Goal: Transaction & Acquisition: Obtain resource

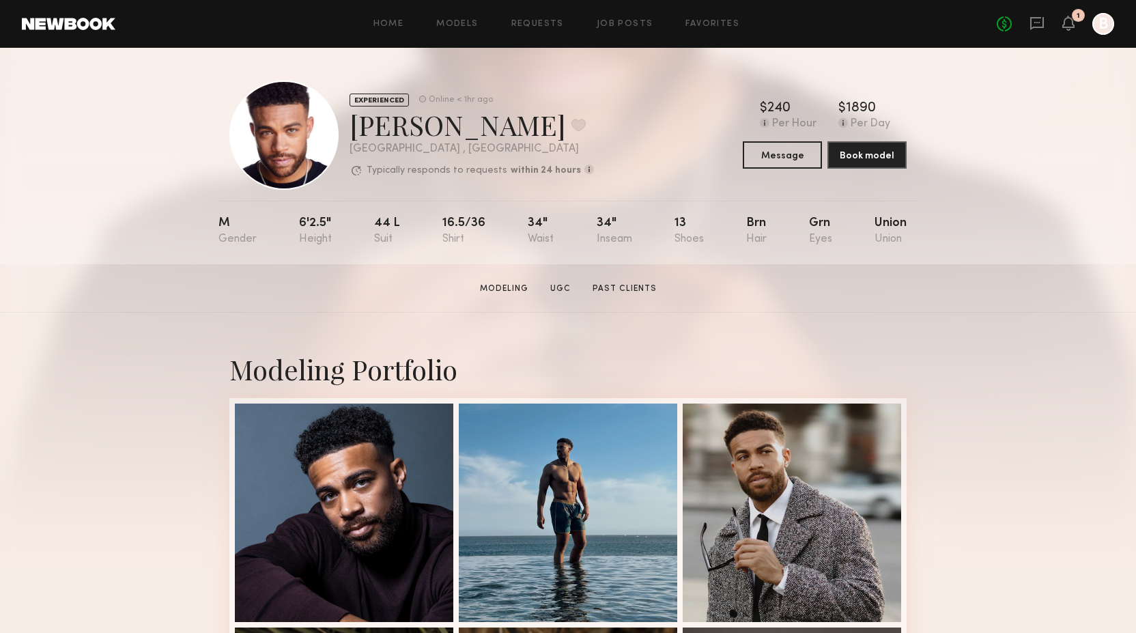
click at [462, 29] on div "Home Models Requests Job Posts Favorites Sign Out No fees up to $5,000 1 B" at bounding box center [614, 24] width 999 height 22
click at [455, 23] on link "Models" at bounding box center [457, 24] width 42 height 9
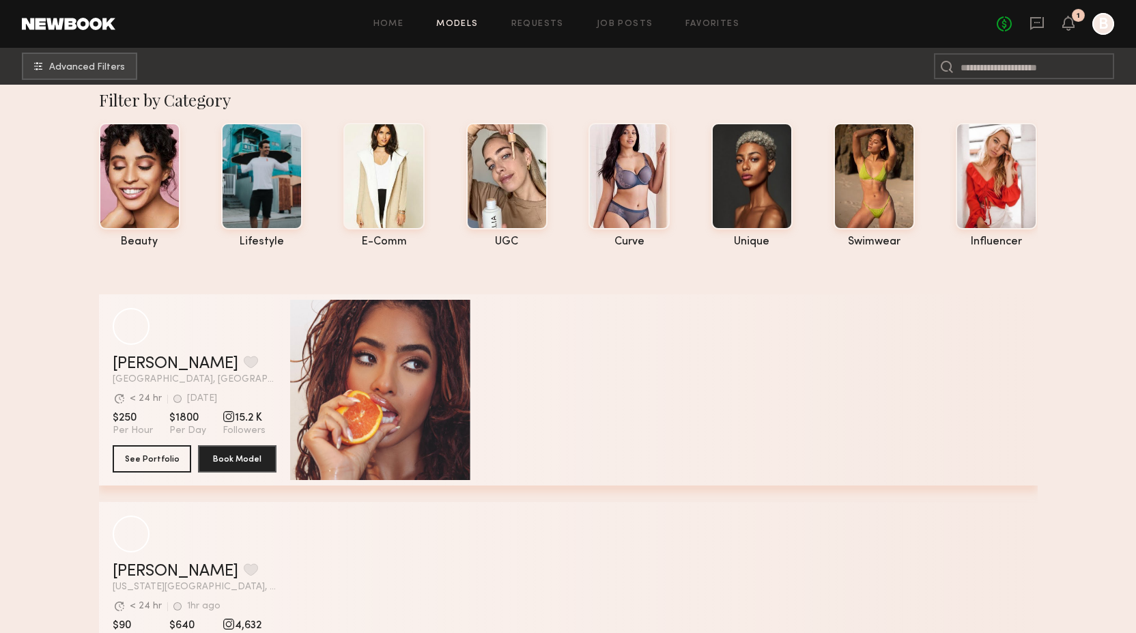
scroll to position [10, 0]
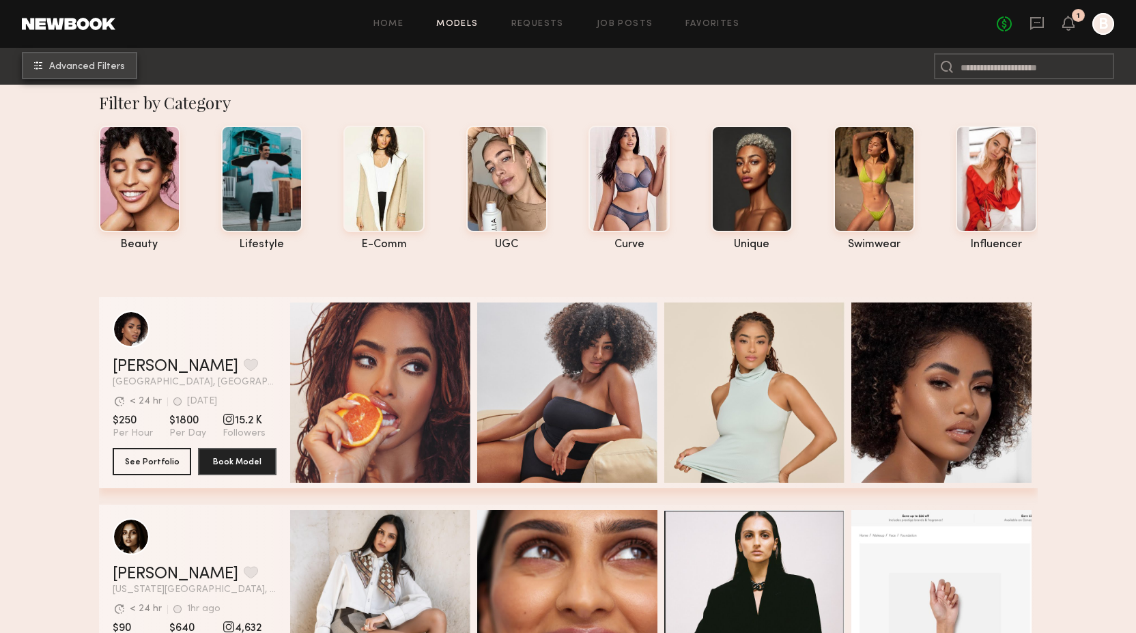
click at [105, 53] on button "Advanced Filters" at bounding box center [79, 65] width 115 height 27
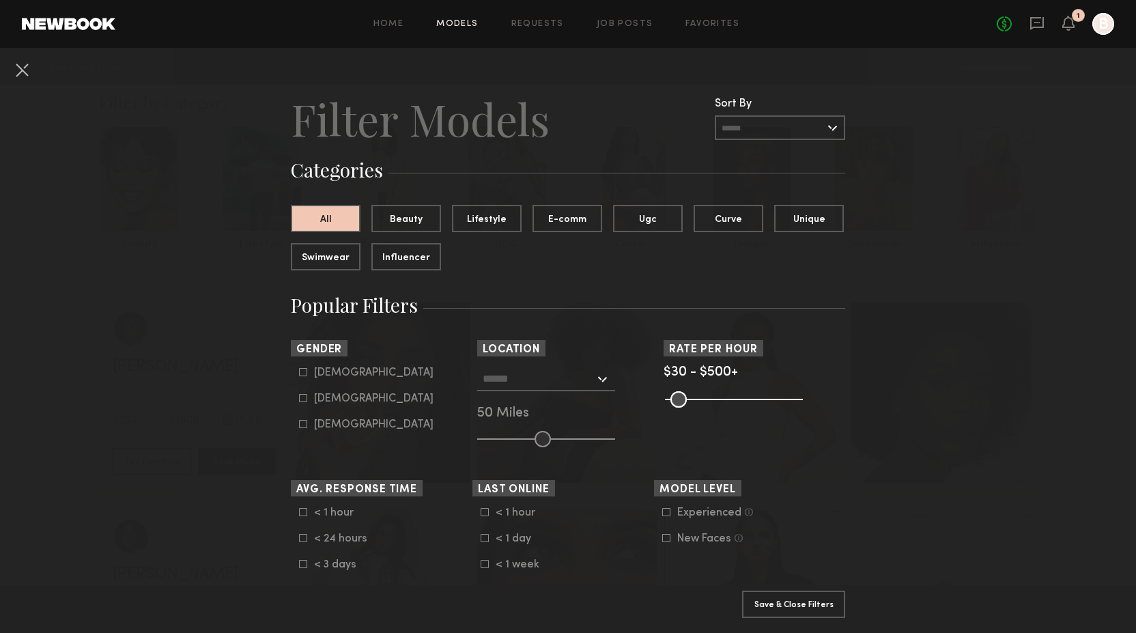
scroll to position [32, 0]
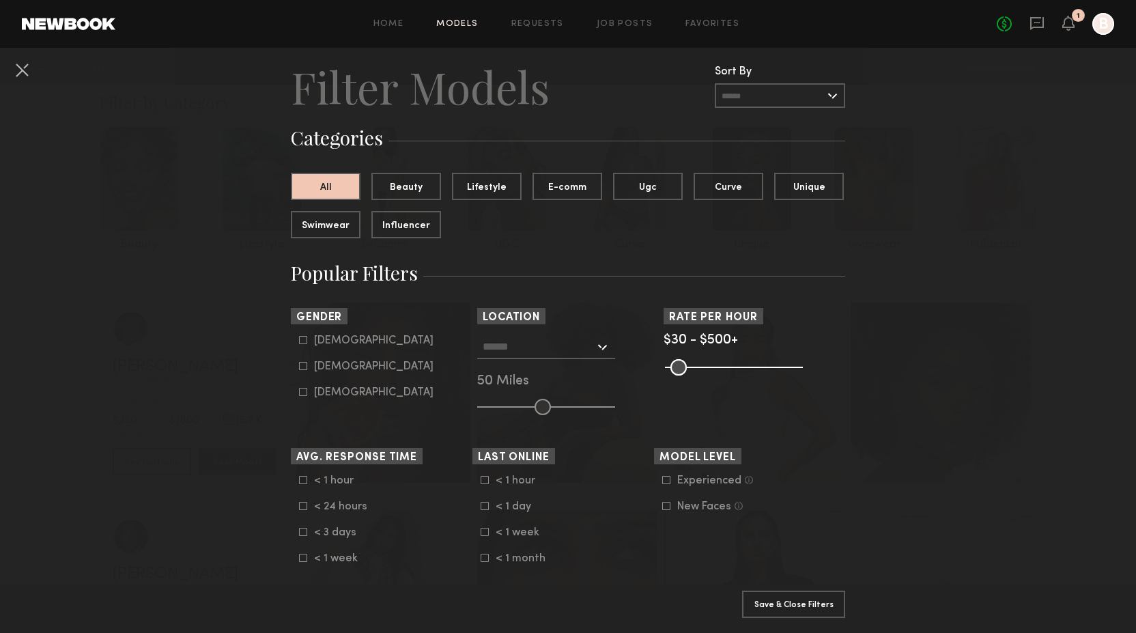
click at [603, 347] on div at bounding box center [546, 346] width 138 height 25
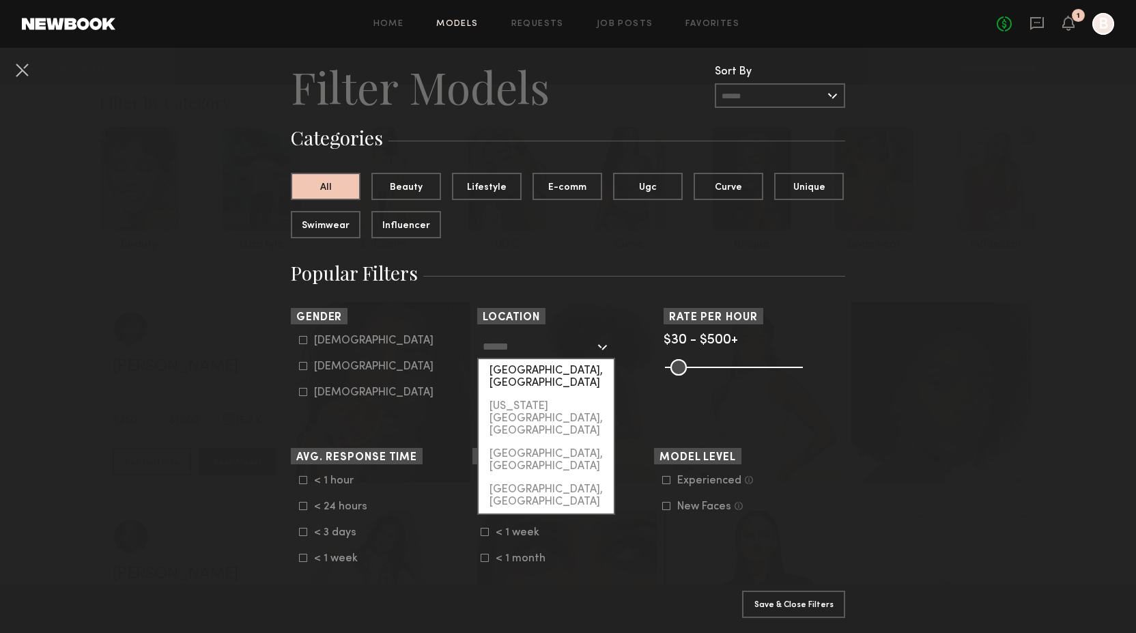
click at [574, 369] on div "[GEOGRAPHIC_DATA], [GEOGRAPHIC_DATA]" at bounding box center [546, 376] width 135 height 35
type input "**********"
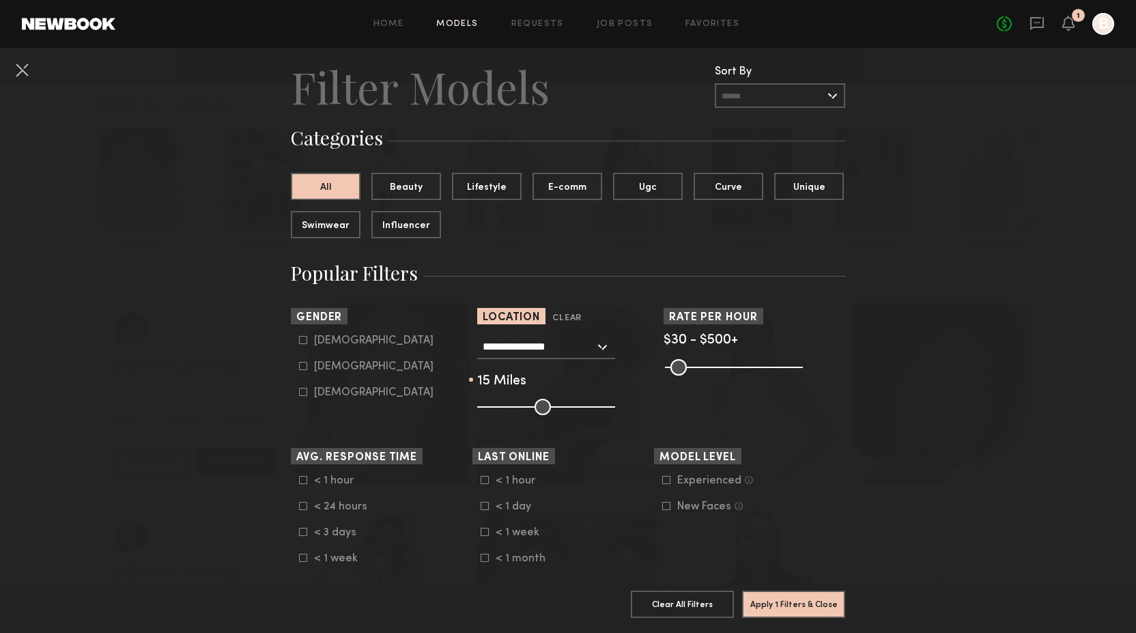
drag, startPoint x: 539, startPoint y: 405, endPoint x: 500, endPoint y: 405, distance: 39.6
type input "**"
click at [500, 405] on input "range" at bounding box center [546, 407] width 138 height 16
click at [303, 373] on common-framework-checkbox "Female" at bounding box center [385, 366] width 173 height 12
click at [309, 365] on label "Female" at bounding box center [366, 366] width 134 height 8
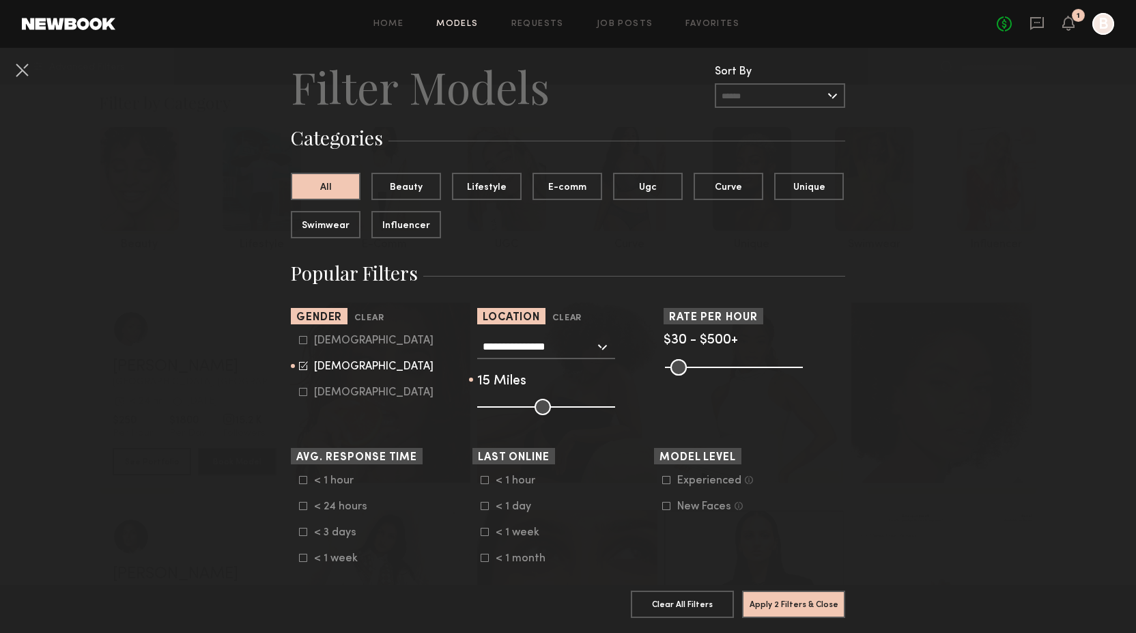
click at [322, 343] on div "Male" at bounding box center [373, 341] width 119 height 8
type input "**"
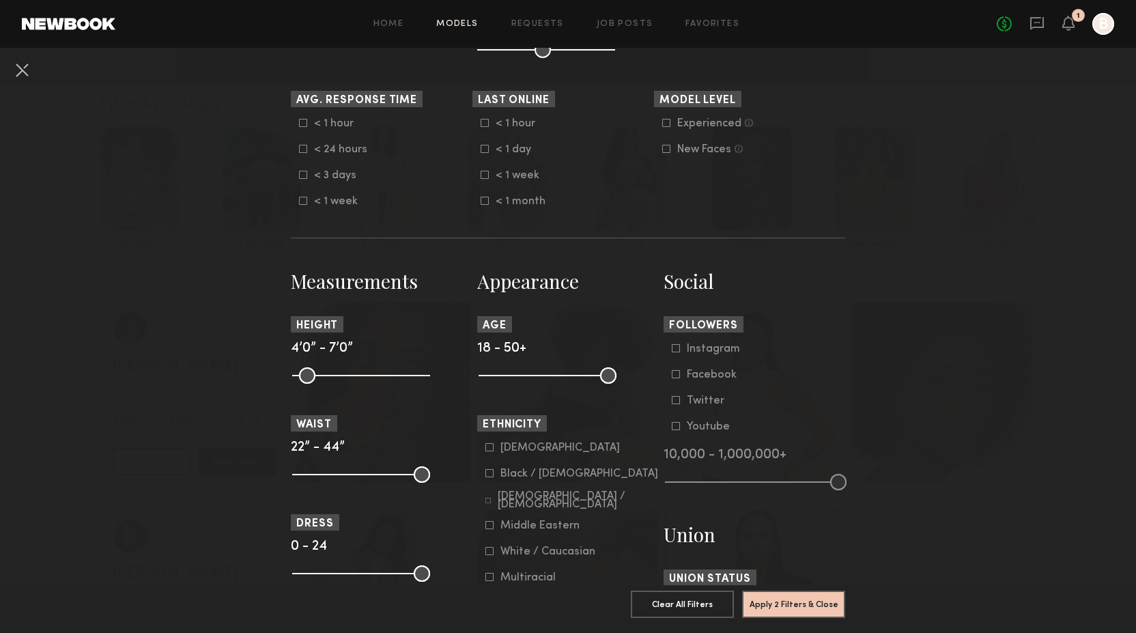
scroll to position [393, 0]
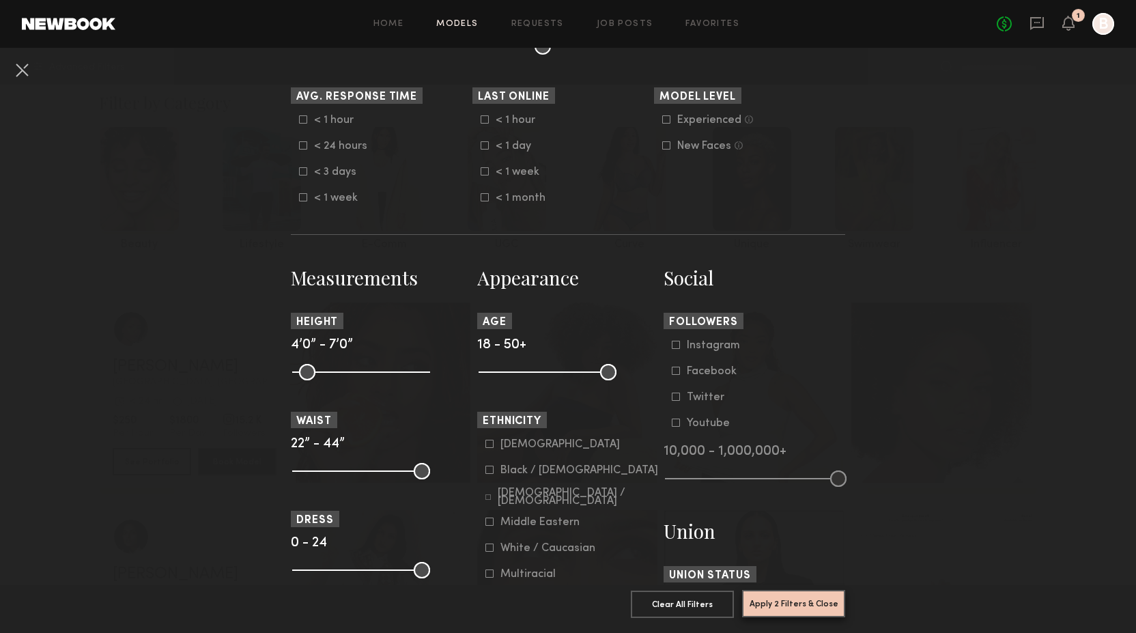
click at [789, 610] on button "Apply 2 Filters & Close" at bounding box center [793, 603] width 103 height 27
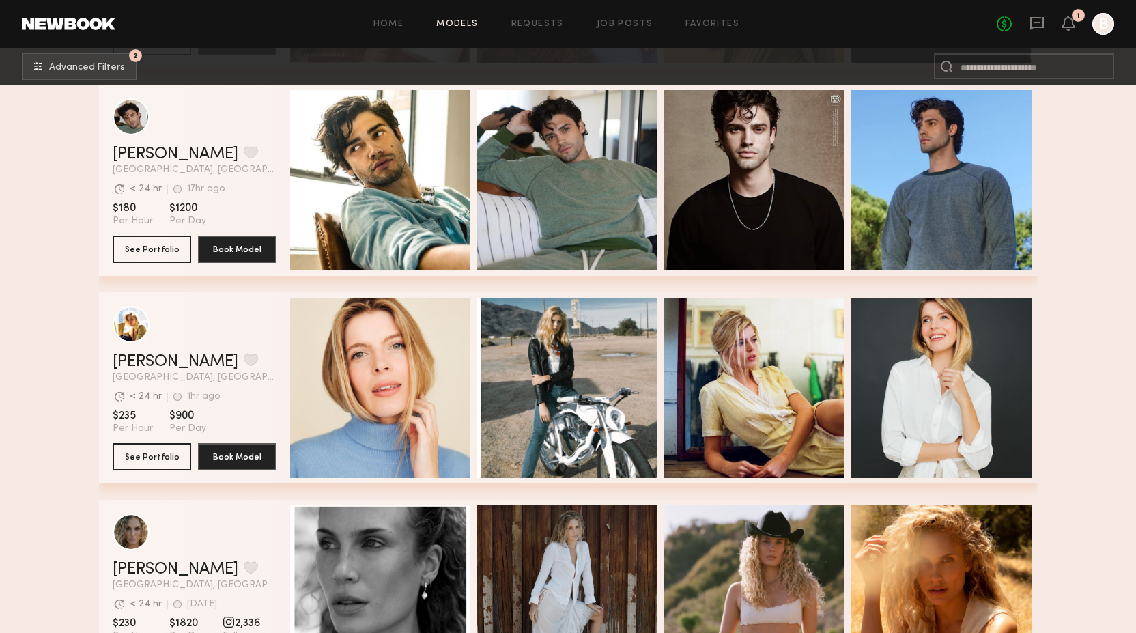
scroll to position [2720, 0]
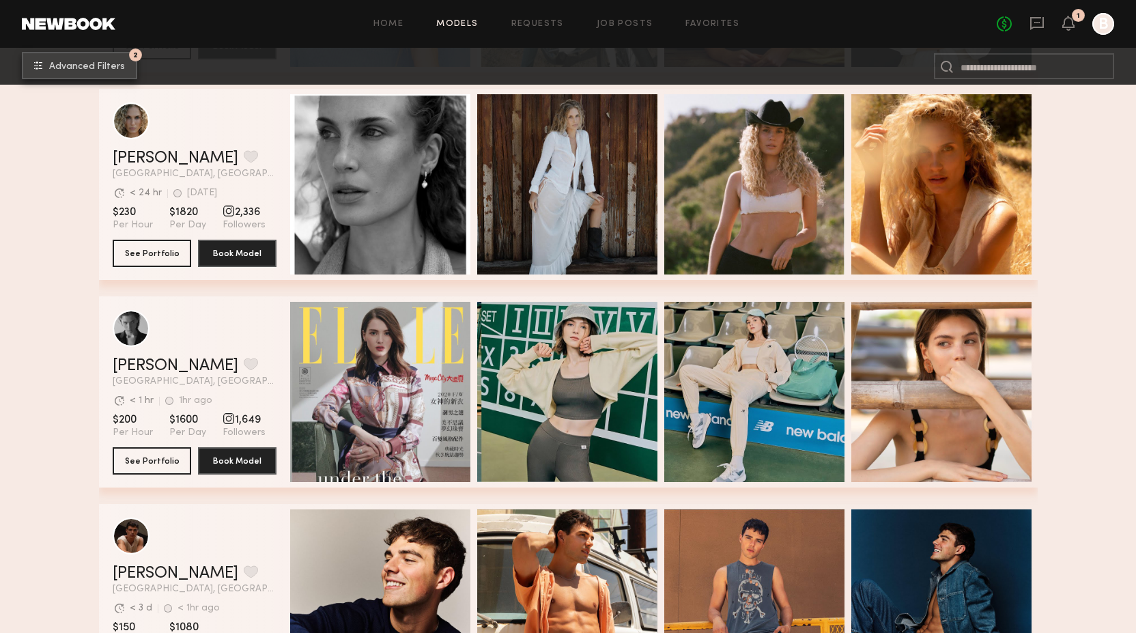
click at [97, 65] on span "Advanced Filters" at bounding box center [87, 67] width 76 height 10
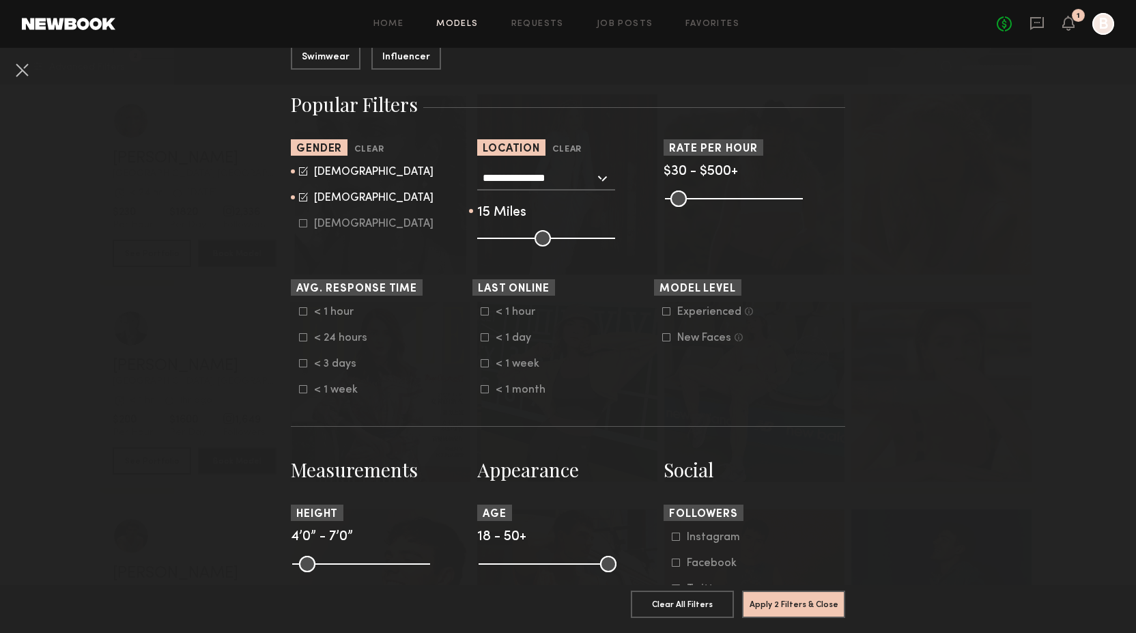
scroll to position [284, 0]
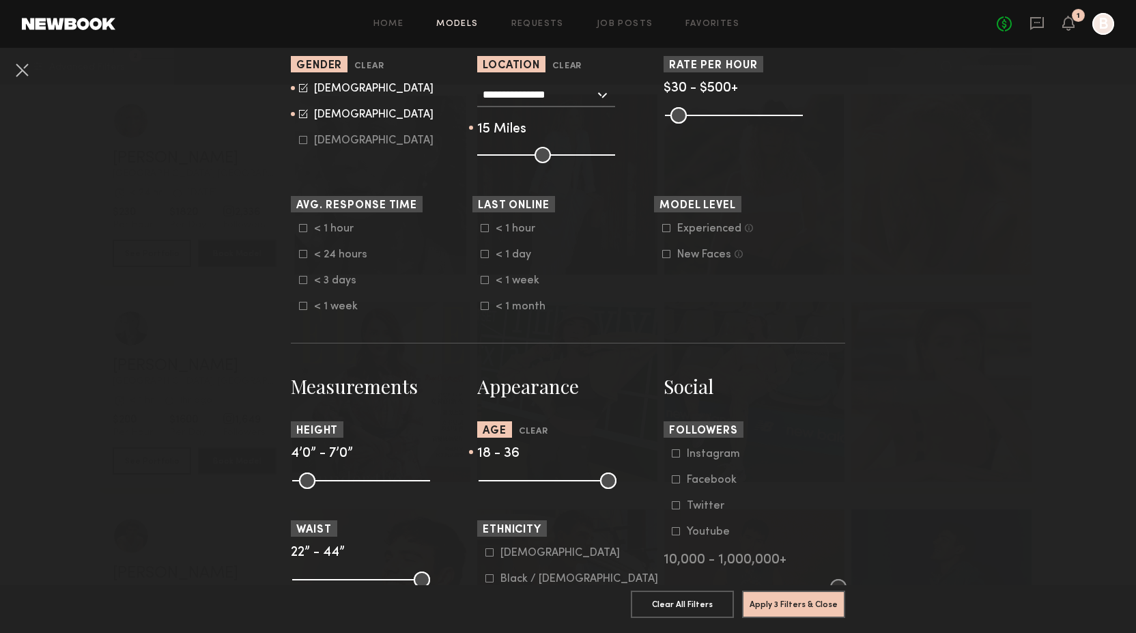
drag, startPoint x: 608, startPoint y: 483, endPoint x: 556, endPoint y: 483, distance: 51.9
type input "**"
click at [556, 483] on input "range" at bounding box center [548, 480] width 138 height 16
click at [782, 610] on button "Apply 3 Filters & Close" at bounding box center [793, 603] width 103 height 27
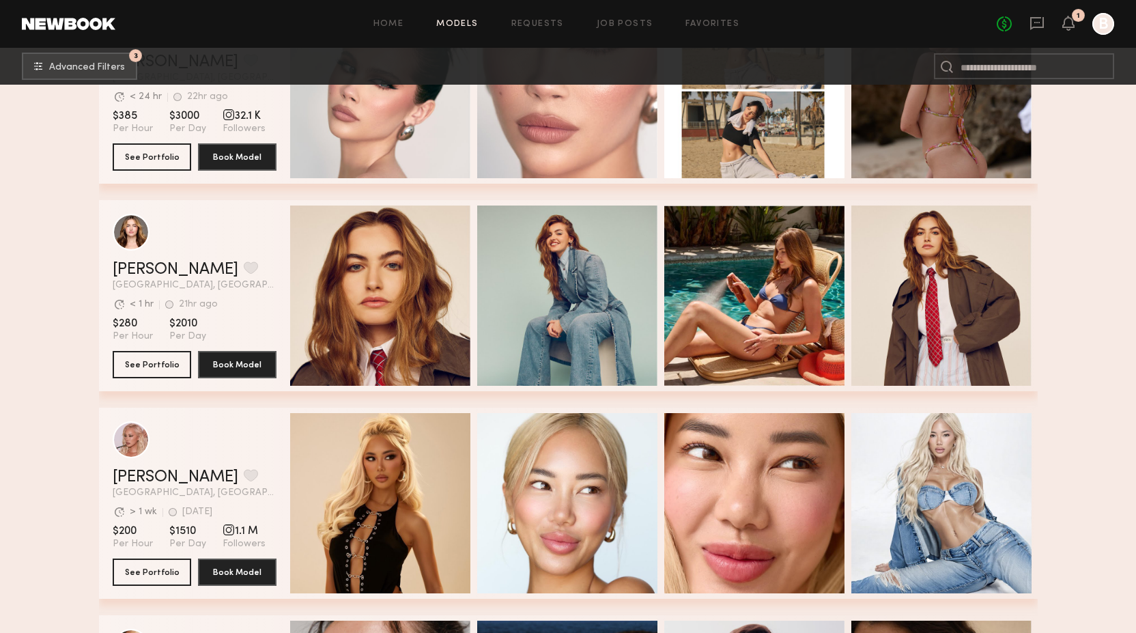
scroll to position [0, 5]
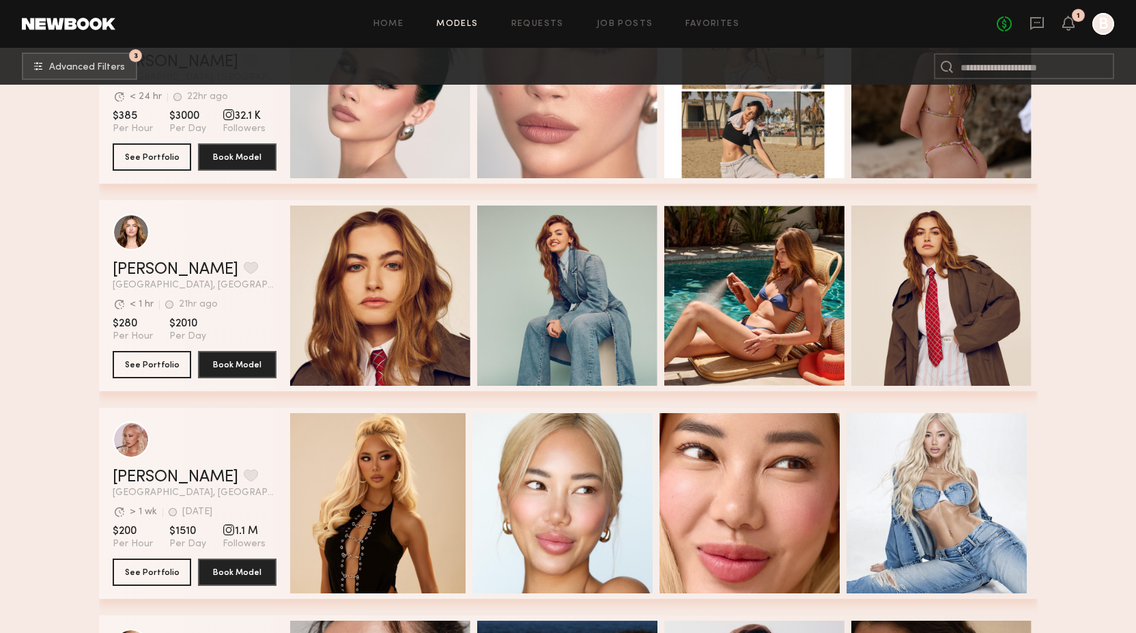
click at [545, 502] on div "Anthia M. Favorite Los Angeles, CA Avg. request response time > 1 wk 3d ago Las…" at bounding box center [568, 503] width 939 height 191
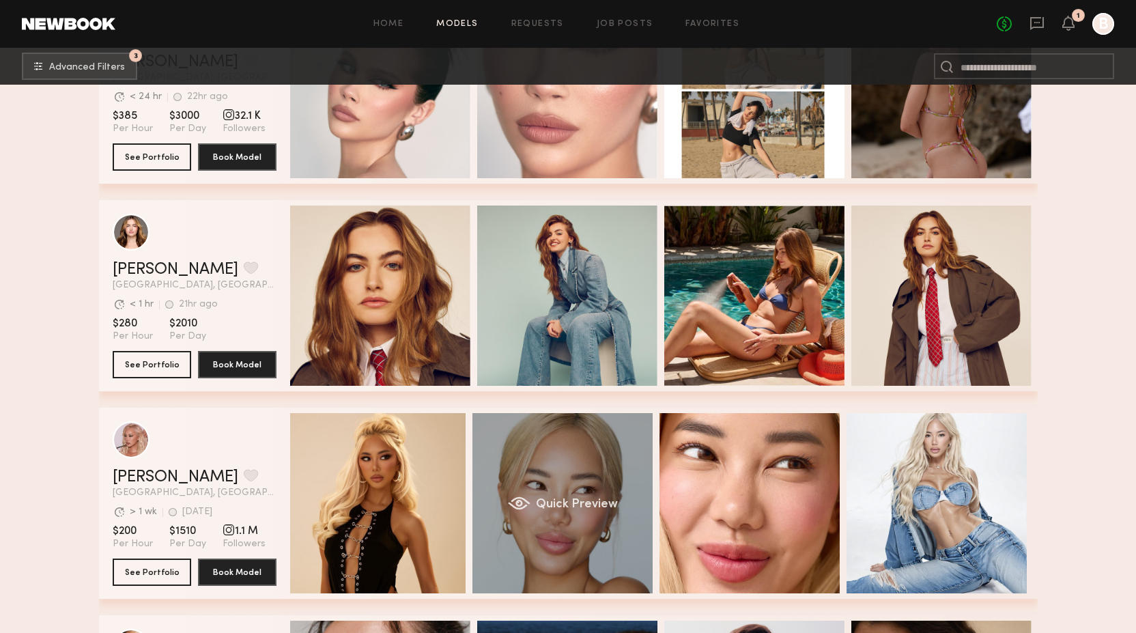
click at [578, 504] on span "Quick Preview" at bounding box center [576, 504] width 82 height 12
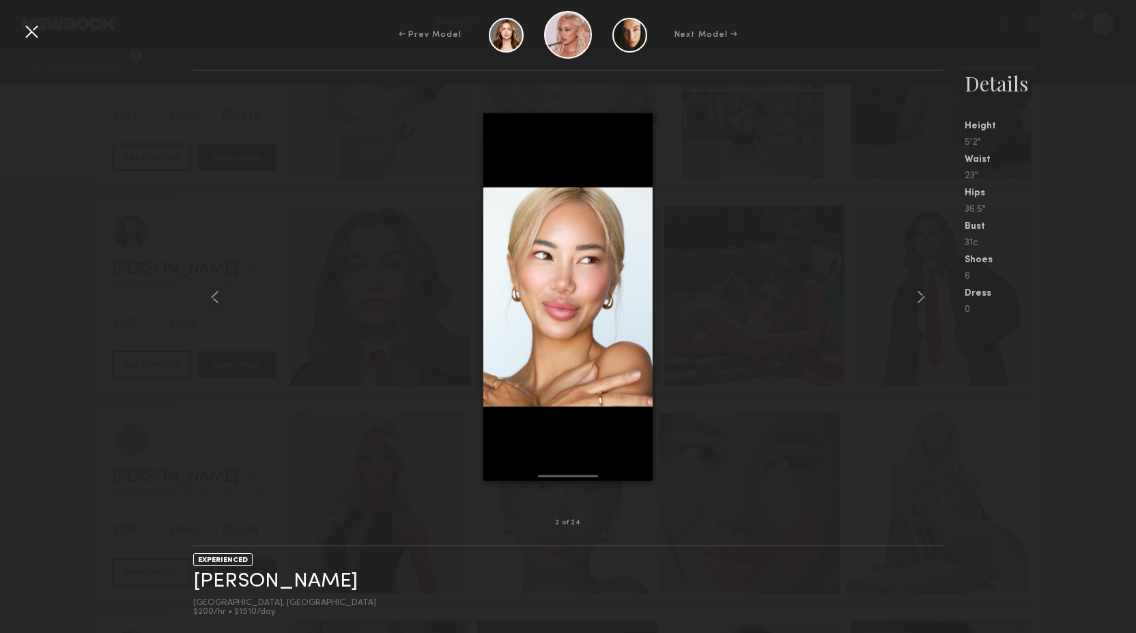
click at [26, 31] on div at bounding box center [31, 31] width 22 height 22
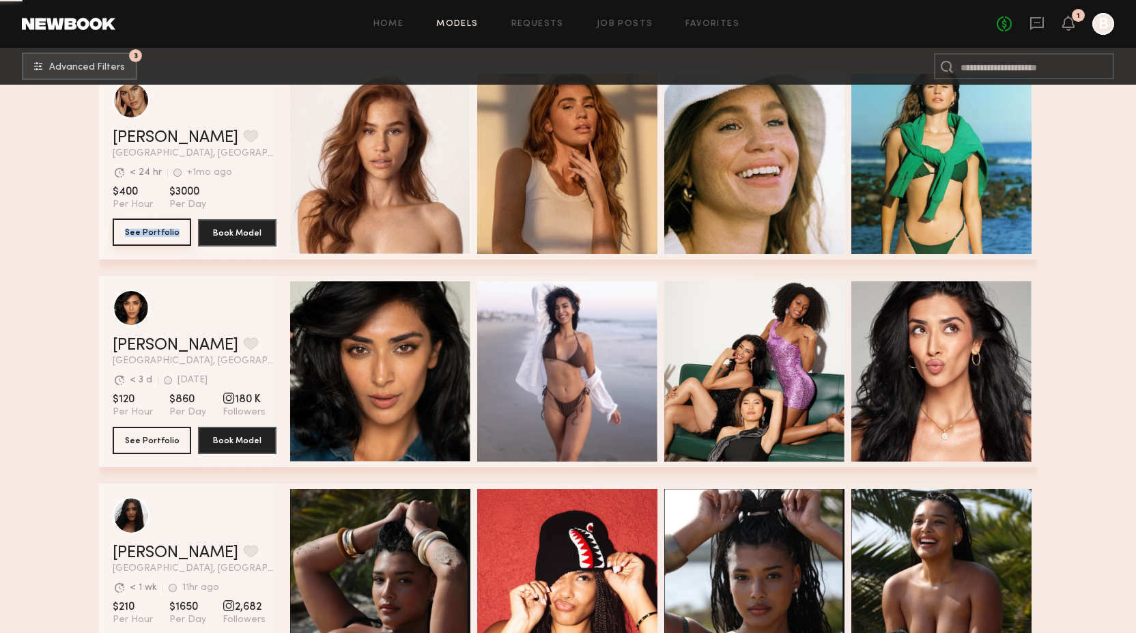
scroll to position [11458, 0]
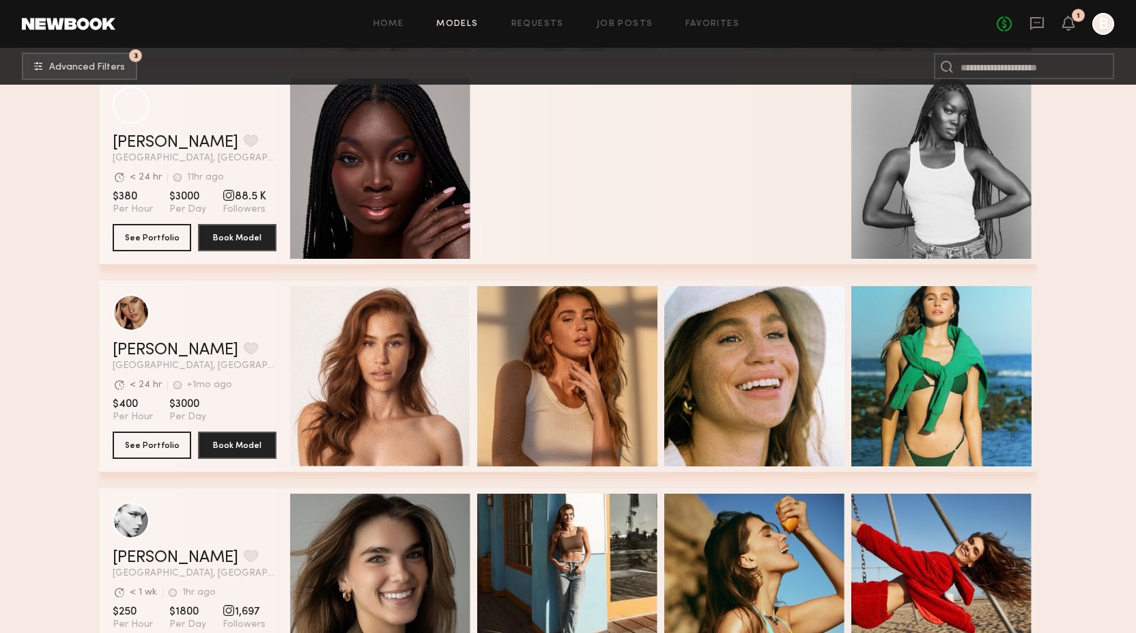
scroll to position [35234, 0]
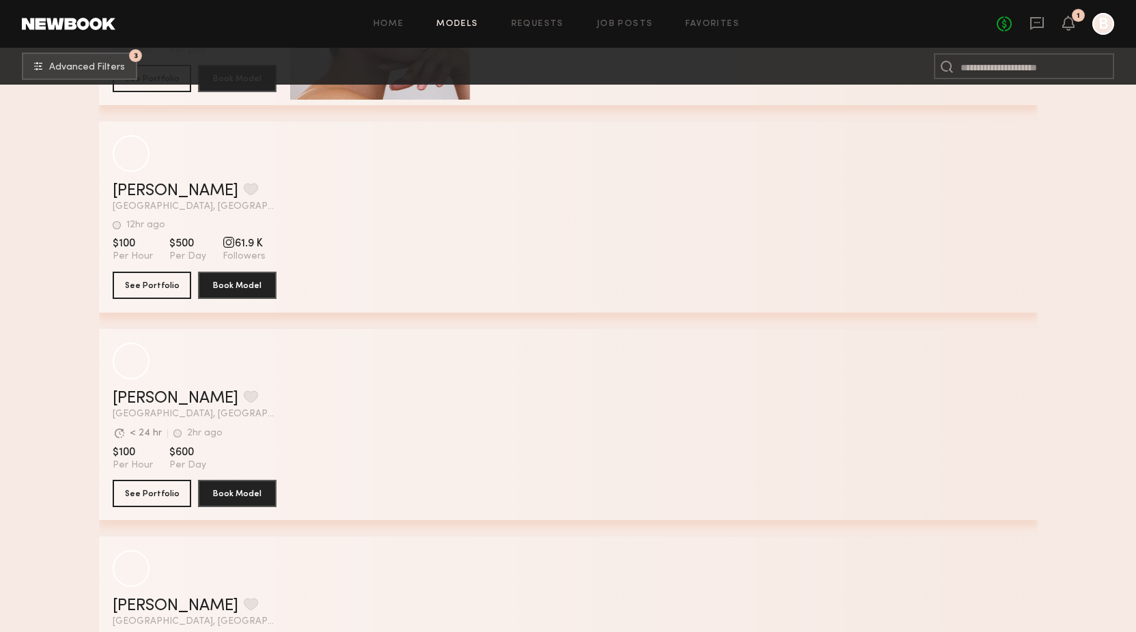
scroll to position [49790, 0]
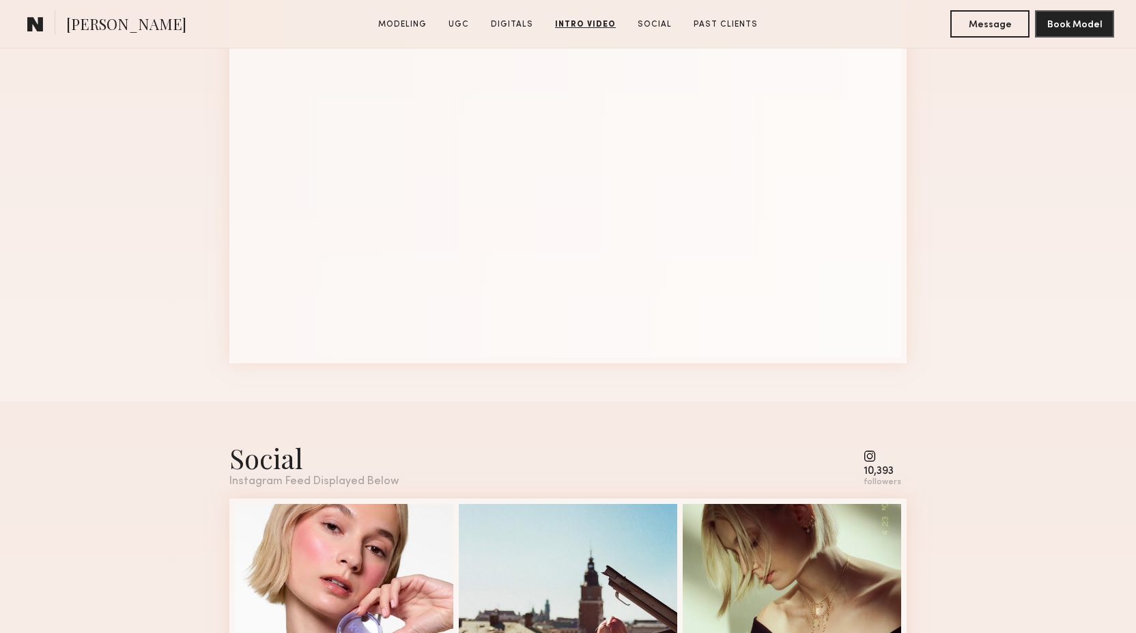
scroll to position [3419, 0]
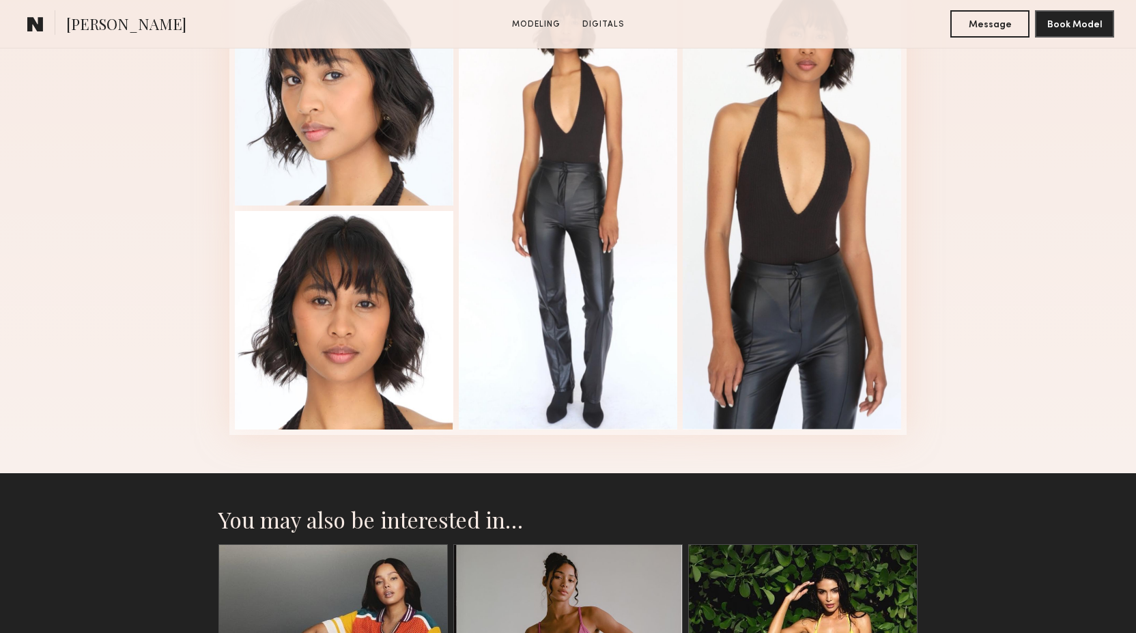
scroll to position [1375, 0]
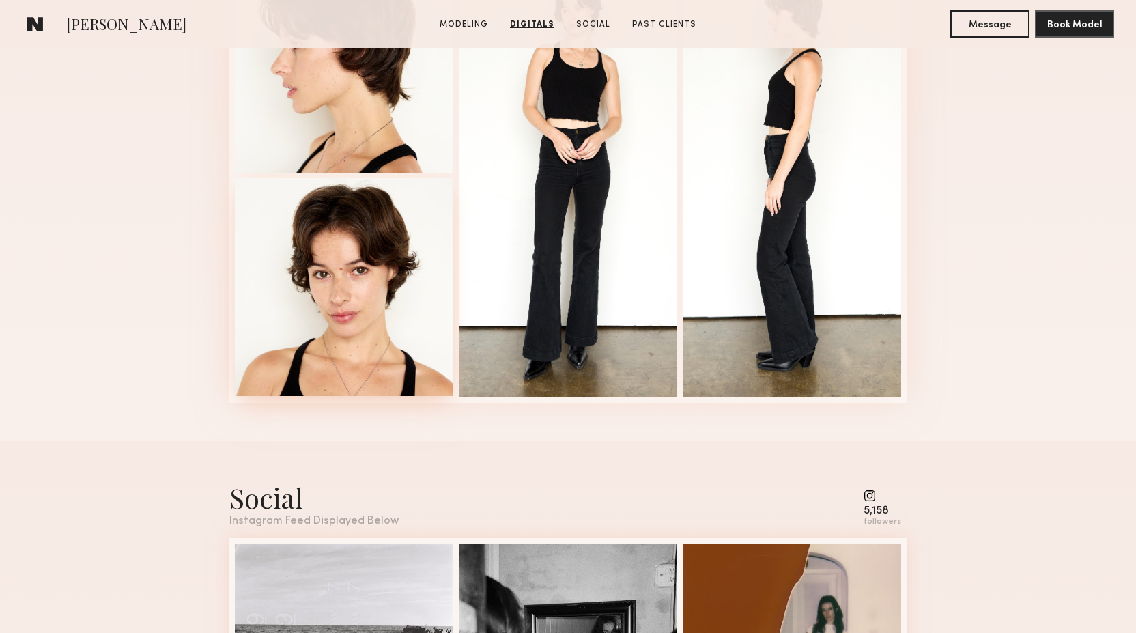
scroll to position [1510, 0]
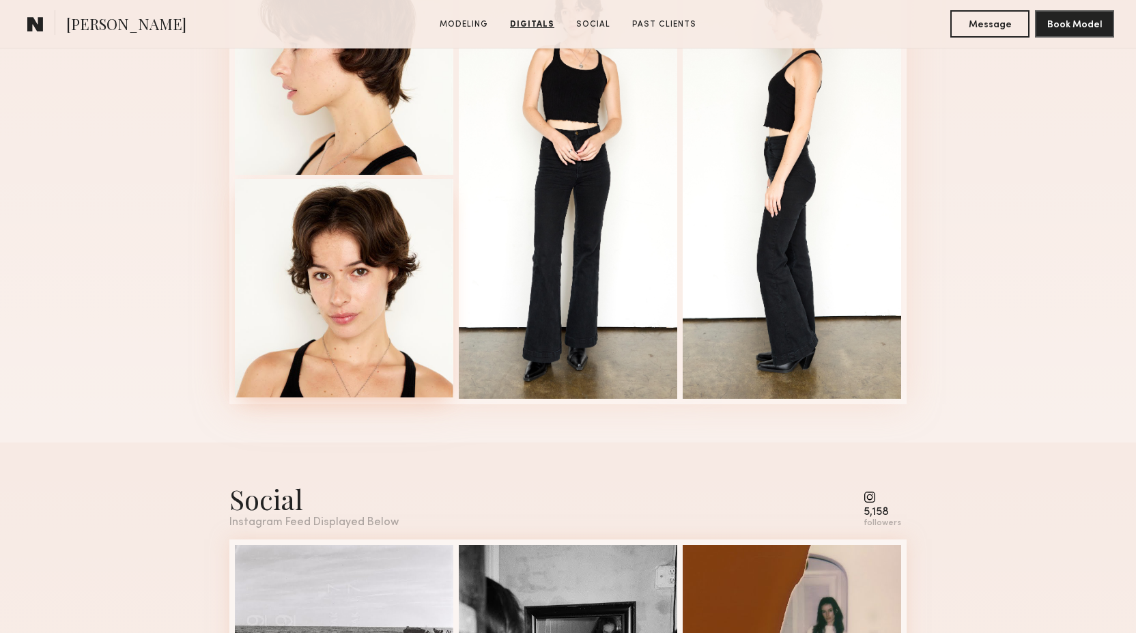
click at [331, 232] on div at bounding box center [344, 288] width 218 height 218
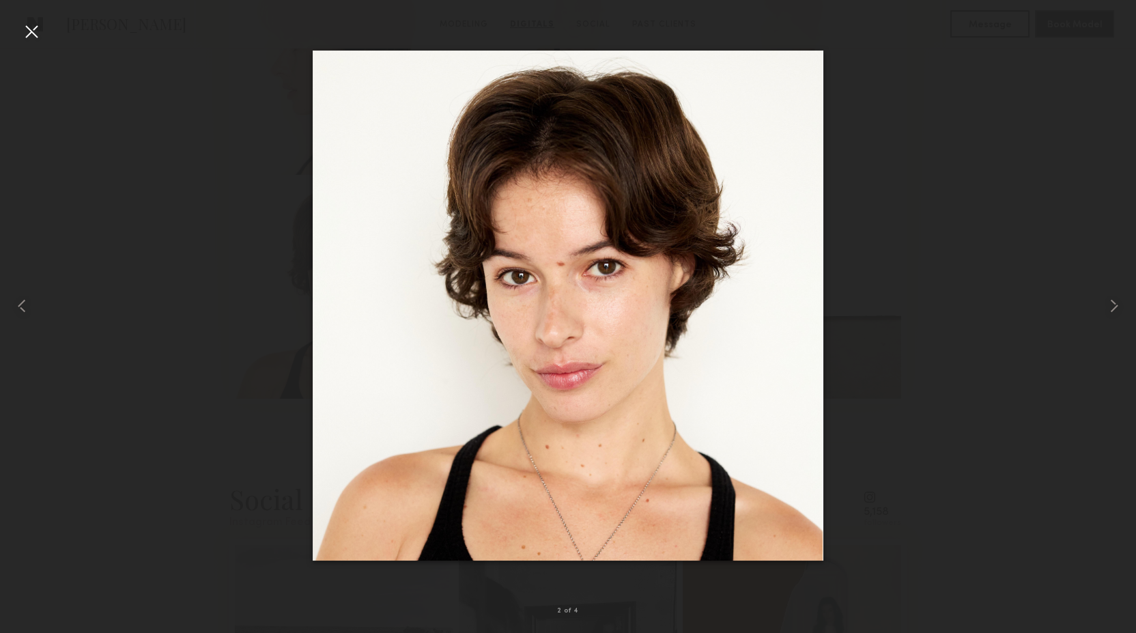
click at [204, 297] on div at bounding box center [568, 305] width 1136 height 567
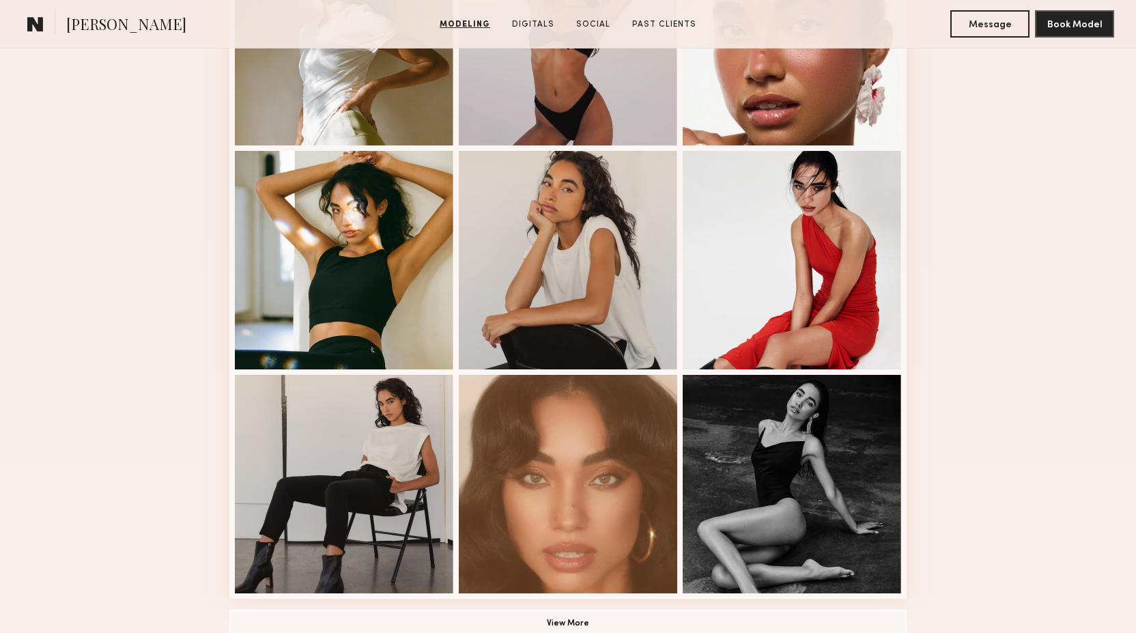
scroll to position [826, 0]
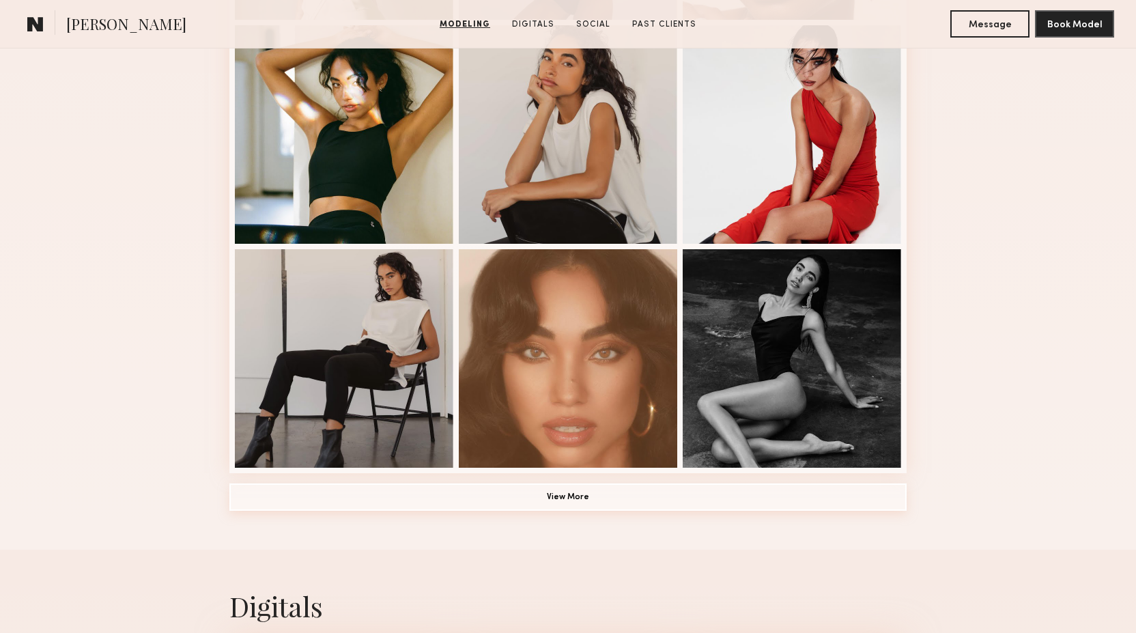
click at [410, 503] on button "View More" at bounding box center [567, 496] width 677 height 27
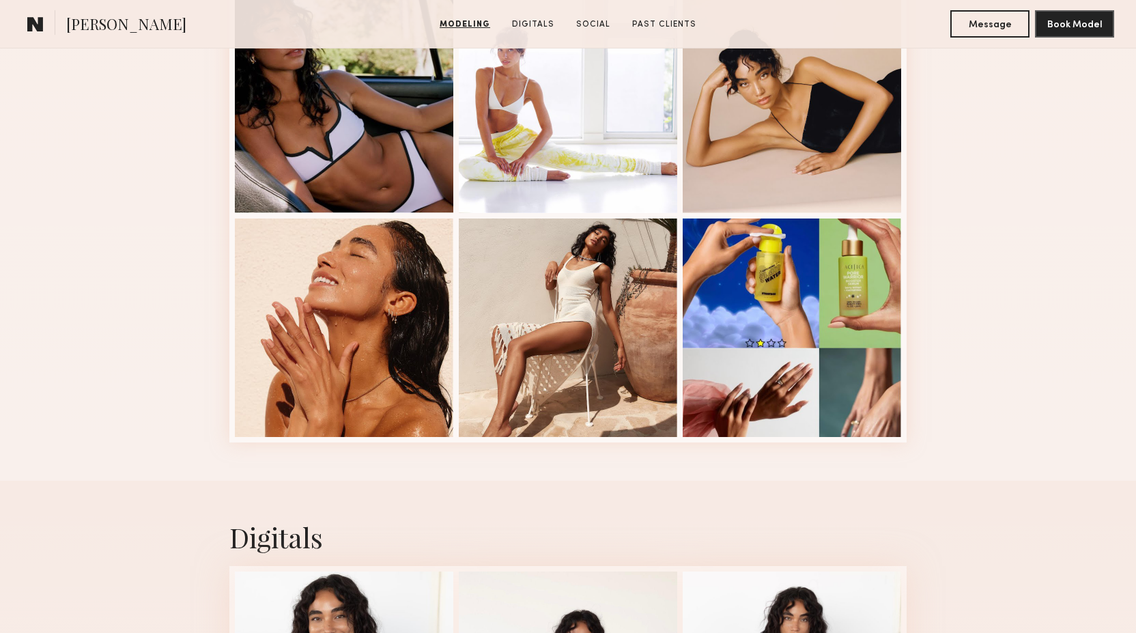
scroll to position [1986, 0]
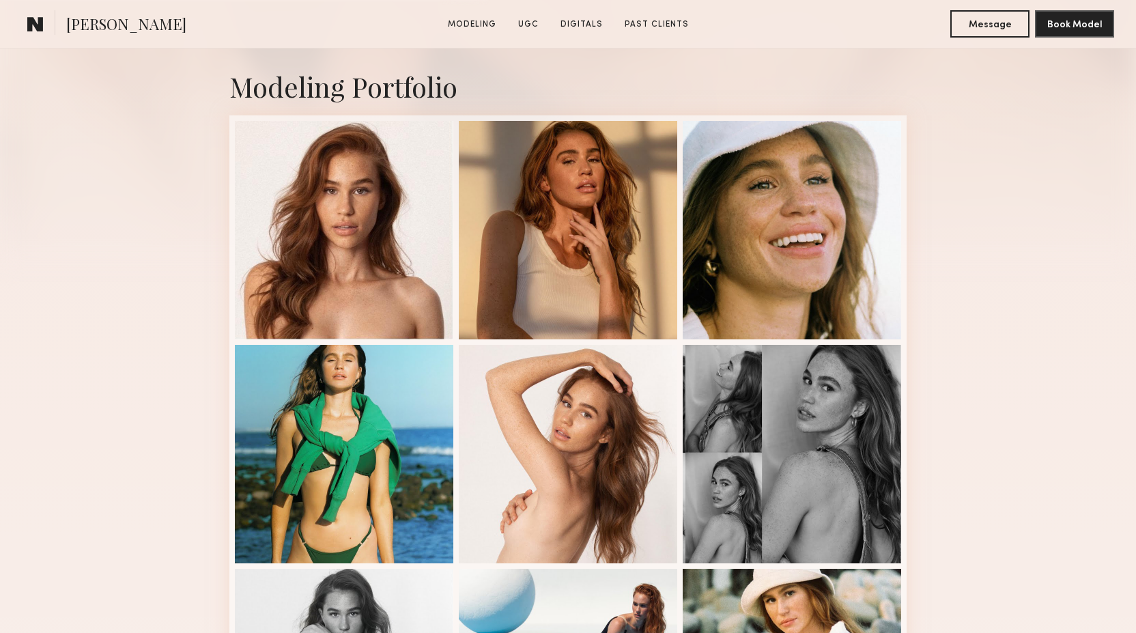
scroll to position [285, 0]
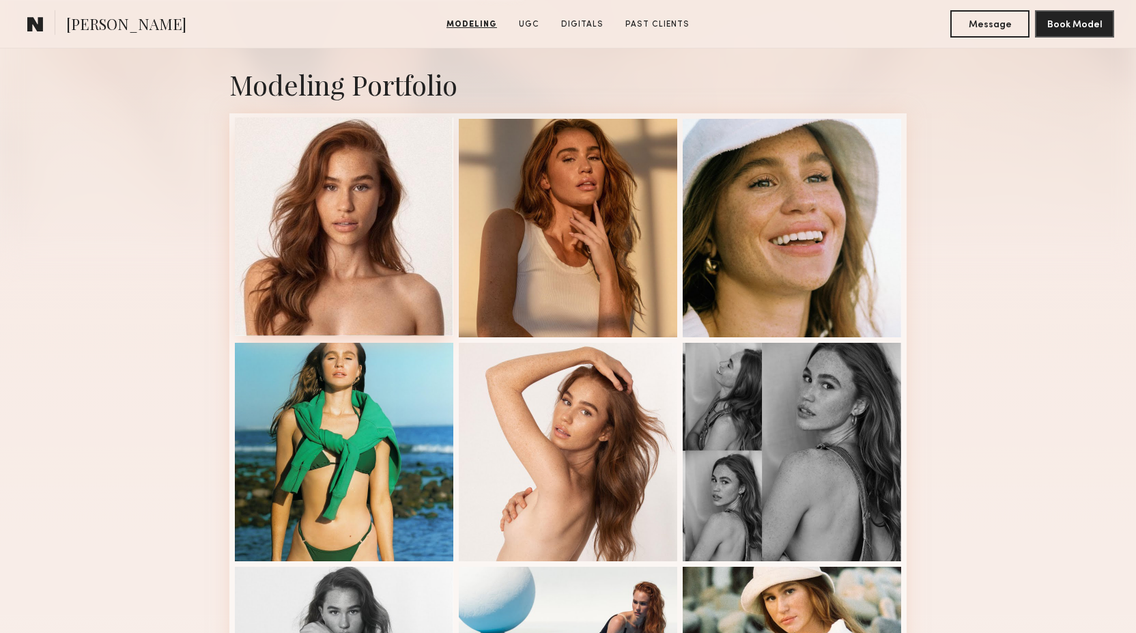
click at [345, 273] on div at bounding box center [344, 226] width 218 height 218
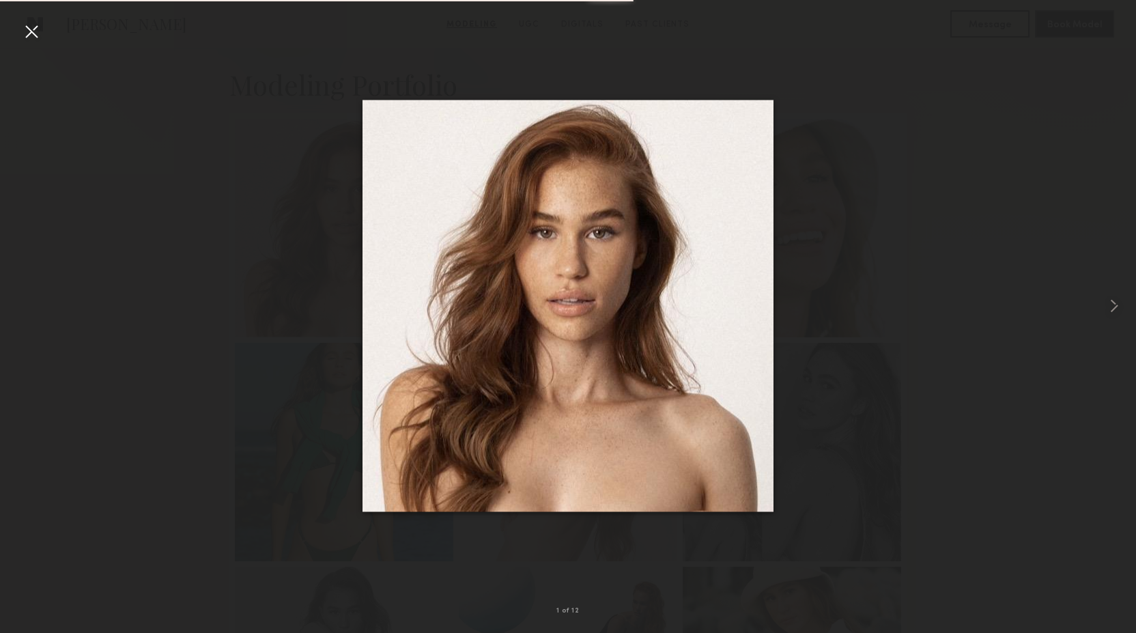
click at [261, 332] on div at bounding box center [568, 305] width 1136 height 567
click at [42, 31] on div at bounding box center [31, 31] width 22 height 22
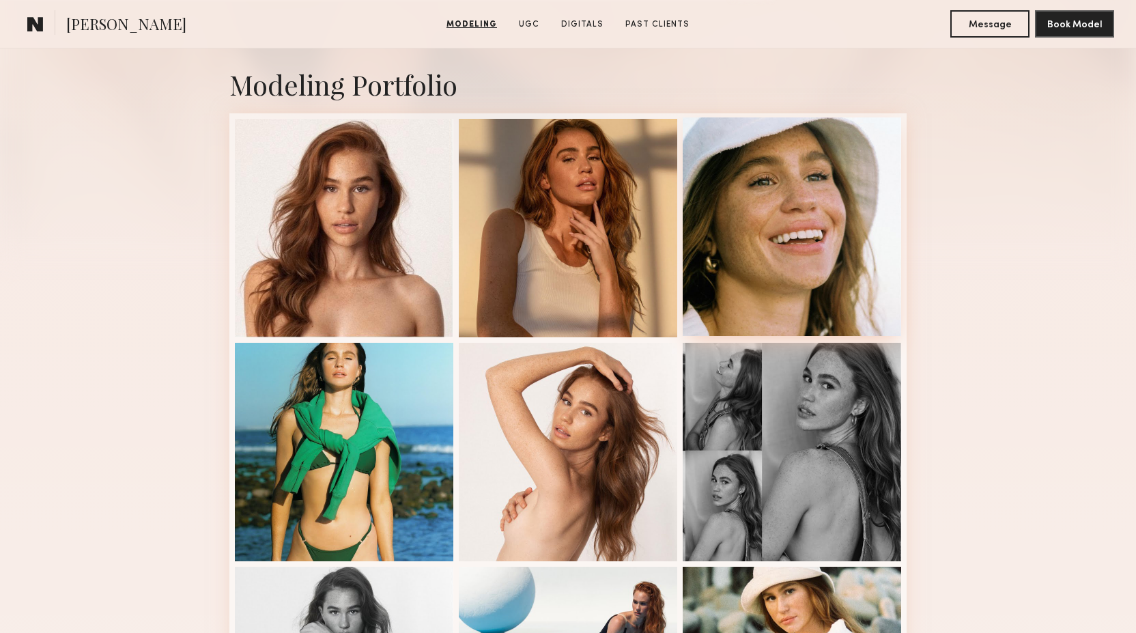
click at [802, 261] on div at bounding box center [792, 226] width 218 height 218
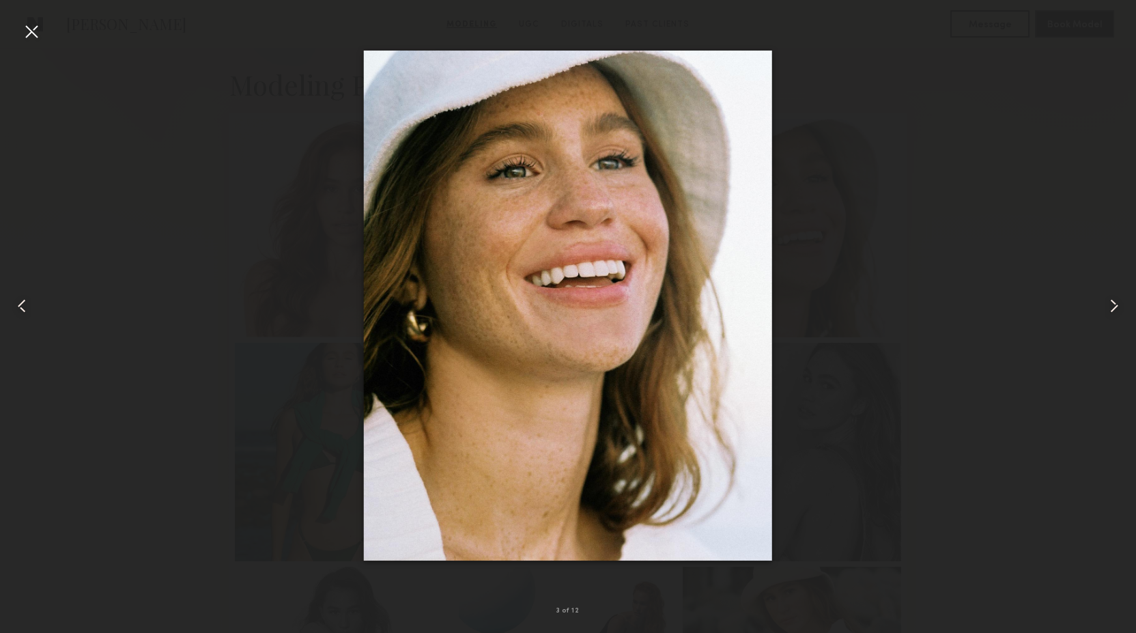
click at [33, 34] on div at bounding box center [31, 31] width 22 height 22
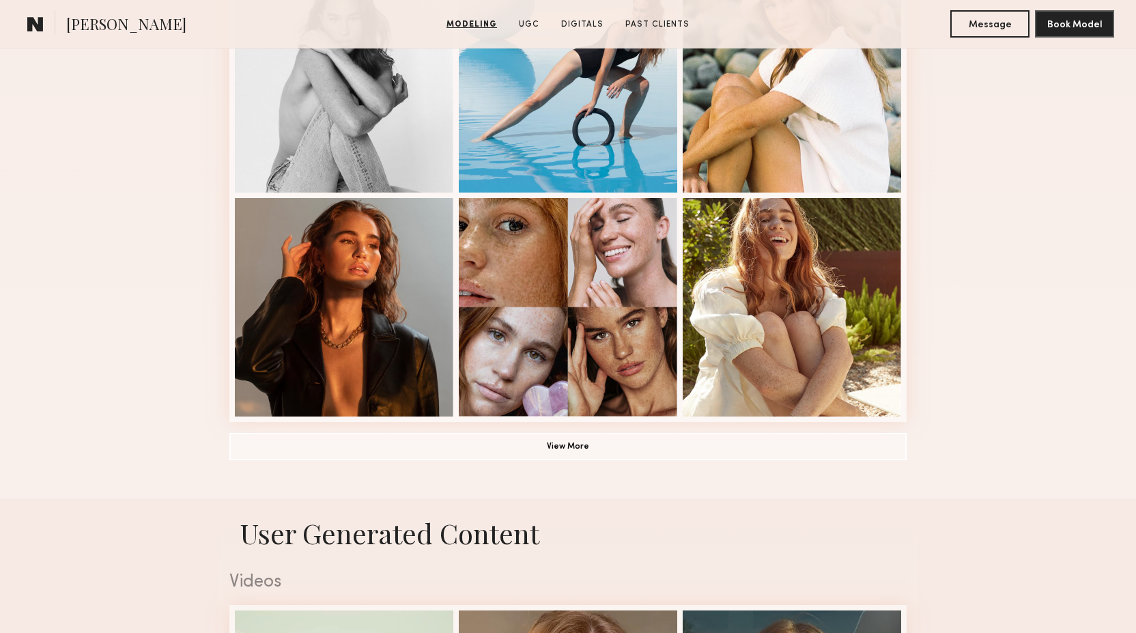
scroll to position [894, 0]
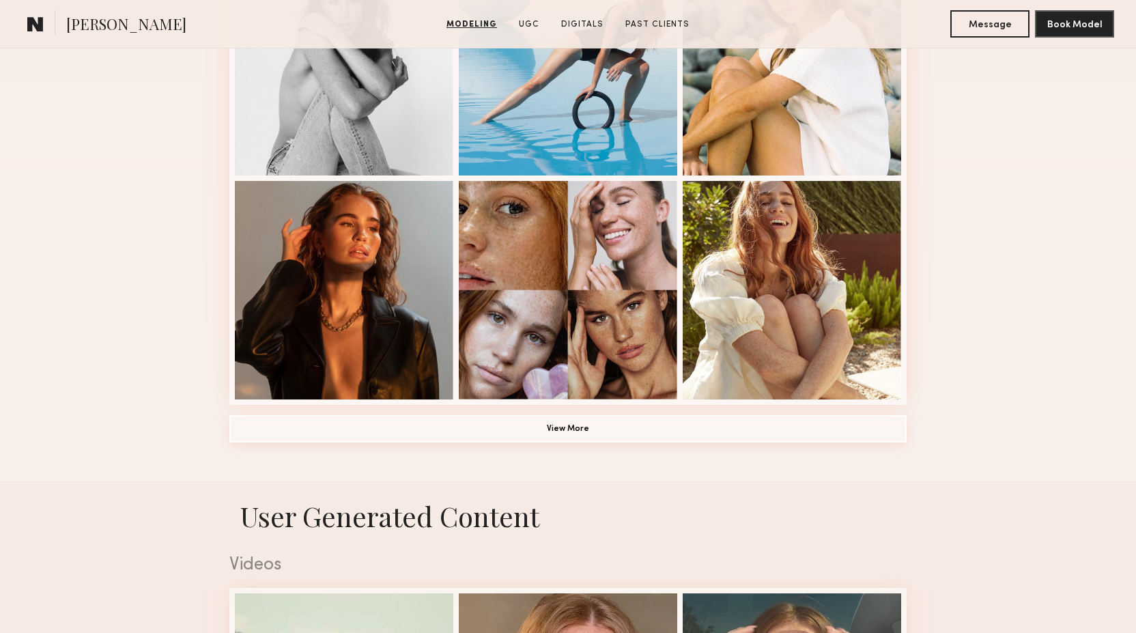
click at [470, 431] on button "View More" at bounding box center [567, 428] width 677 height 27
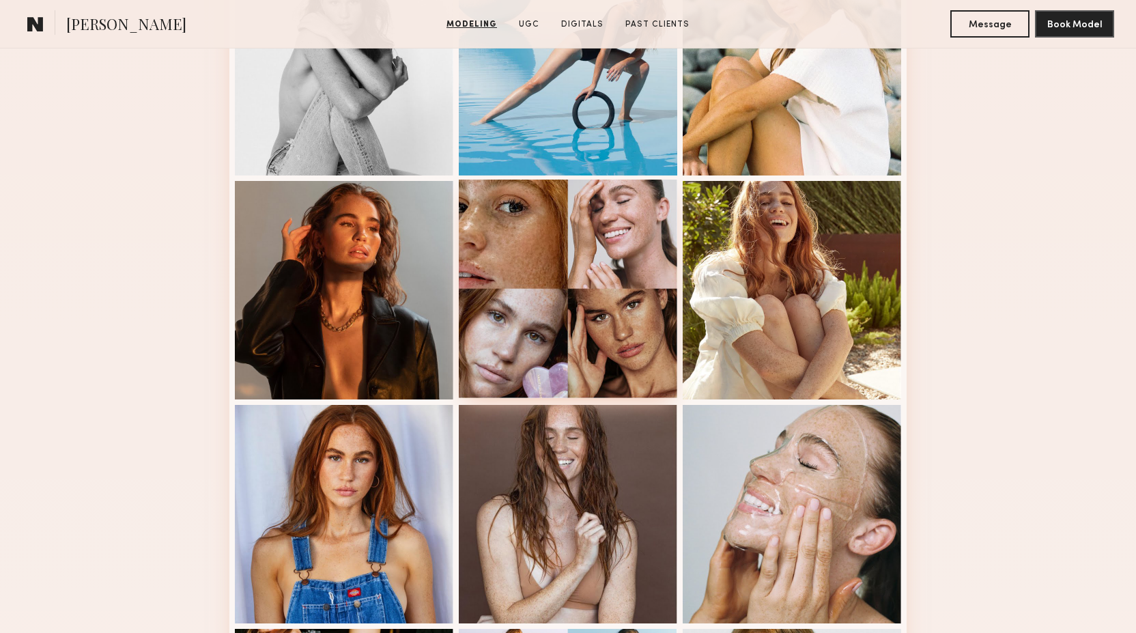
click at [530, 364] on div at bounding box center [568, 289] width 218 height 218
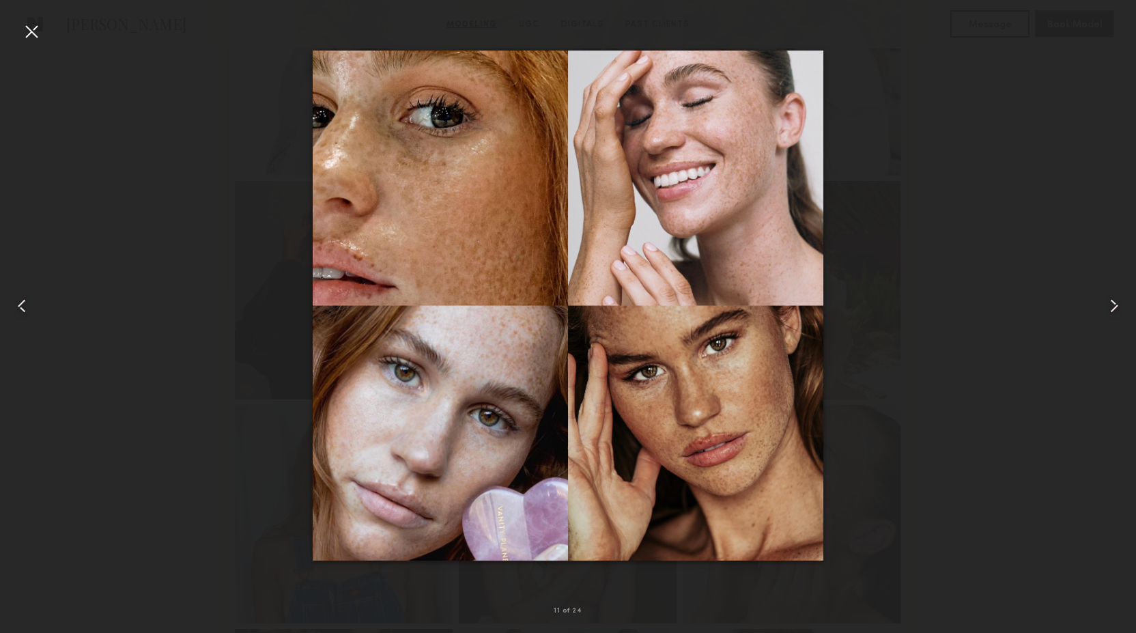
click at [35, 25] on div at bounding box center [31, 31] width 22 height 22
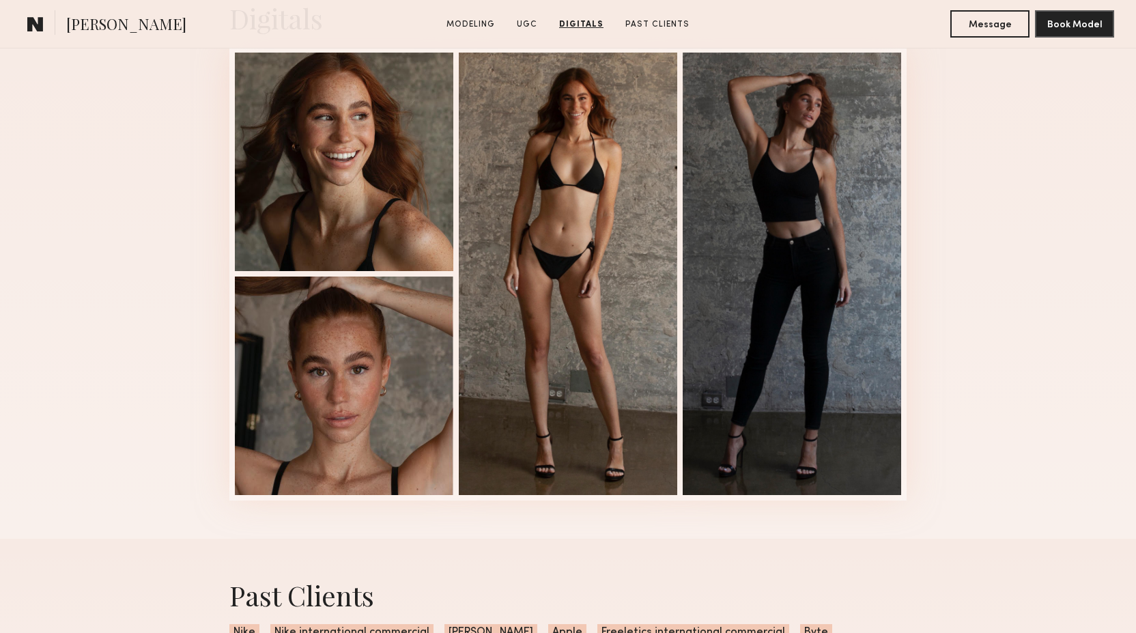
scroll to position [2672, 0]
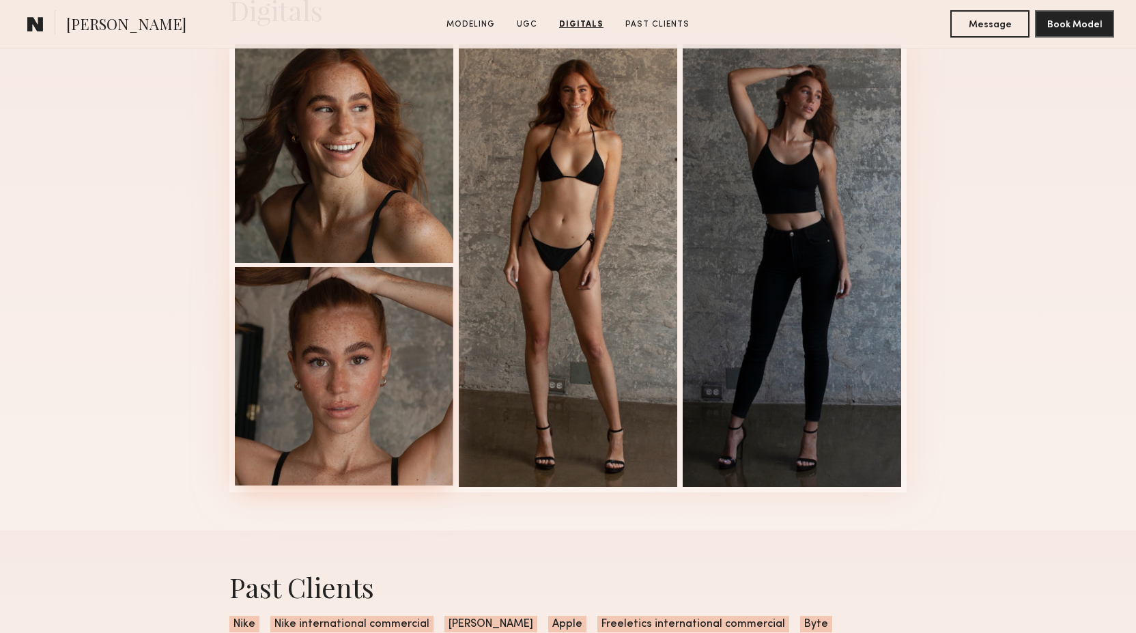
click at [343, 345] on div at bounding box center [344, 376] width 218 height 218
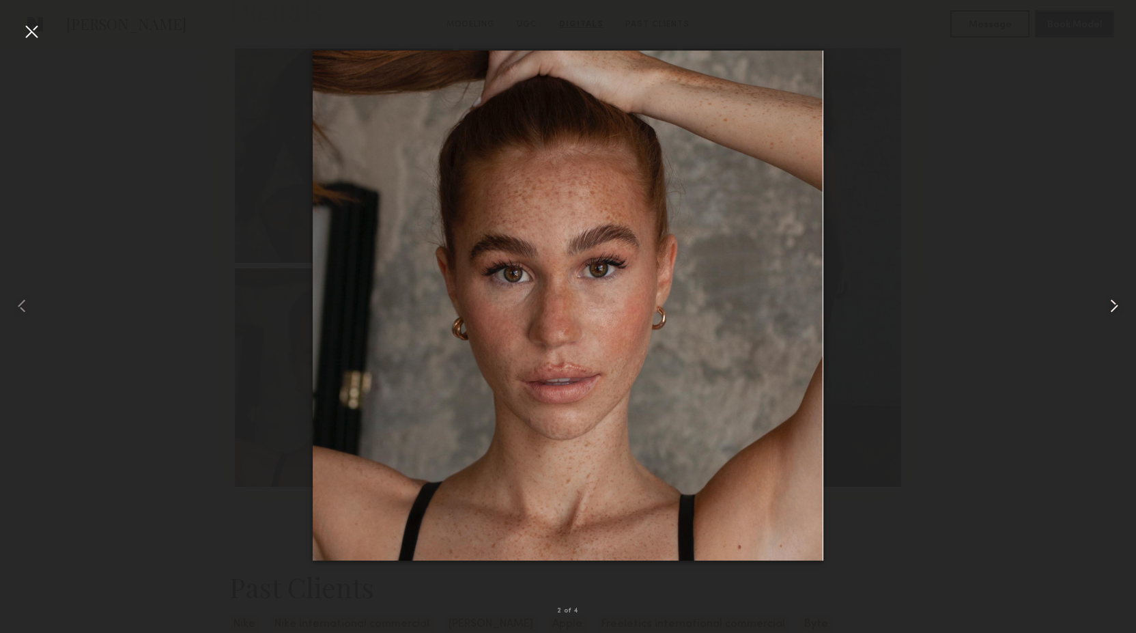
click at [1119, 313] on common-icon at bounding box center [1114, 306] width 22 height 22
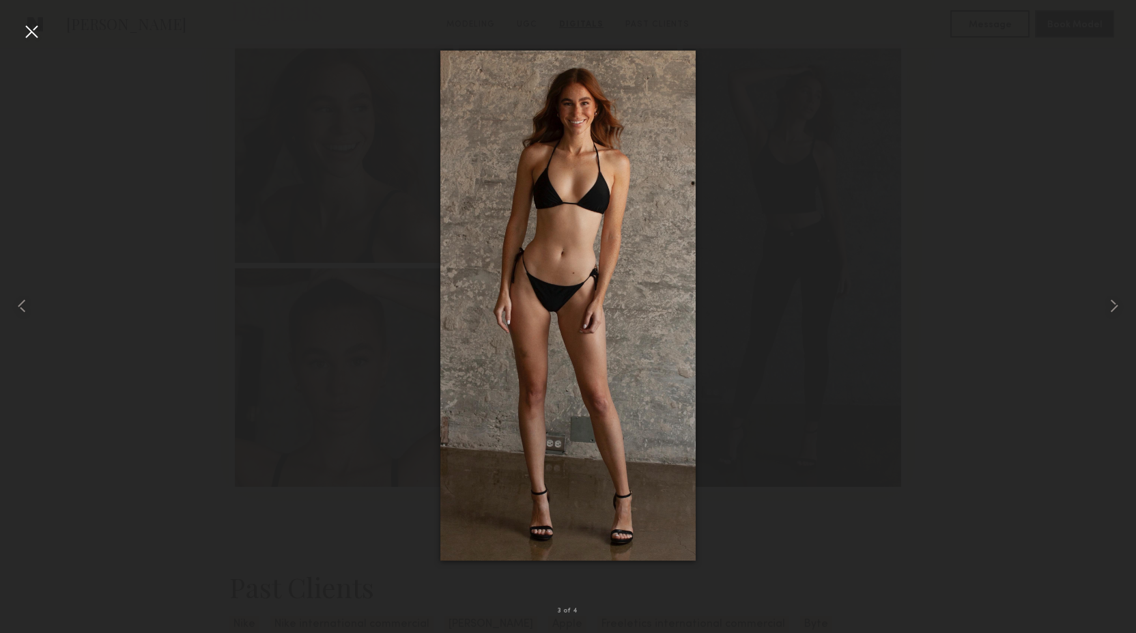
click at [981, 442] on div at bounding box center [568, 305] width 1136 height 567
click at [38, 33] on div at bounding box center [31, 31] width 22 height 22
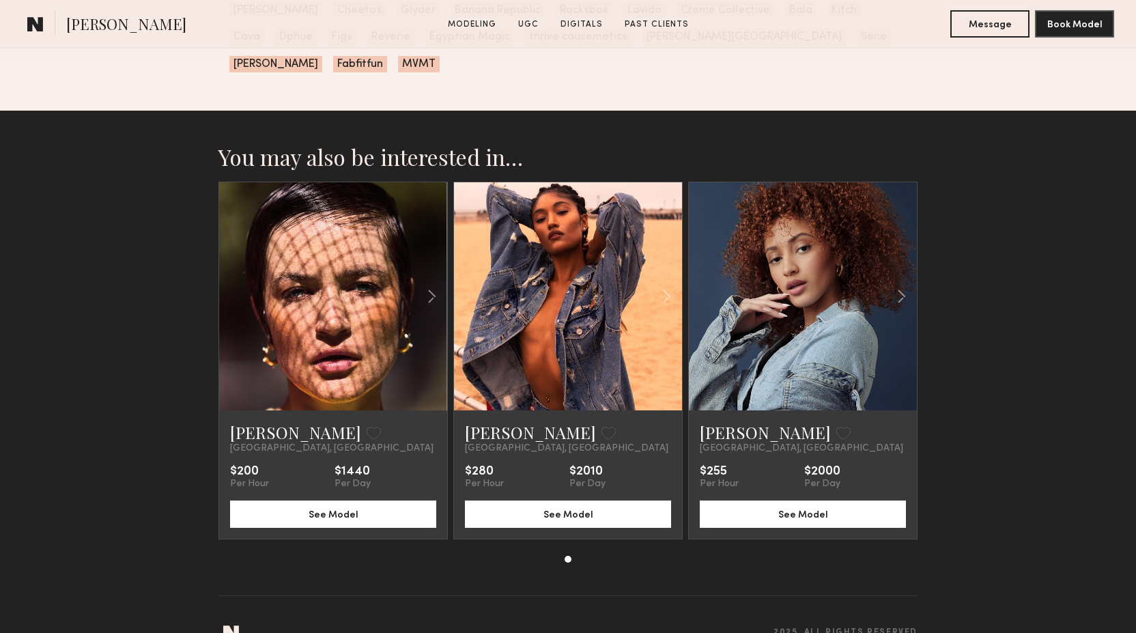
scroll to position [3344, 0]
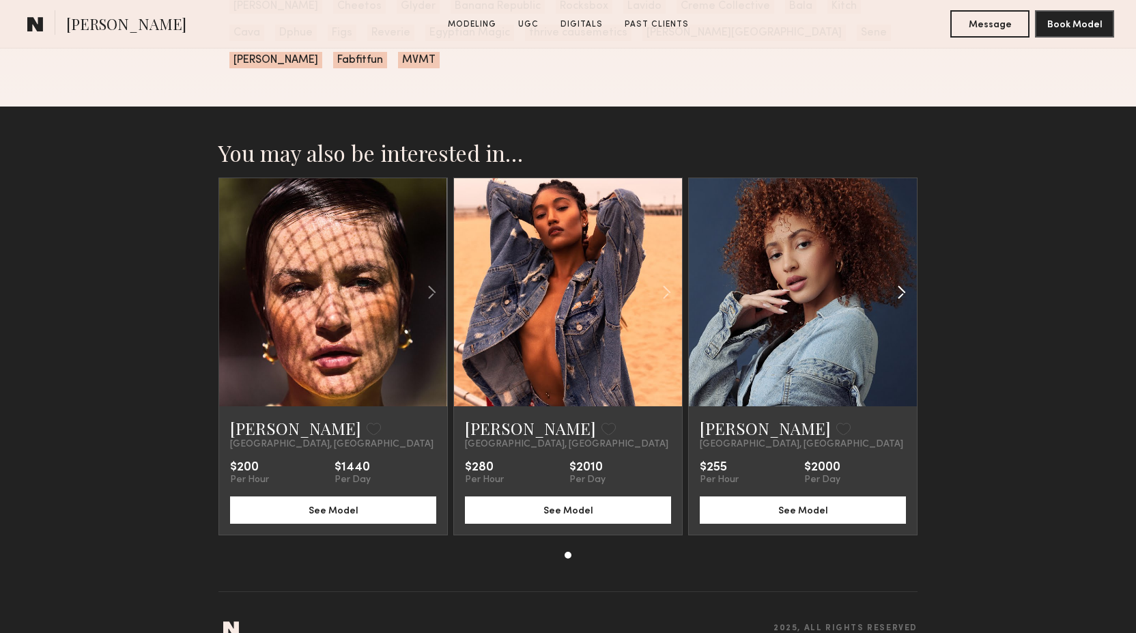
click at [897, 279] on common-icon at bounding box center [902, 292] width 20 height 26
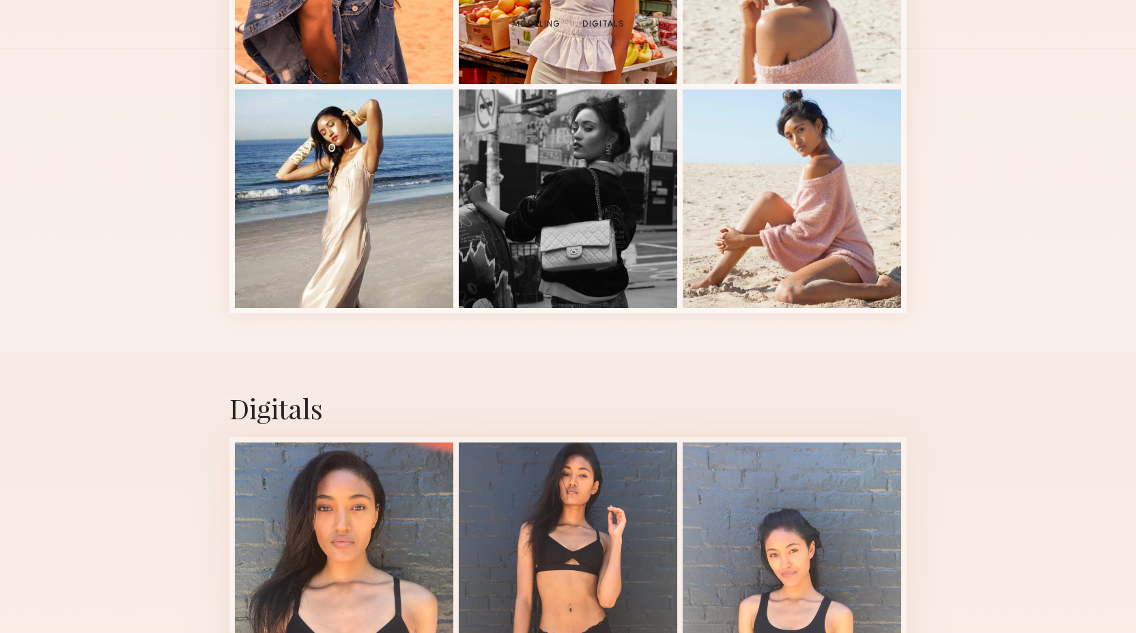
scroll to position [760, 0]
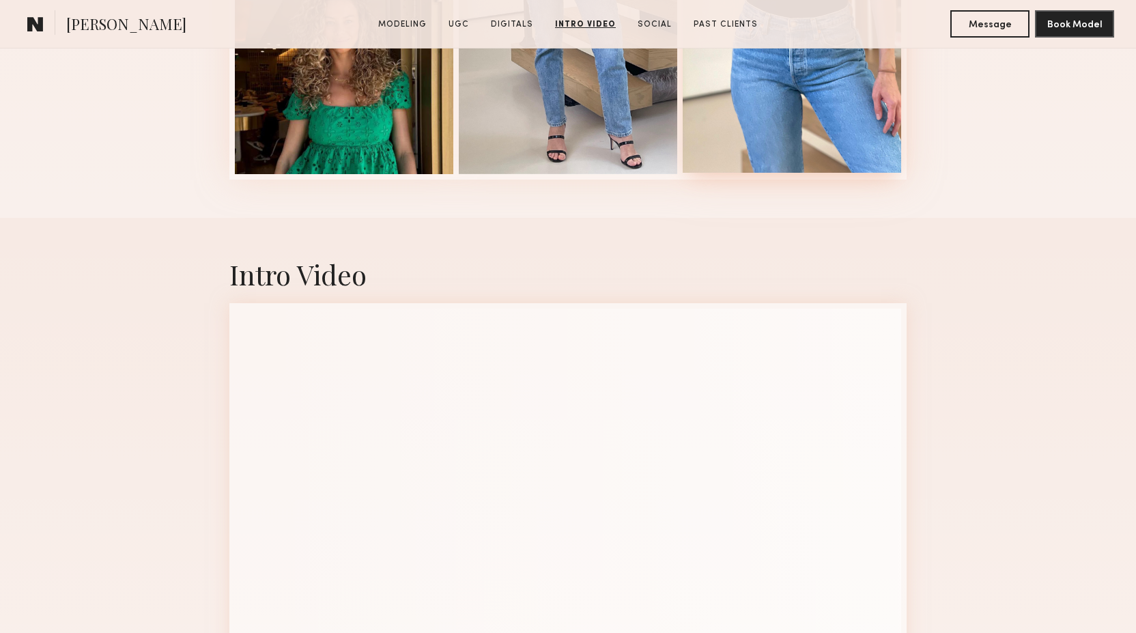
scroll to position [2836, 0]
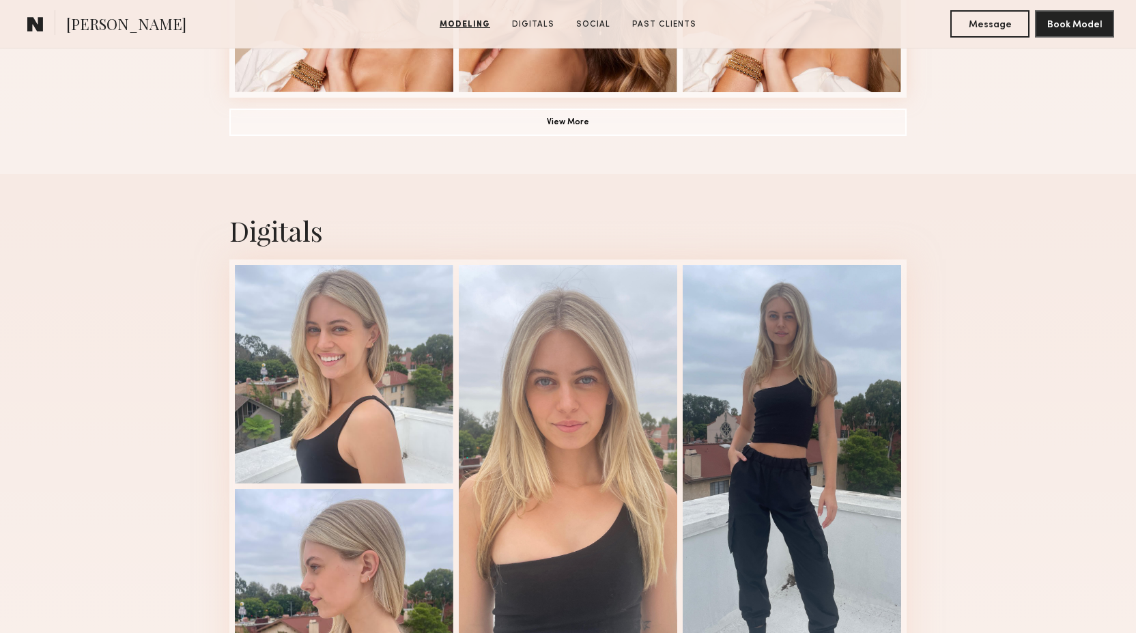
scroll to position [1414, 0]
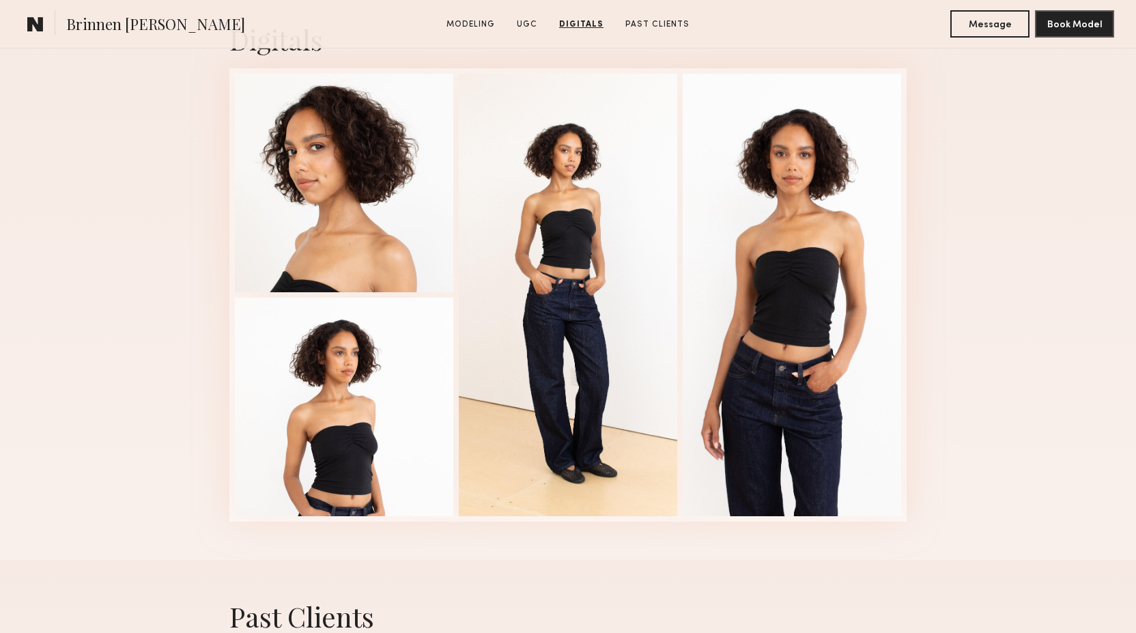
scroll to position [1786, 0]
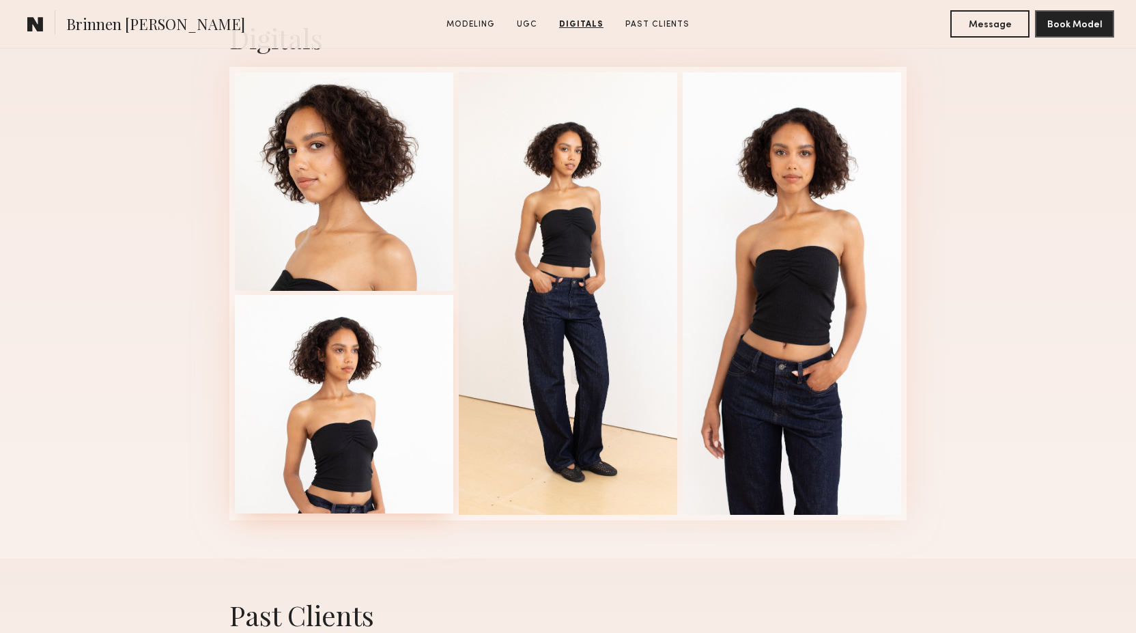
click at [362, 443] on div at bounding box center [344, 404] width 218 height 218
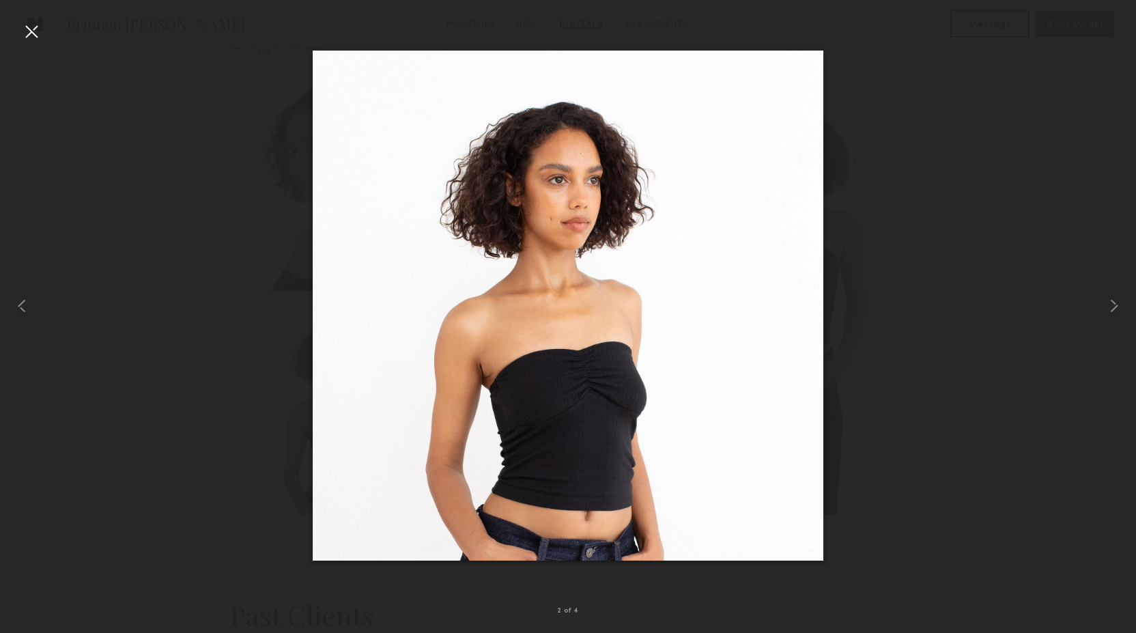
click at [211, 356] on div at bounding box center [568, 305] width 1136 height 567
click at [6, 36] on div at bounding box center [23, 305] width 46 height 567
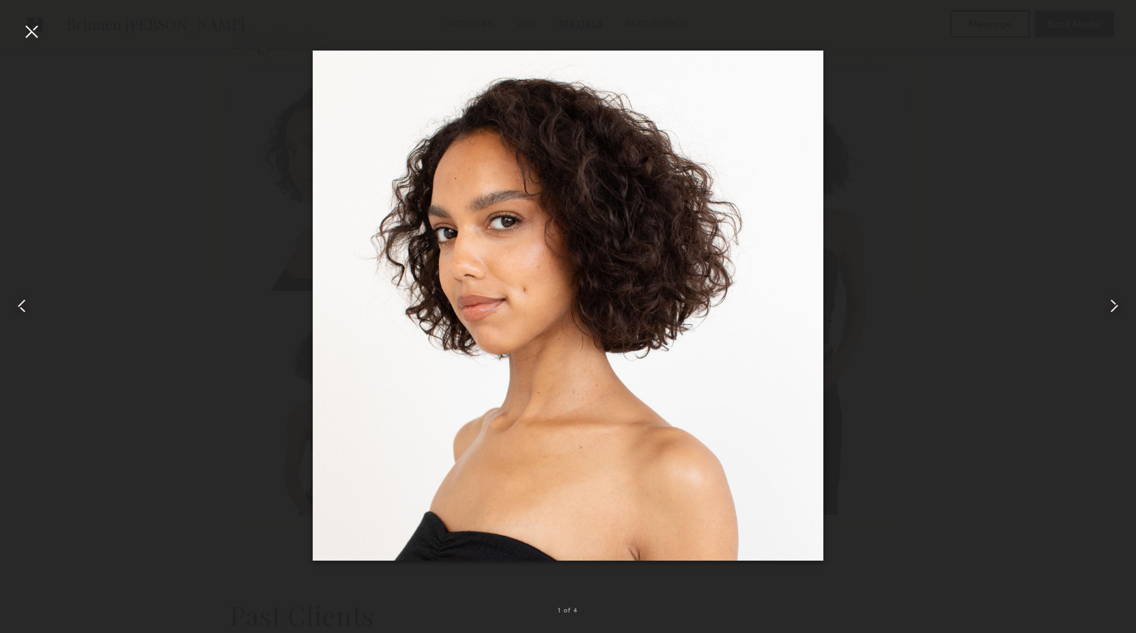
click at [25, 33] on div at bounding box center [31, 31] width 22 height 22
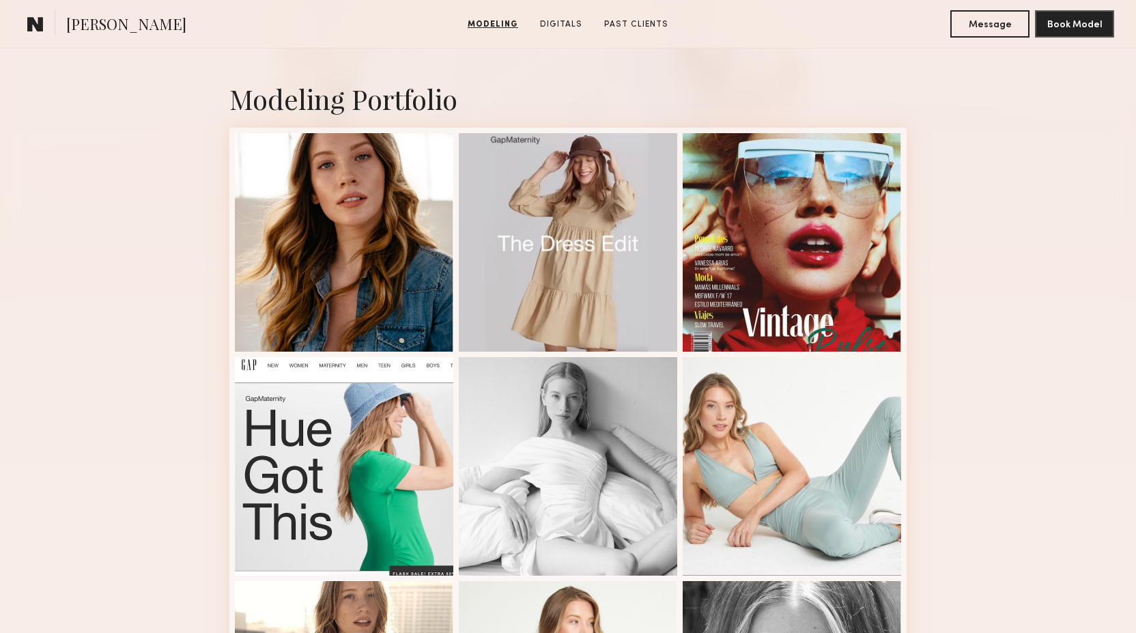
scroll to position [266, 0]
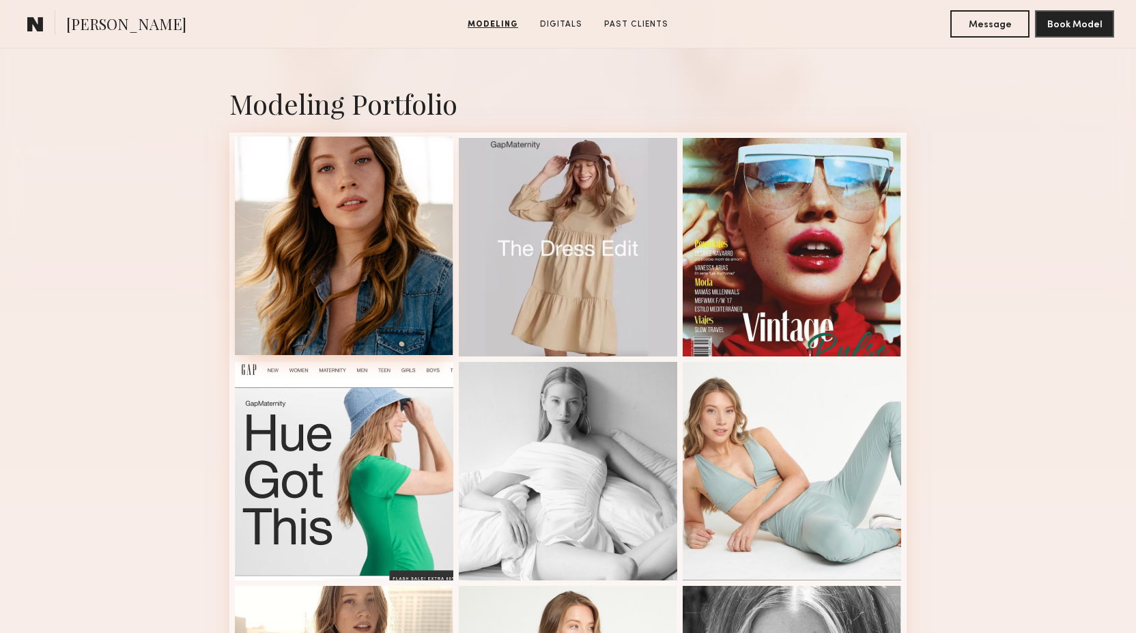
click at [328, 294] on div at bounding box center [344, 246] width 218 height 218
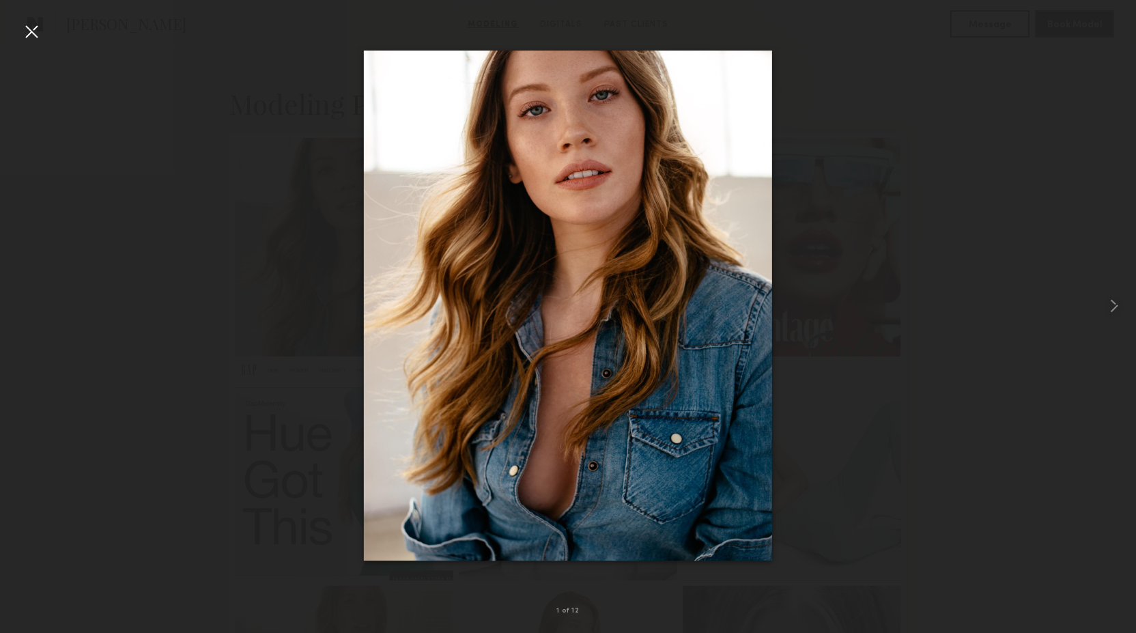
click at [25, 31] on div at bounding box center [31, 31] width 22 height 22
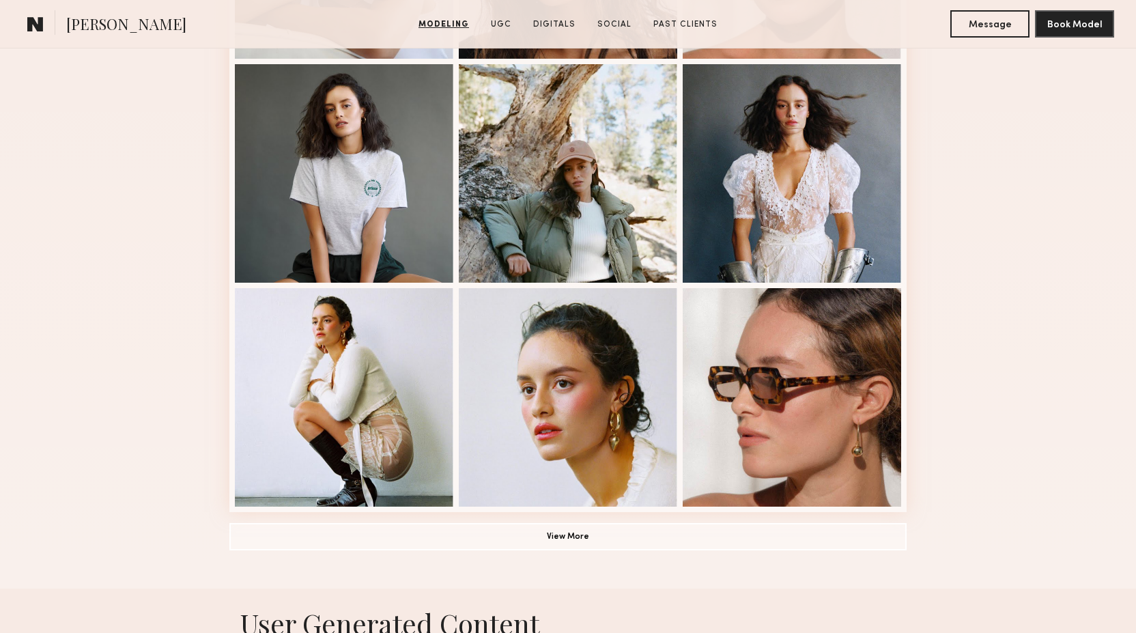
scroll to position [846, 0]
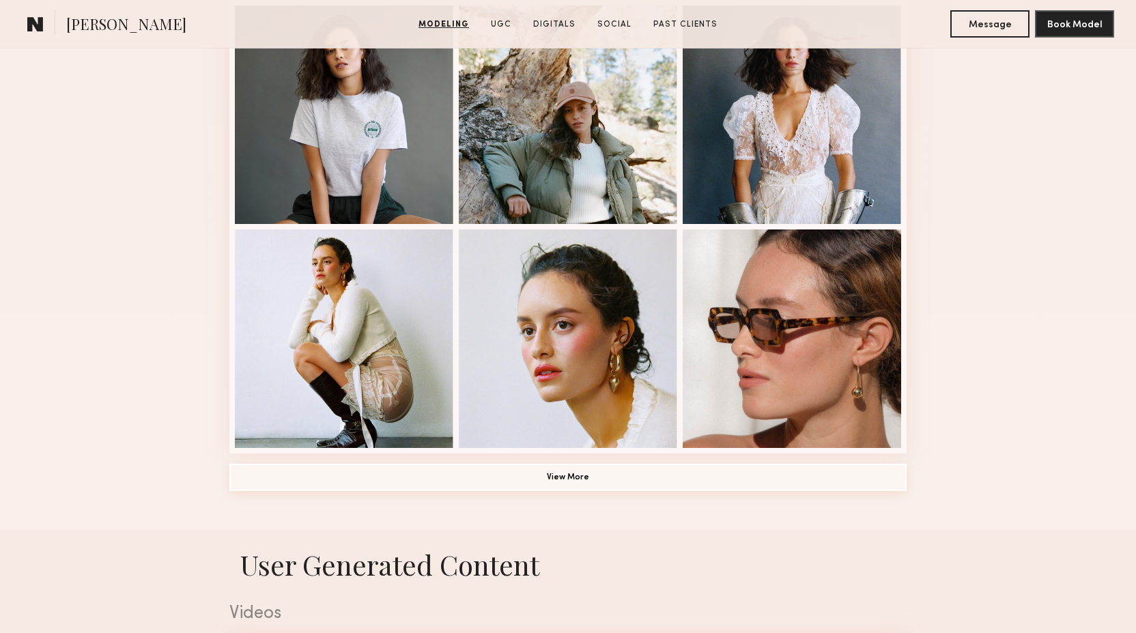
click at [564, 472] on button "View More" at bounding box center [567, 477] width 677 height 27
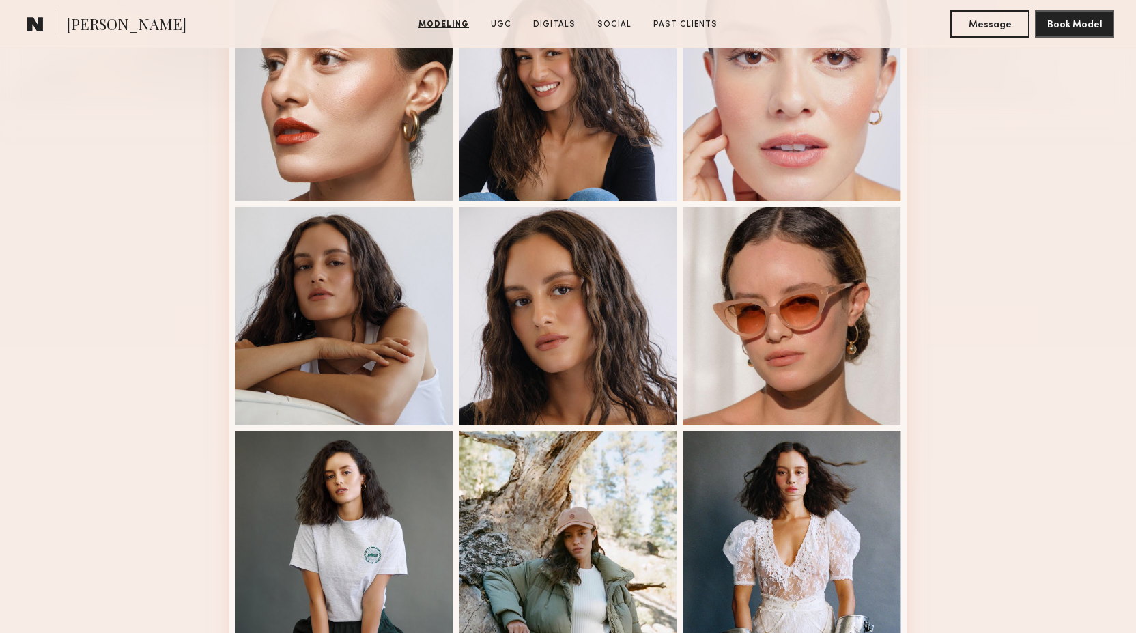
scroll to position [175, 0]
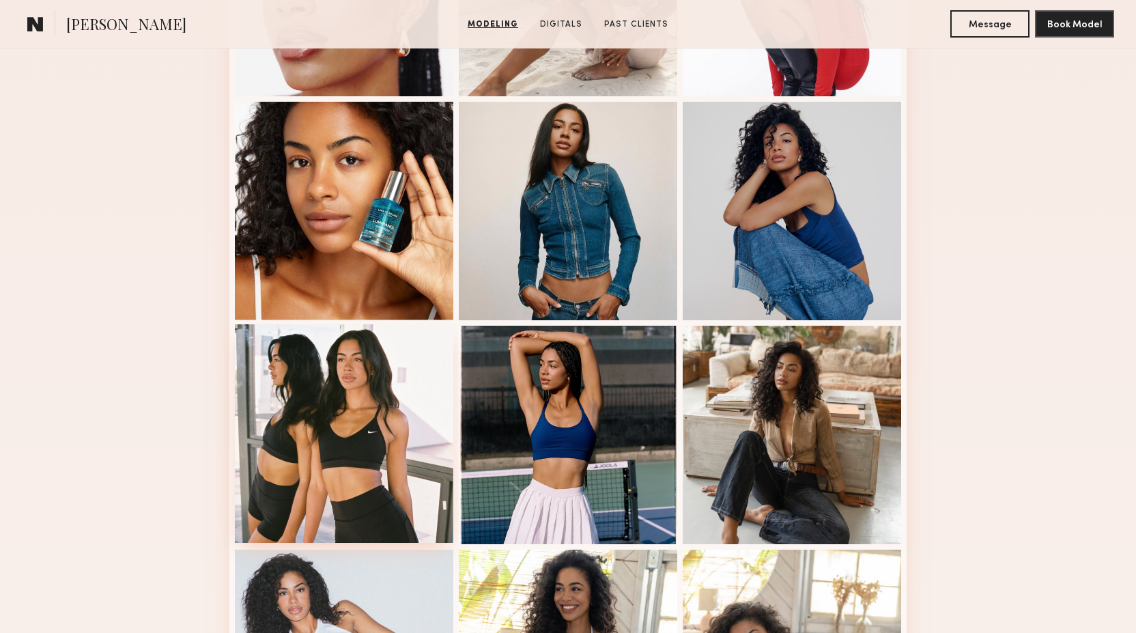
scroll to position [461, 0]
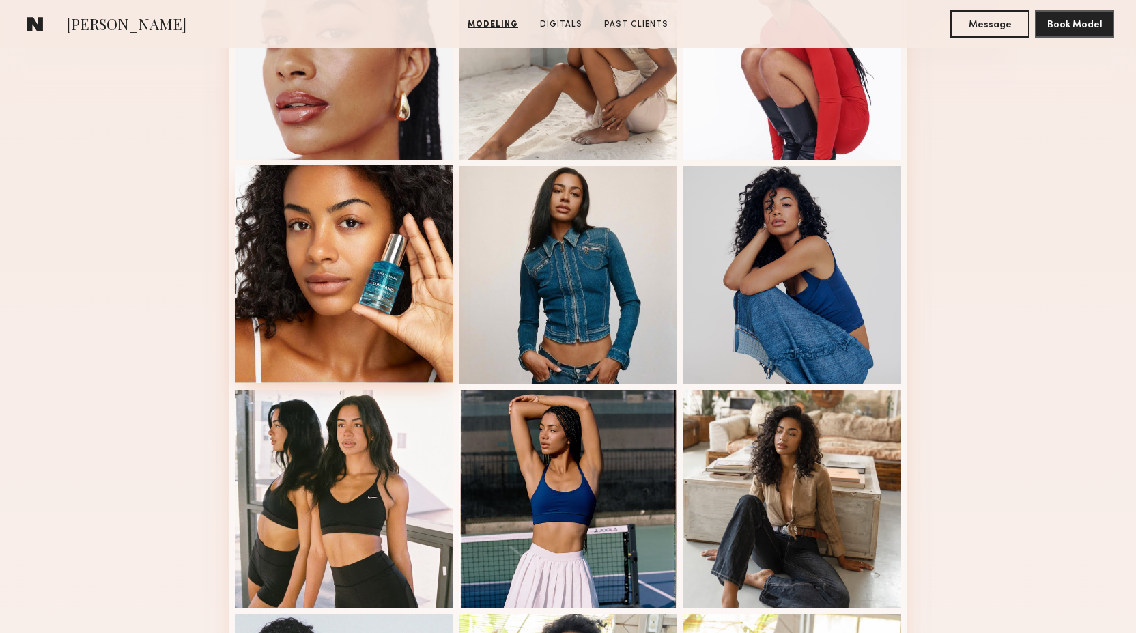
click at [360, 257] on div at bounding box center [344, 274] width 218 height 218
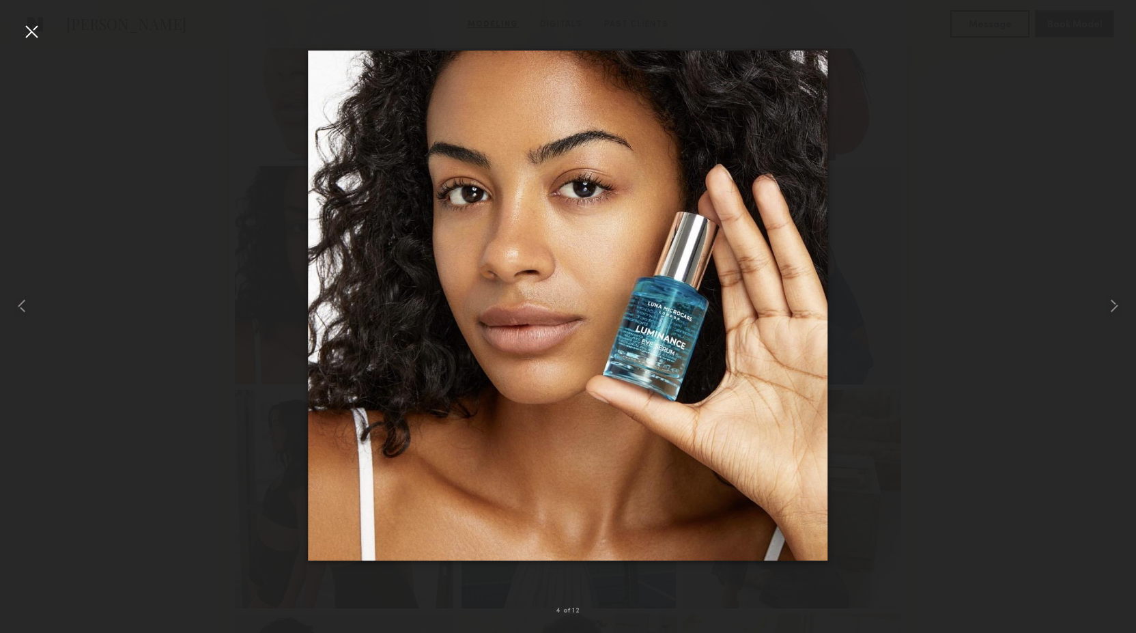
click at [38, 32] on div at bounding box center [31, 31] width 22 height 22
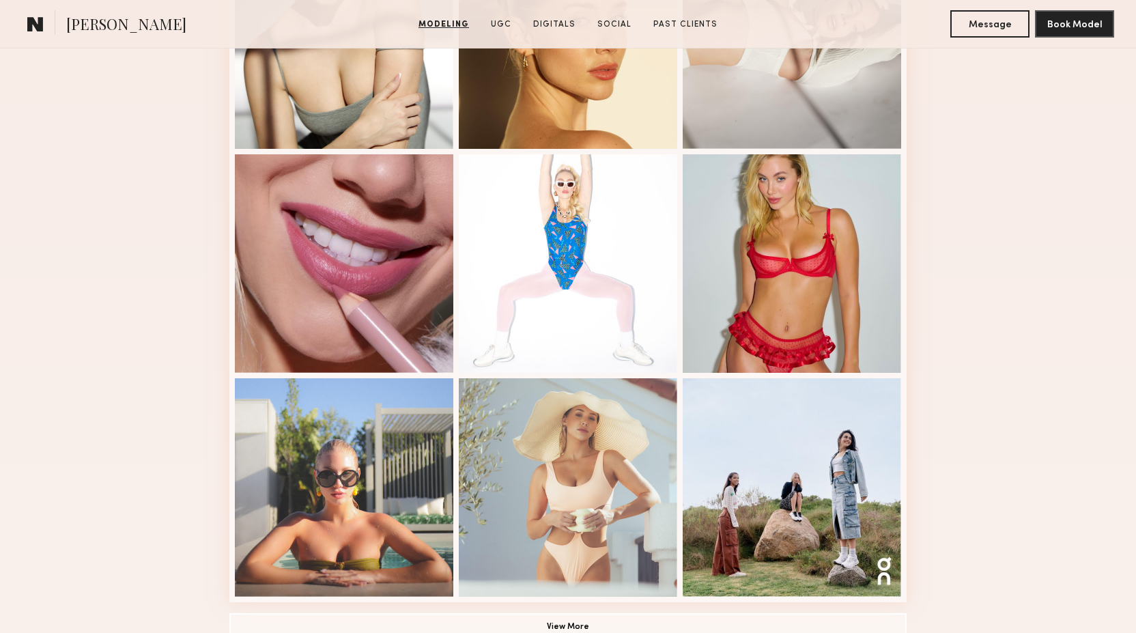
scroll to position [778, 0]
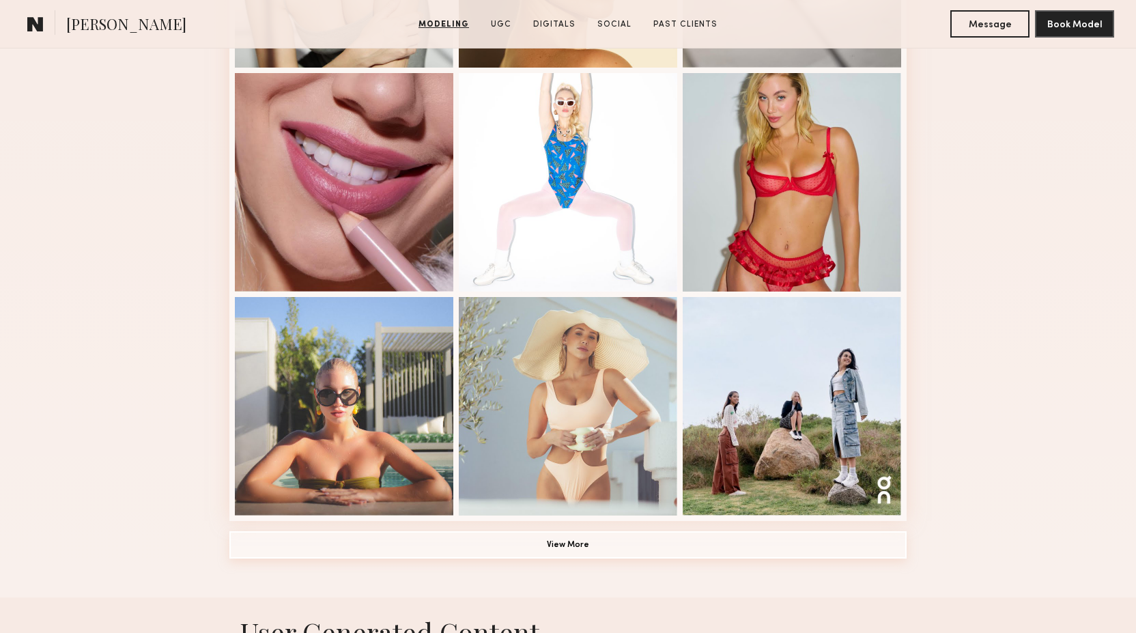
click at [525, 531] on button "View More" at bounding box center [567, 544] width 677 height 27
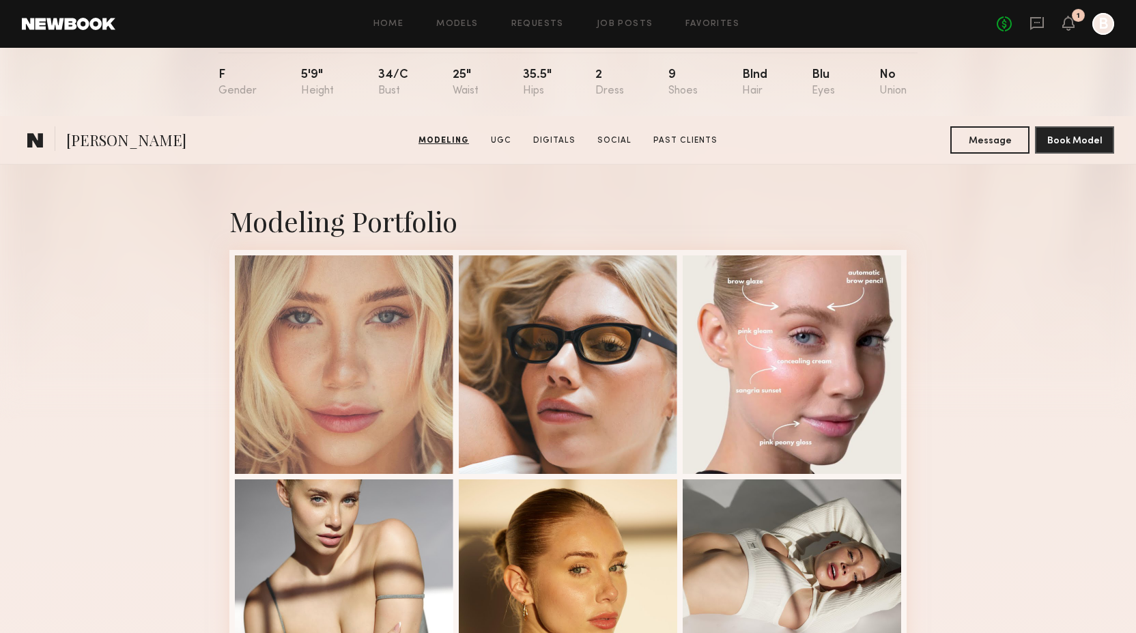
scroll to position [132, 0]
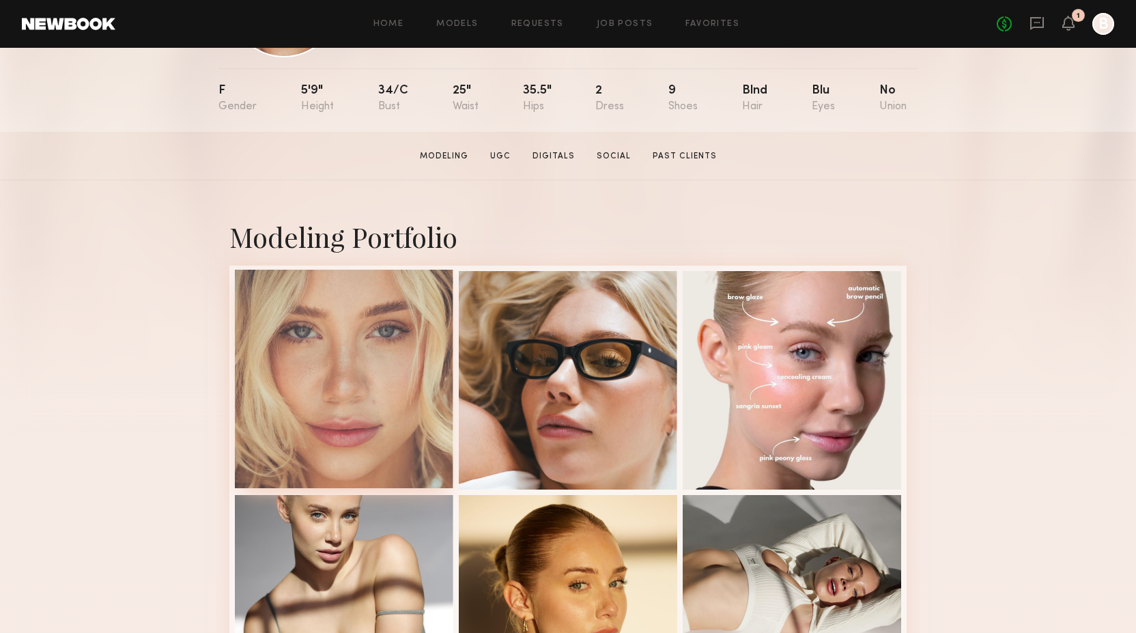
click at [299, 388] on div at bounding box center [344, 379] width 218 height 218
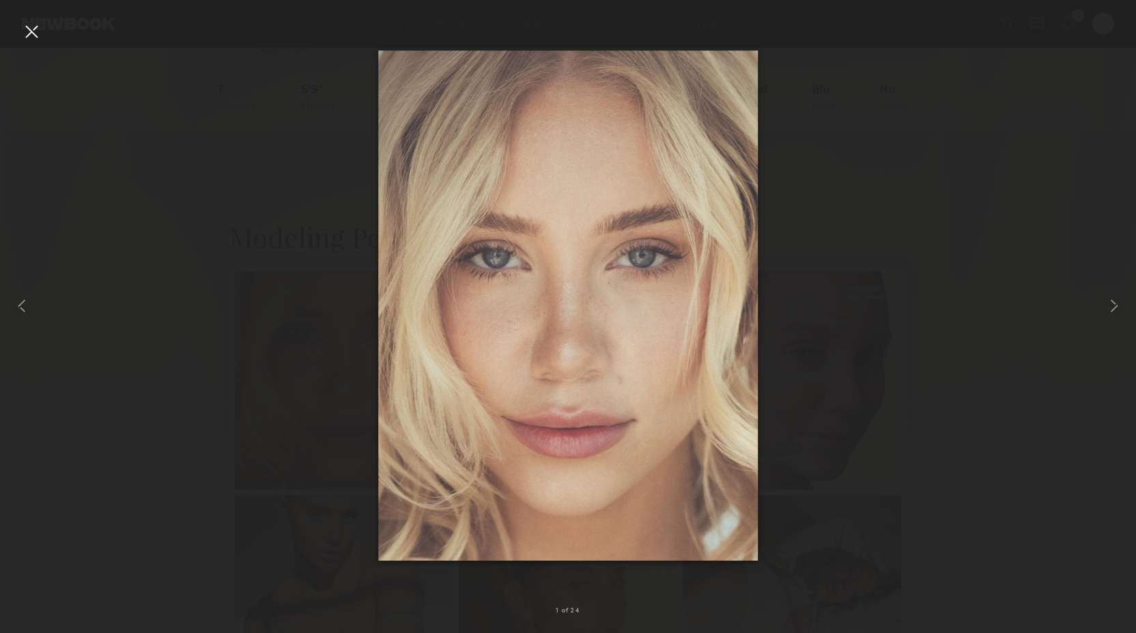
click at [36, 23] on div at bounding box center [31, 31] width 22 height 22
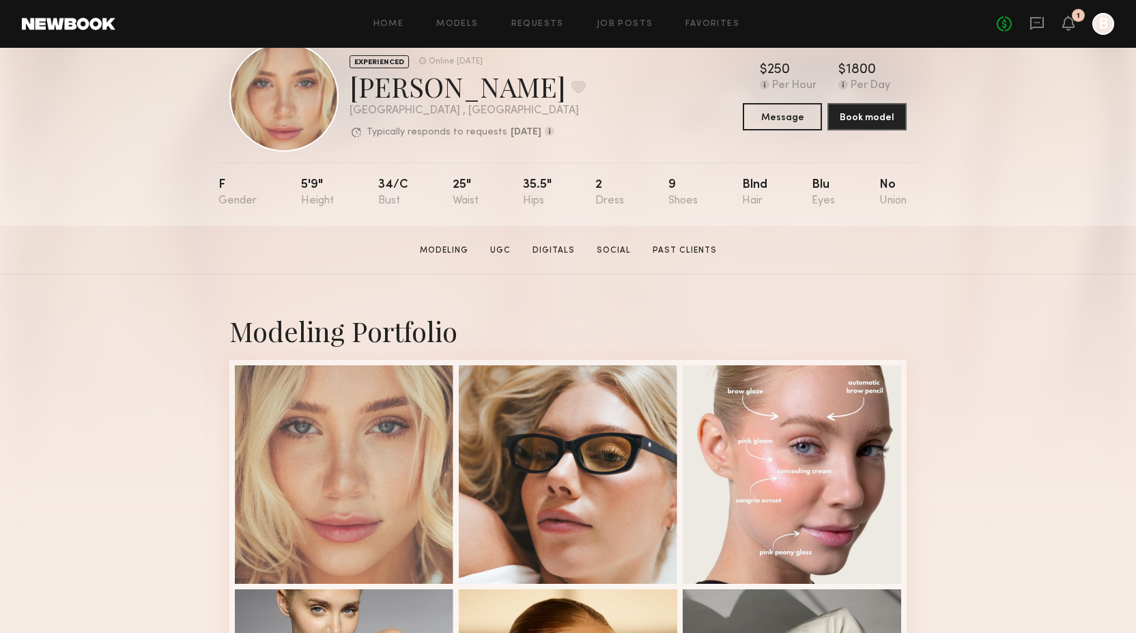
scroll to position [0, 0]
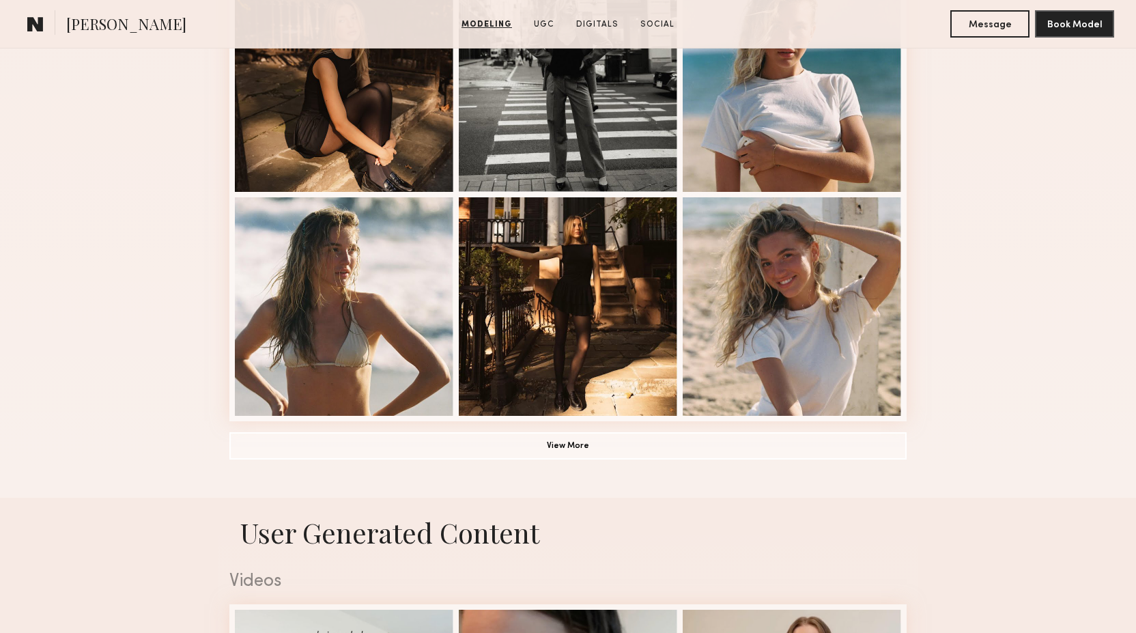
scroll to position [1076, 0]
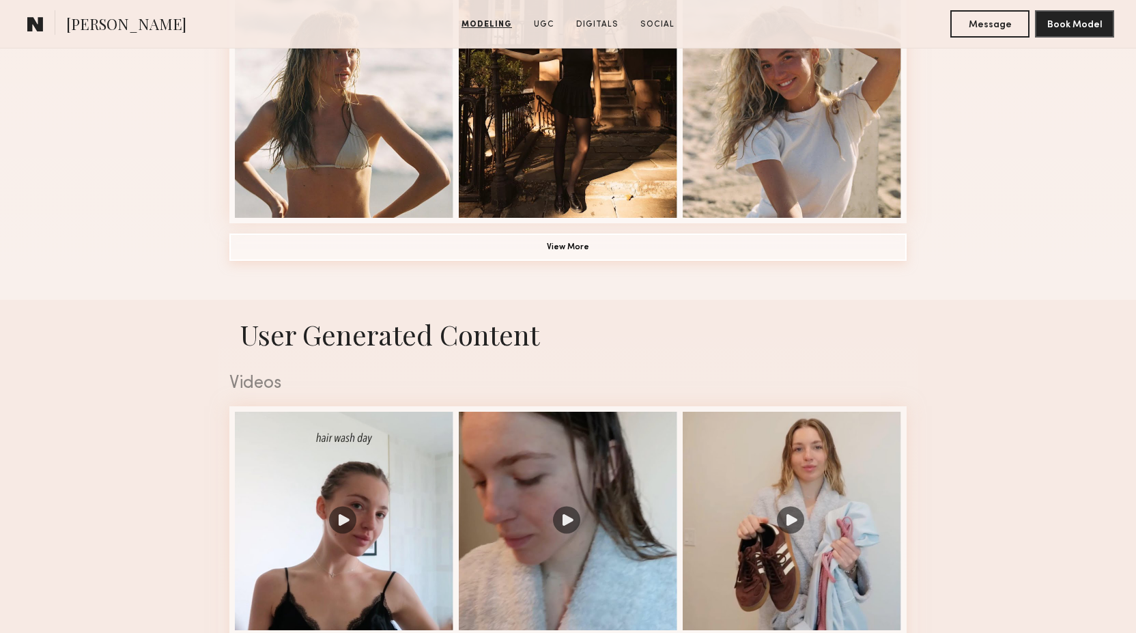
click at [492, 255] on button "View More" at bounding box center [567, 246] width 677 height 27
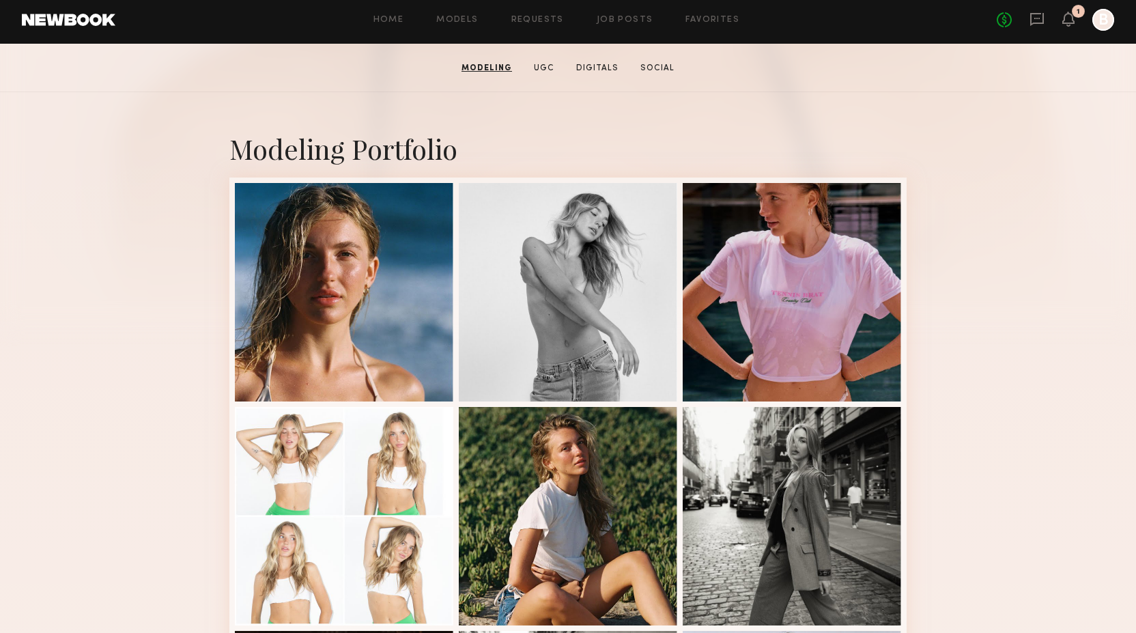
scroll to position [205, 0]
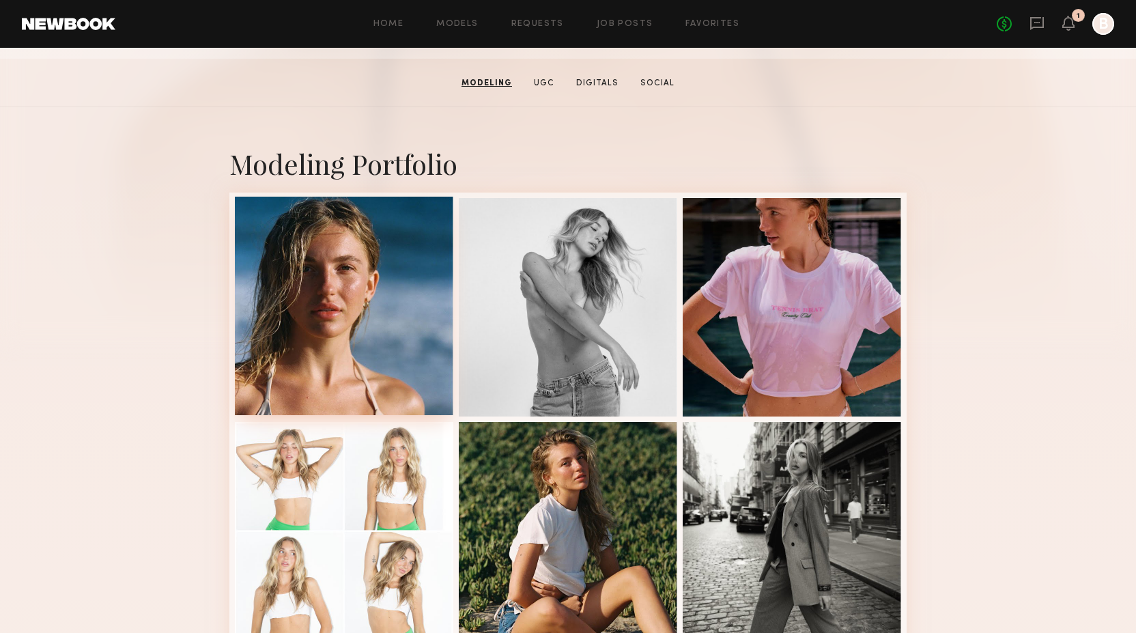
click at [372, 362] on div at bounding box center [344, 306] width 218 height 218
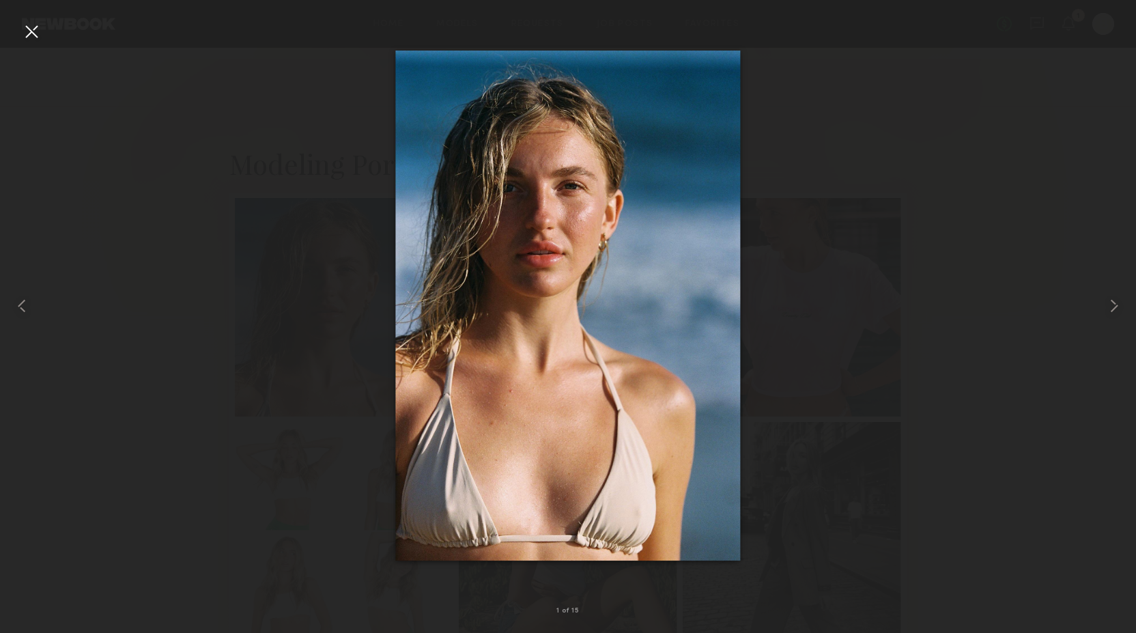
click at [279, 413] on div at bounding box center [568, 305] width 1136 height 567
click at [25, 31] on div at bounding box center [31, 31] width 22 height 22
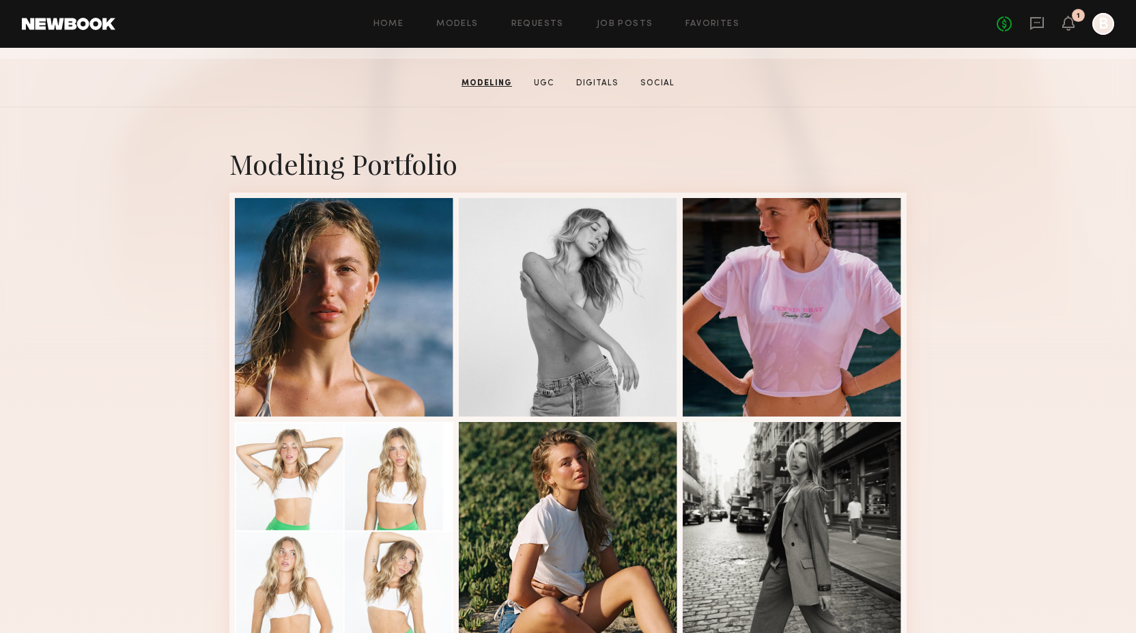
scroll to position [0, 0]
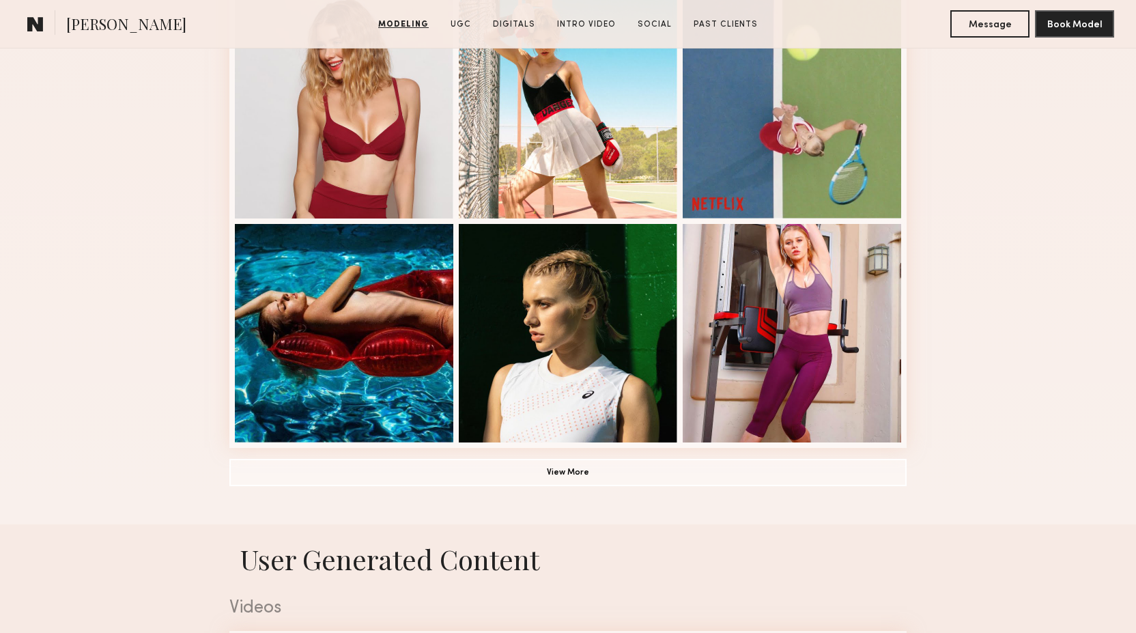
scroll to position [924, 0]
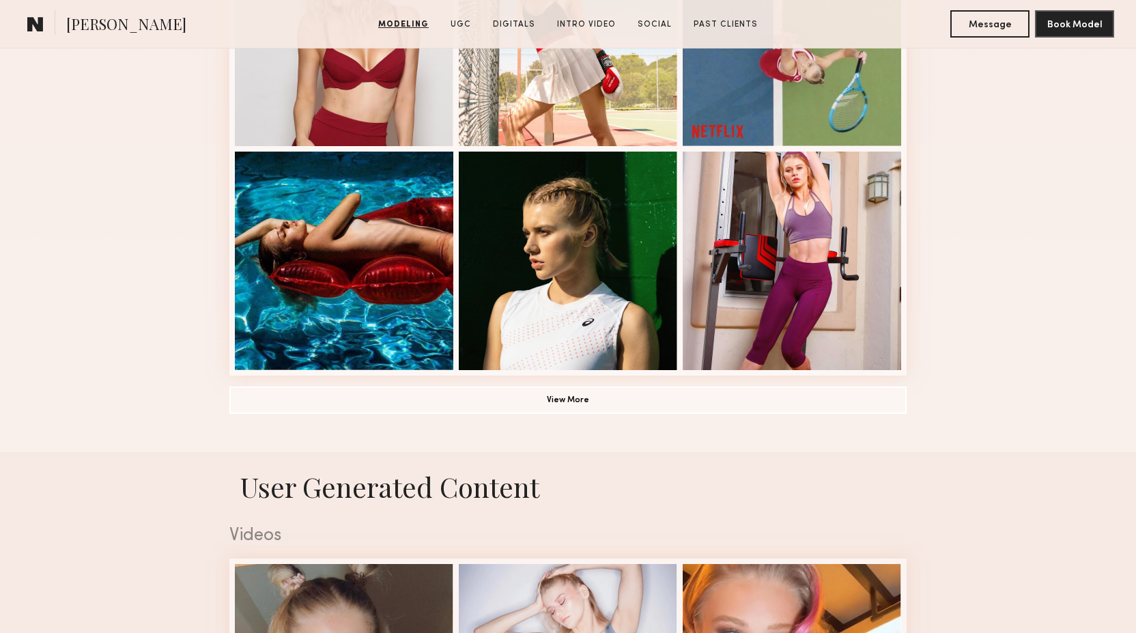
click at [459, 399] on button "View More" at bounding box center [567, 399] width 677 height 27
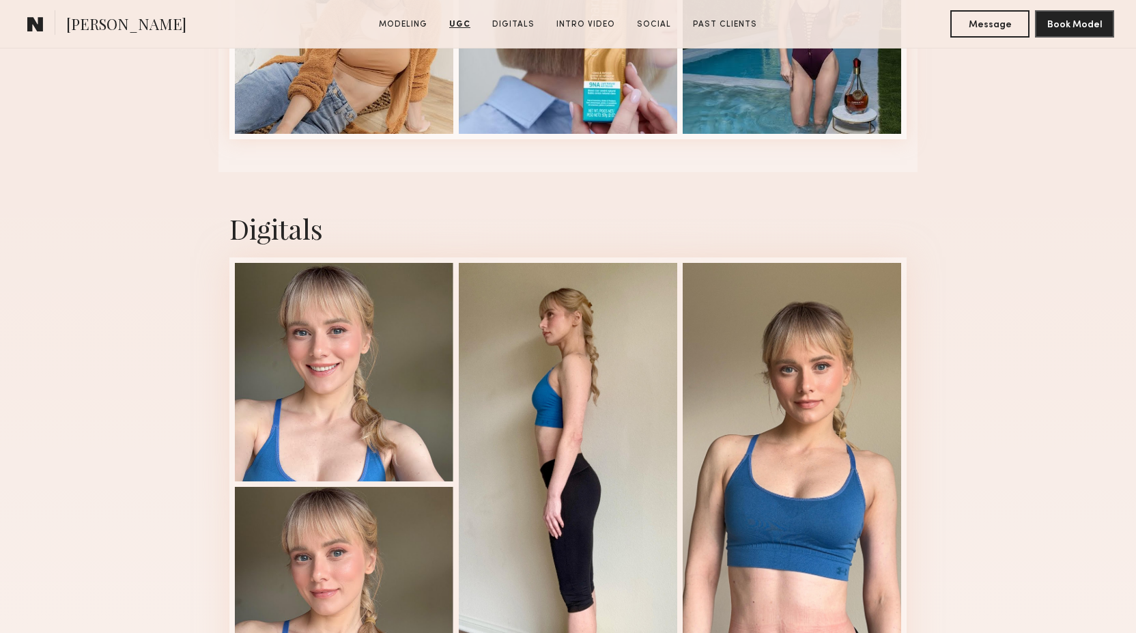
scroll to position [4101, 0]
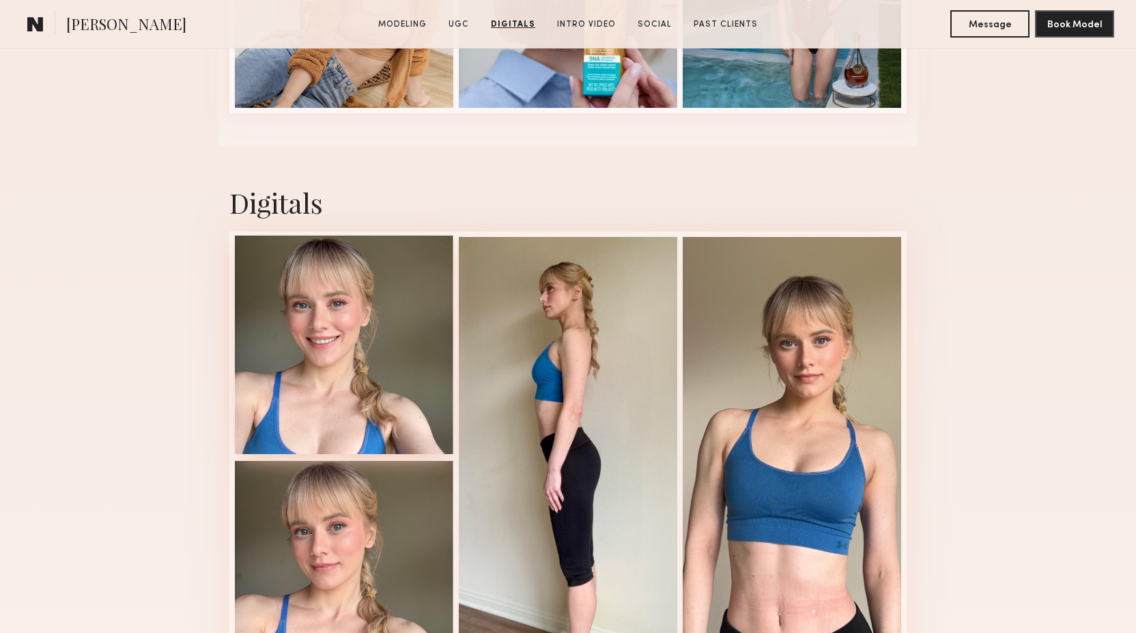
click at [291, 337] on div at bounding box center [344, 345] width 218 height 218
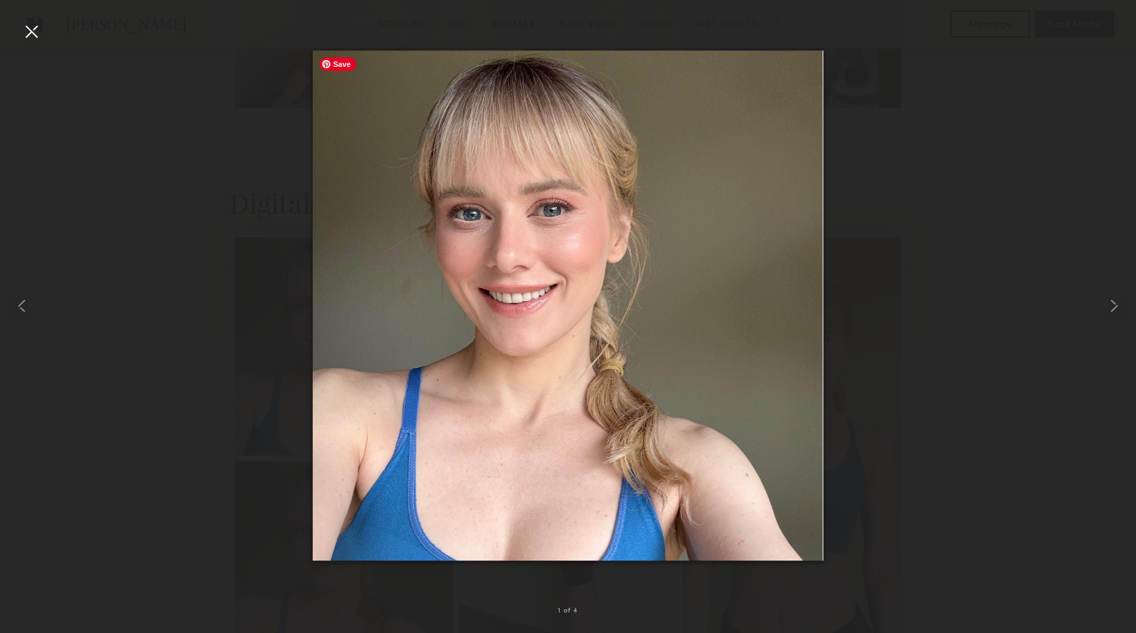
click at [129, 388] on div at bounding box center [568, 305] width 1136 height 567
click at [32, 32] on div at bounding box center [31, 31] width 22 height 22
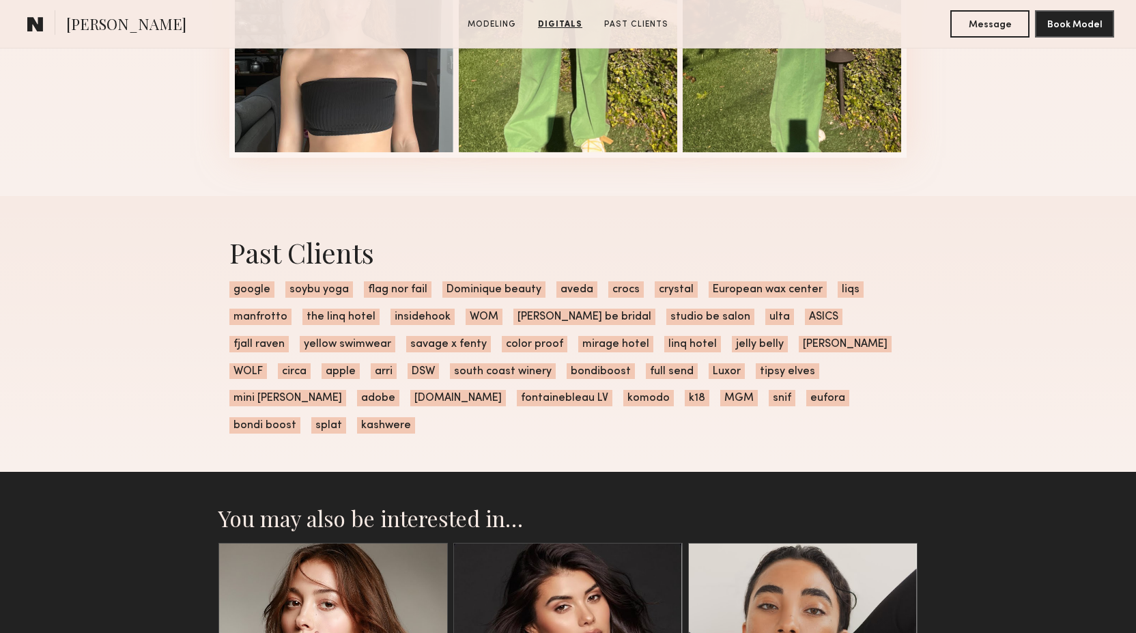
scroll to position [1946, 0]
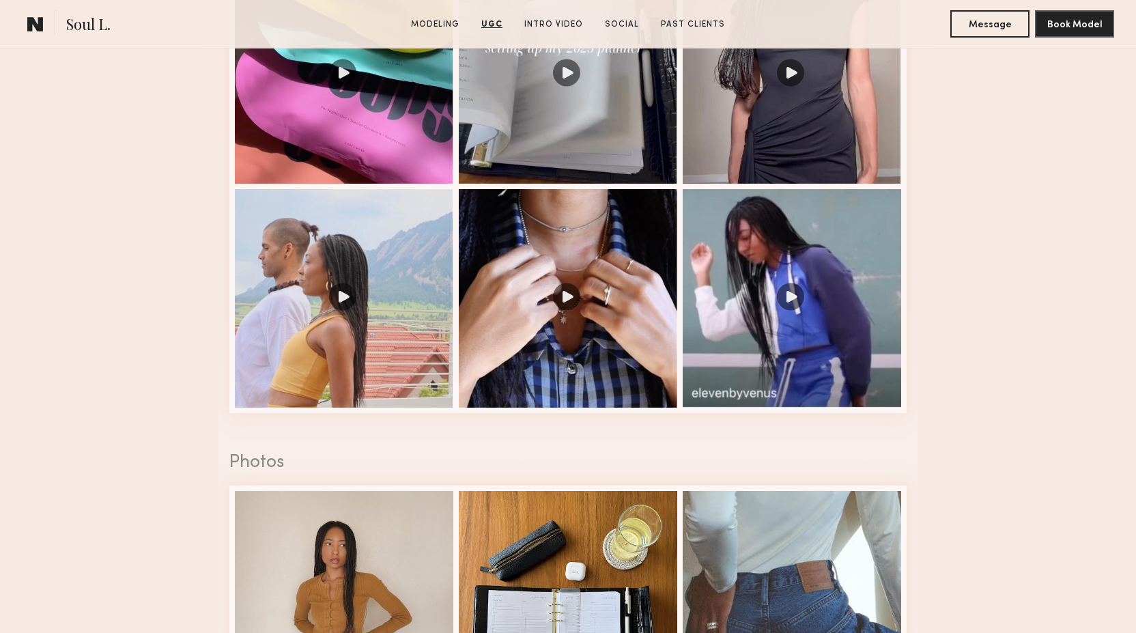
scroll to position [2080, 0]
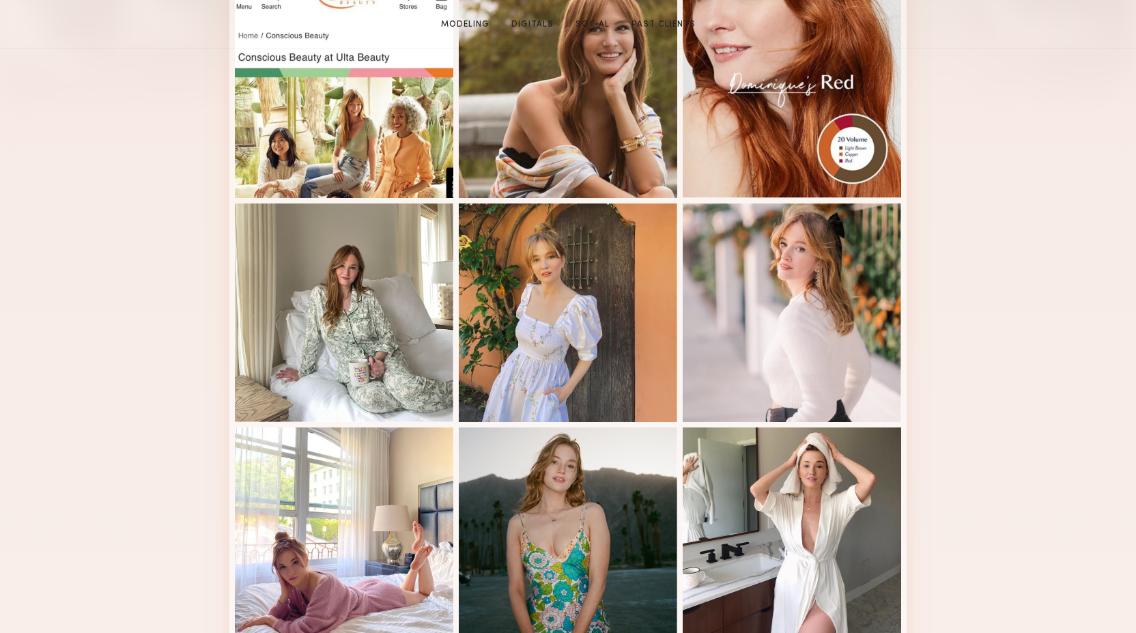
scroll to position [453, 0]
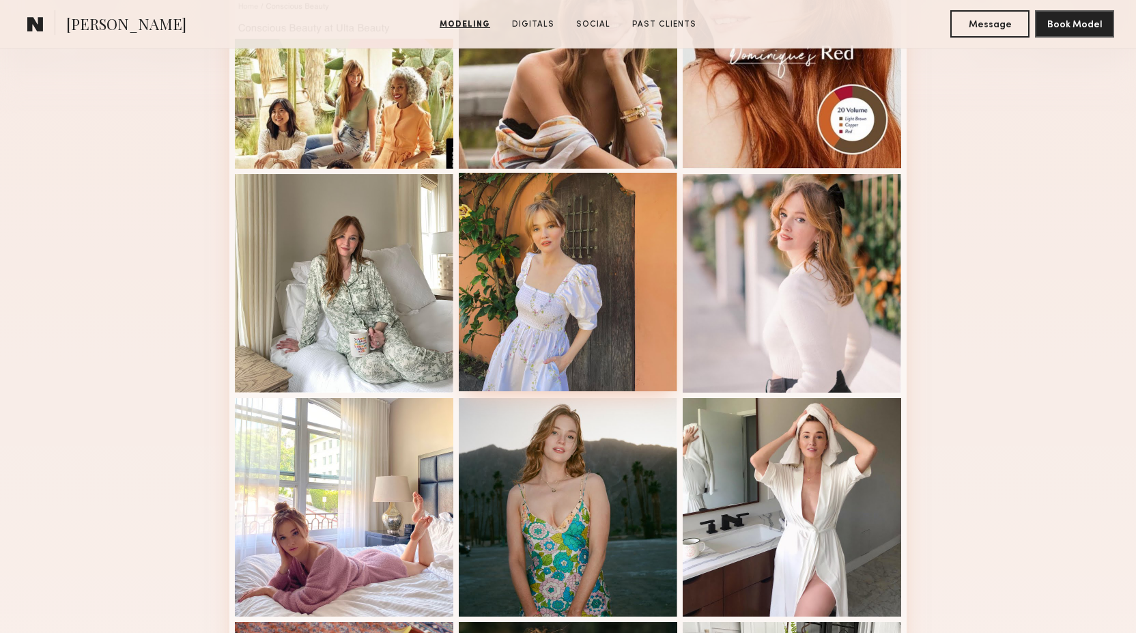
click at [481, 308] on div at bounding box center [568, 282] width 218 height 218
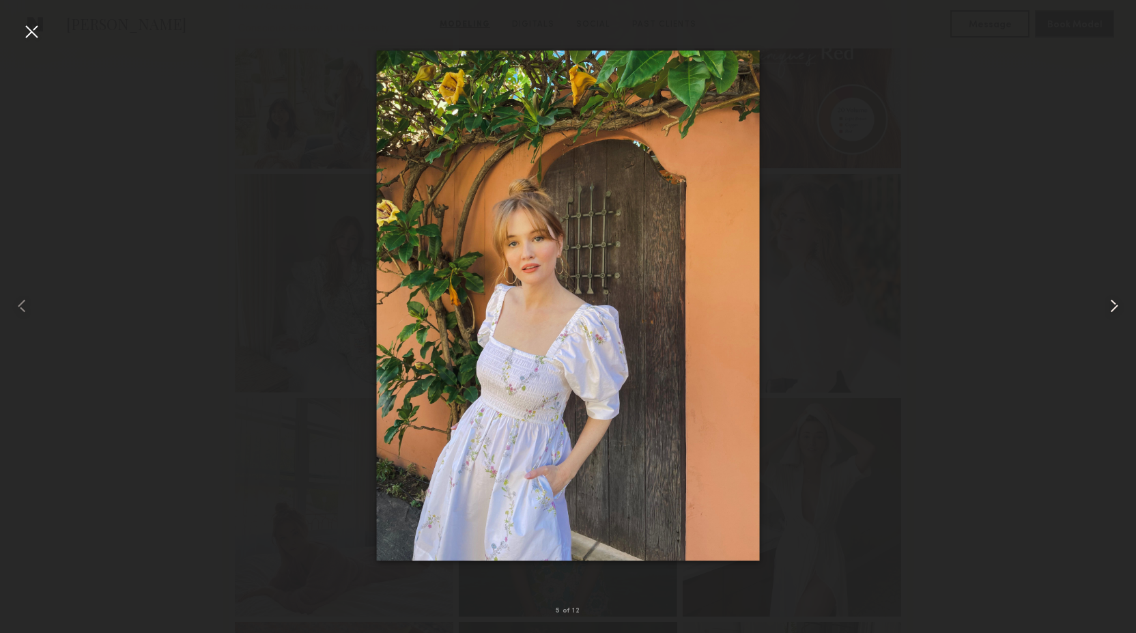
click at [1116, 302] on common-icon at bounding box center [1114, 306] width 22 height 22
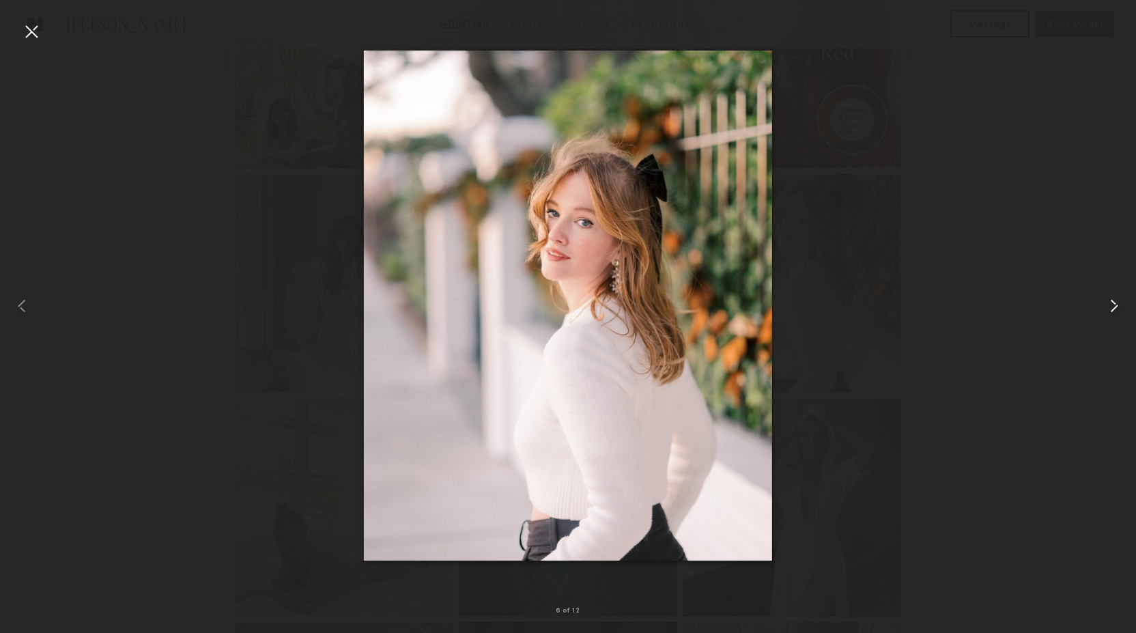
click at [1116, 302] on common-icon at bounding box center [1114, 306] width 22 height 22
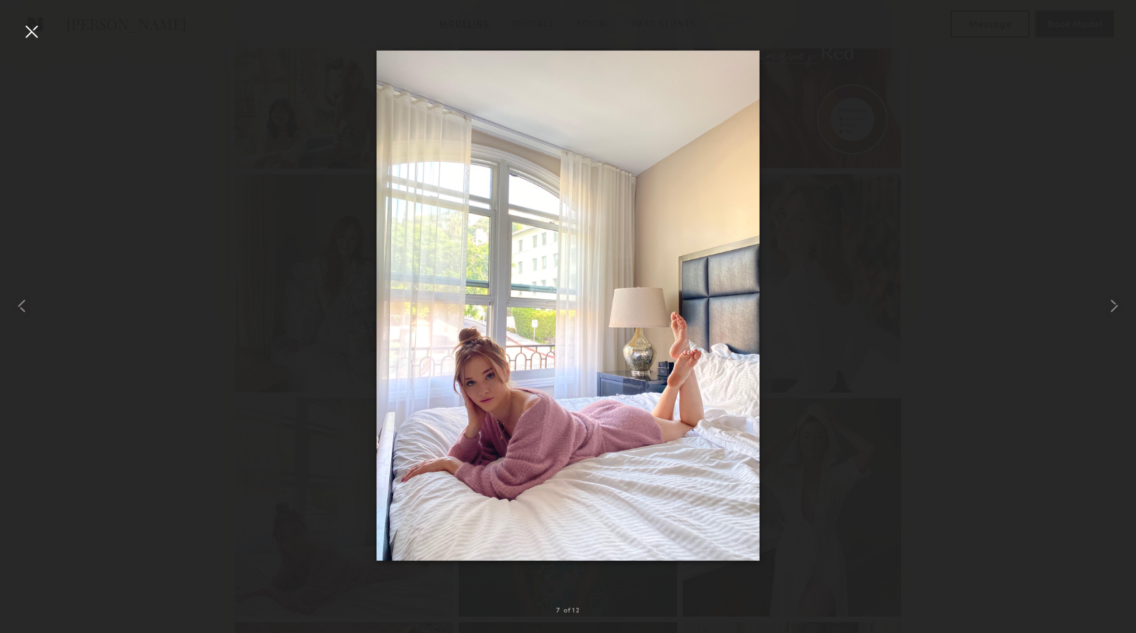
click at [1027, 374] on div at bounding box center [568, 305] width 1136 height 567
click at [29, 27] on div at bounding box center [31, 31] width 22 height 22
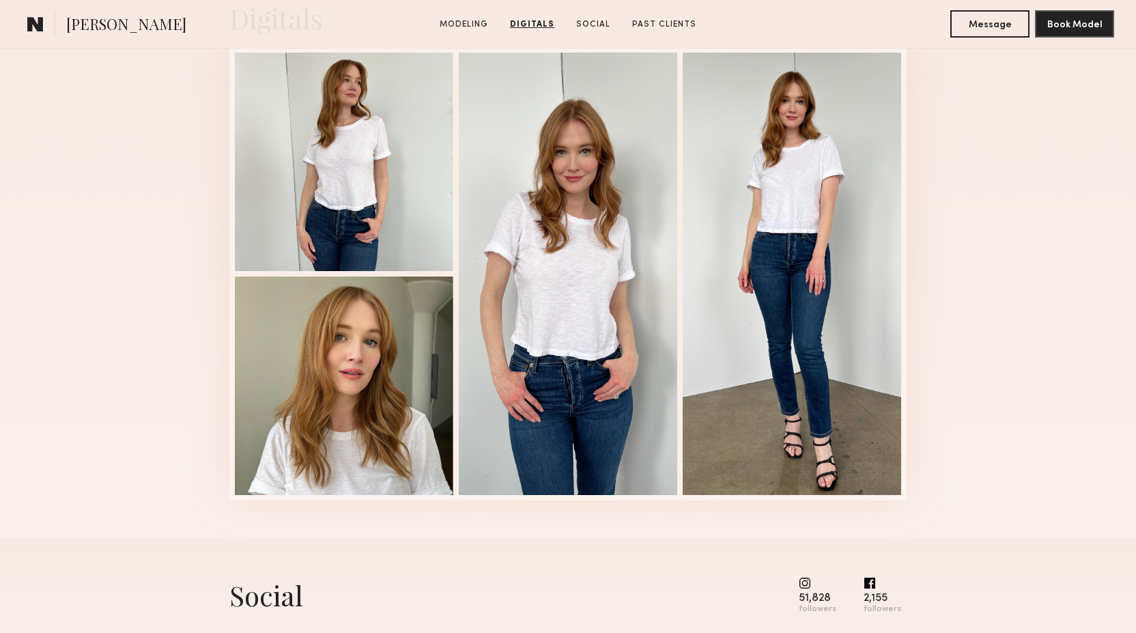
scroll to position [1421, 0]
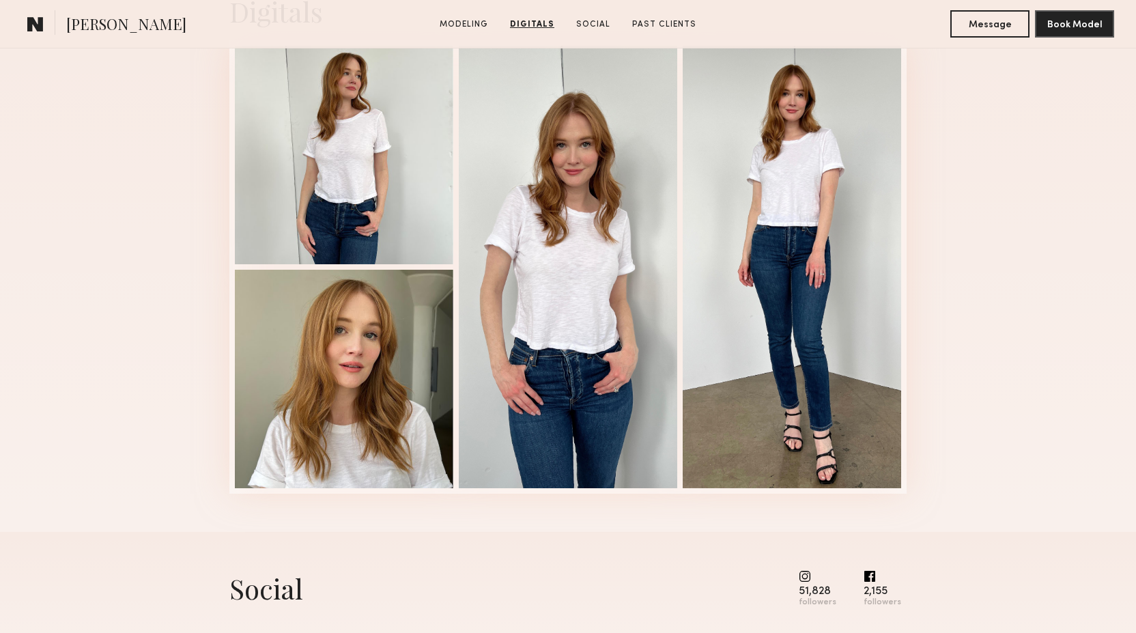
click at [319, 334] on div at bounding box center [344, 379] width 218 height 218
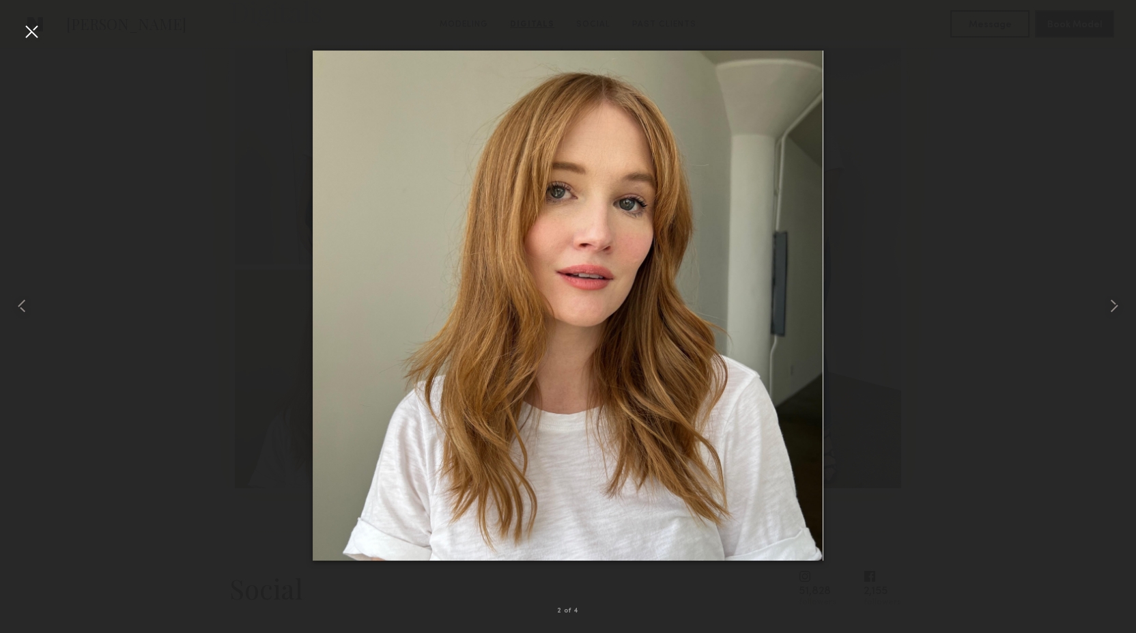
click at [218, 330] on div at bounding box center [568, 305] width 1136 height 567
click at [27, 26] on div at bounding box center [31, 31] width 22 height 22
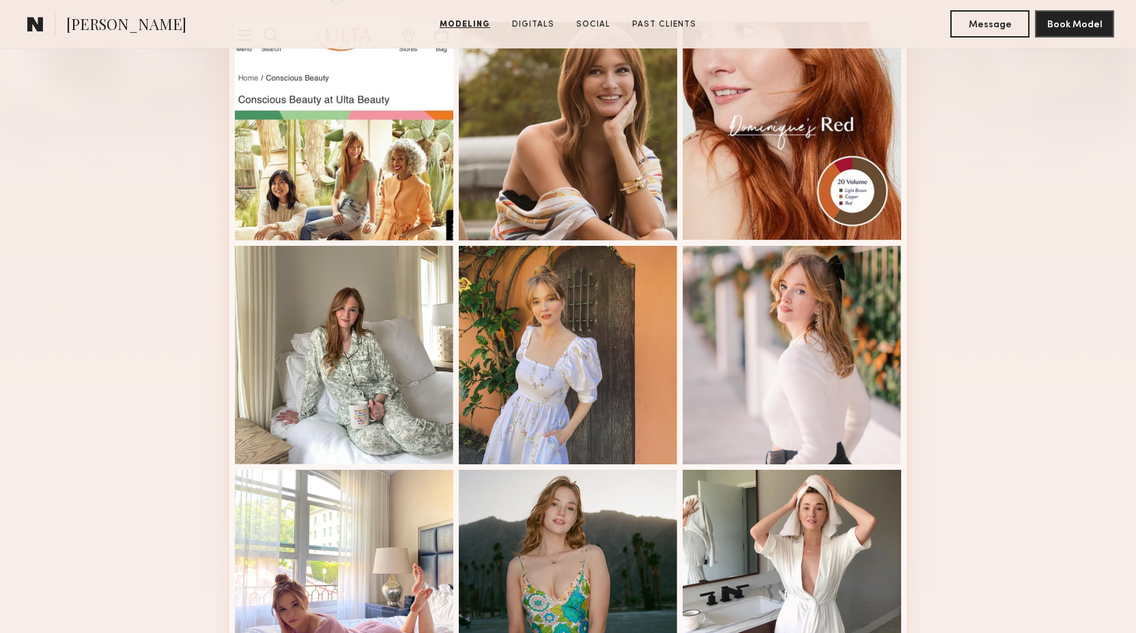
scroll to position [344, 0]
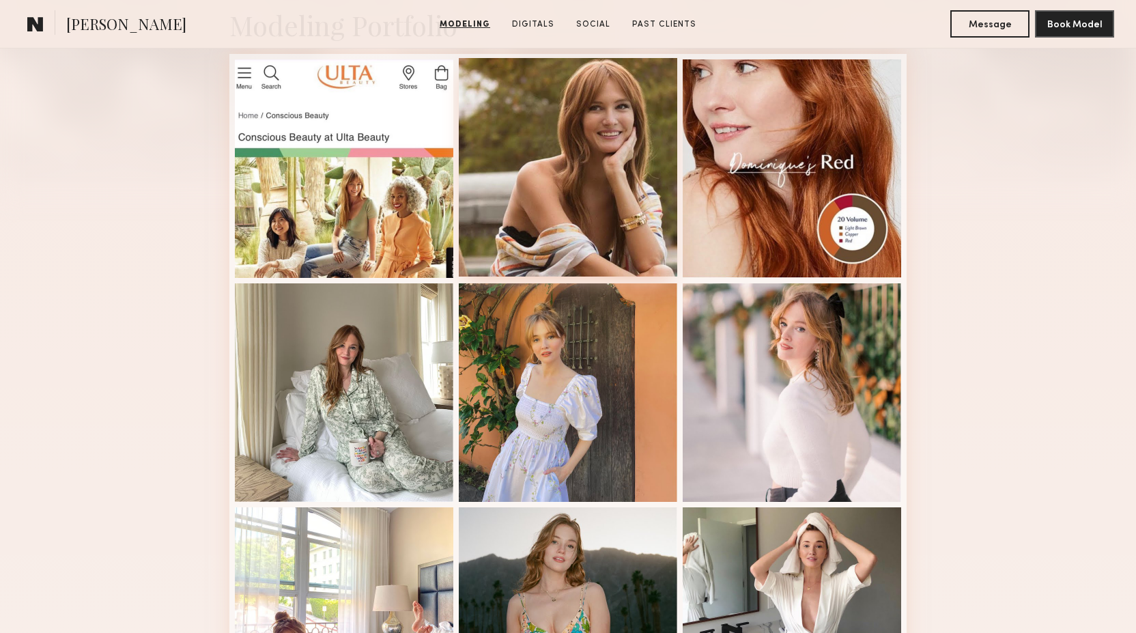
click at [632, 204] on div at bounding box center [568, 167] width 218 height 218
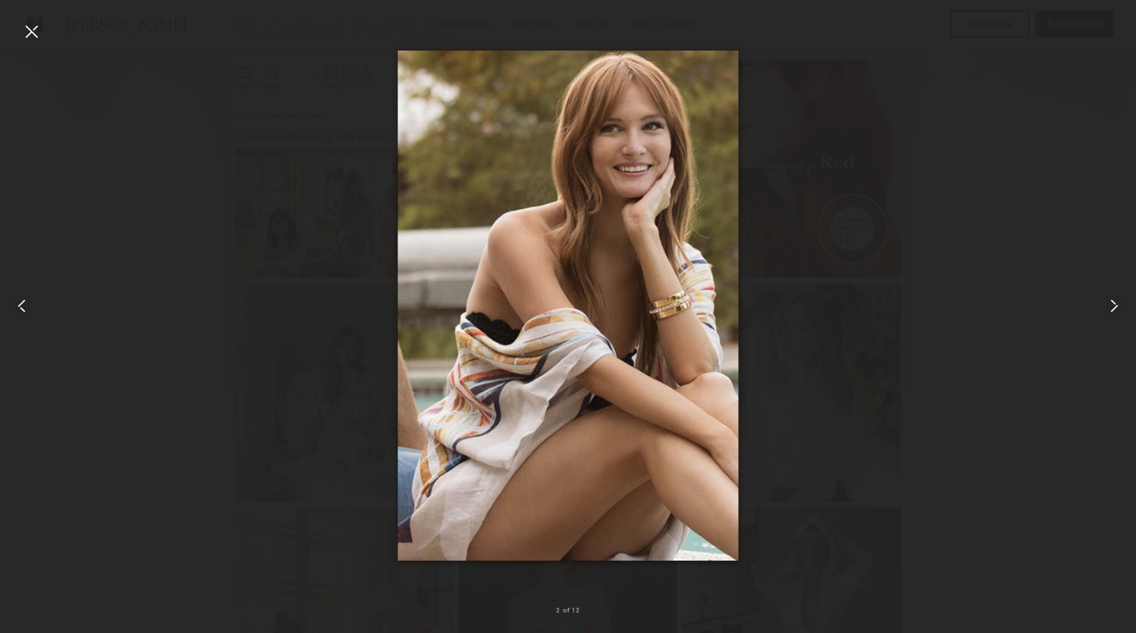
click at [145, 317] on div at bounding box center [568, 305] width 1136 height 567
click at [31, 34] on div at bounding box center [31, 31] width 22 height 22
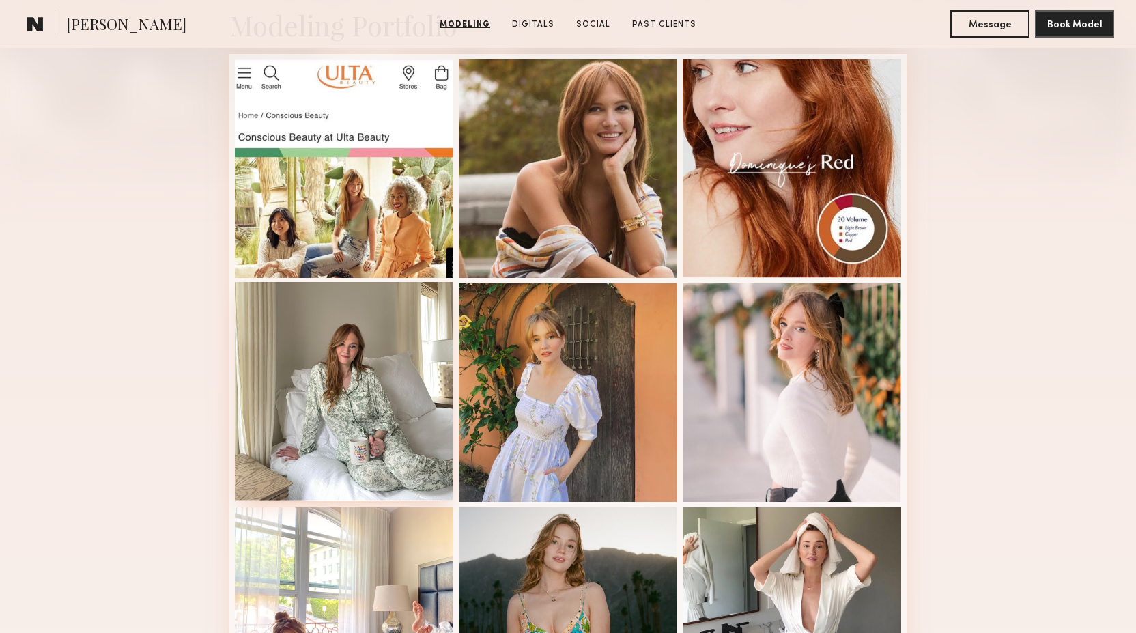
click at [421, 392] on div at bounding box center [344, 391] width 218 height 218
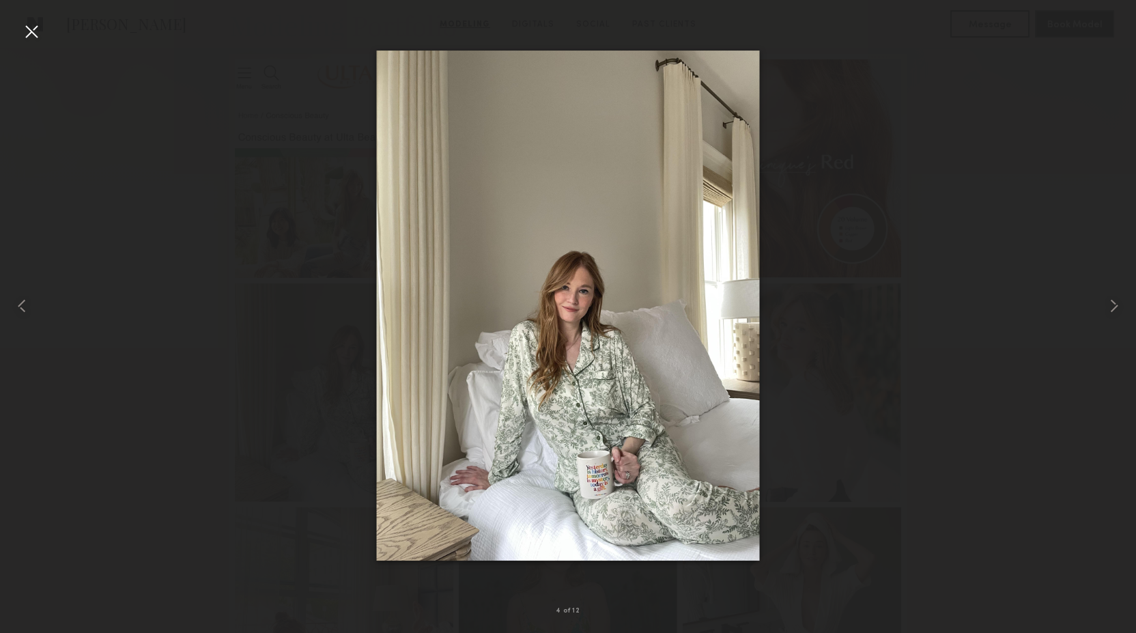
click at [204, 357] on div at bounding box center [568, 305] width 1136 height 567
click at [35, 38] on div at bounding box center [31, 31] width 22 height 22
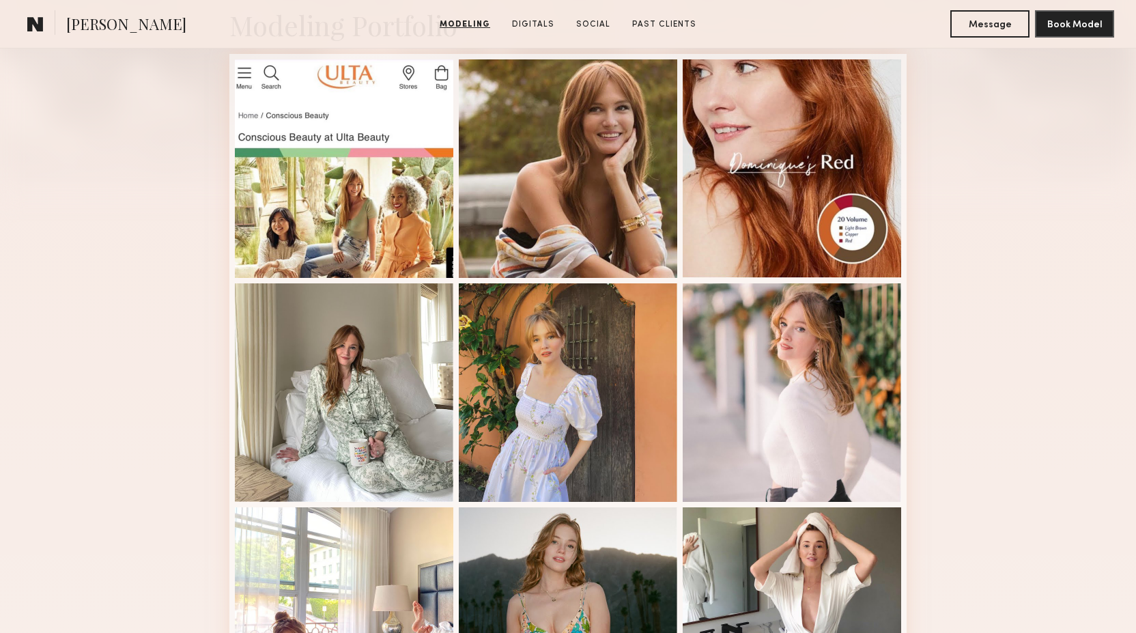
scroll to position [372, 0]
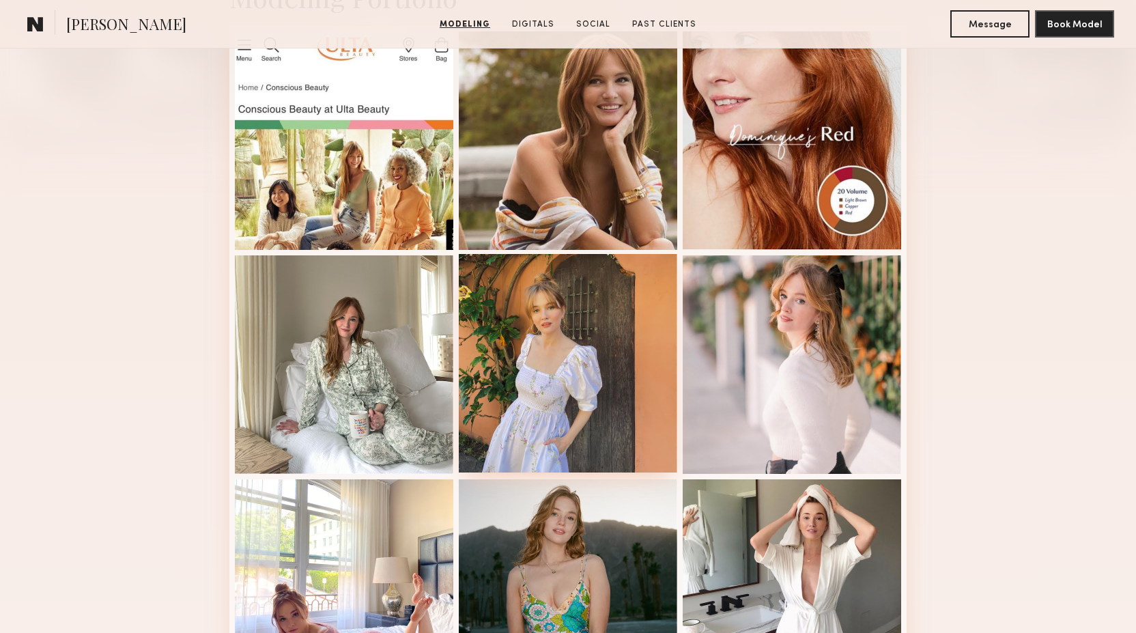
click at [501, 378] on div at bounding box center [568, 363] width 218 height 218
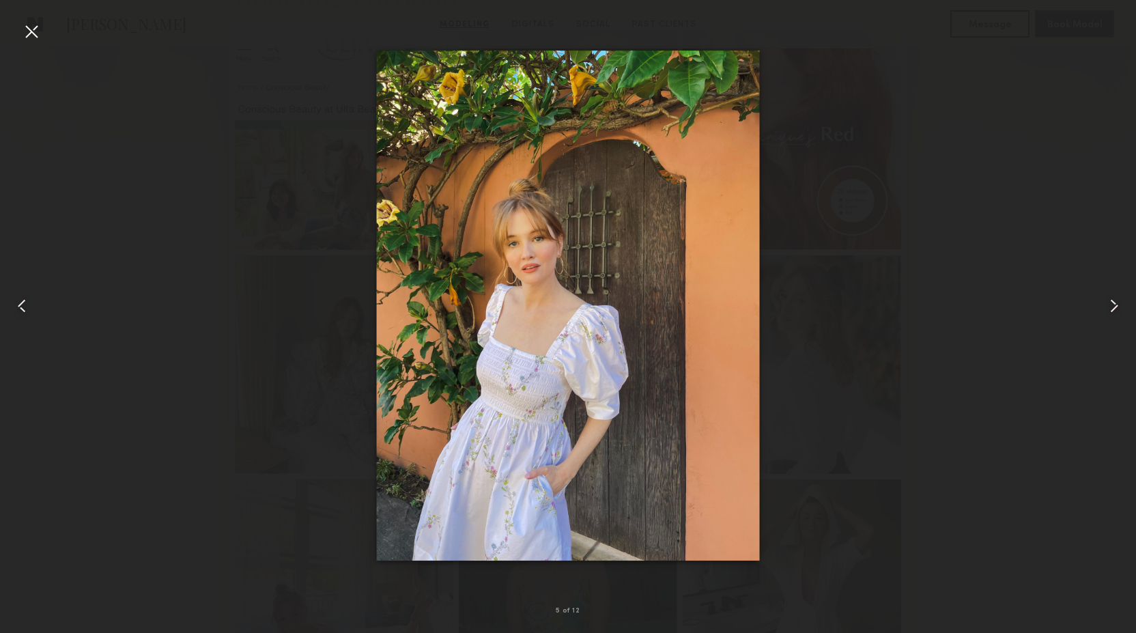
click at [33, 40] on div at bounding box center [31, 31] width 22 height 22
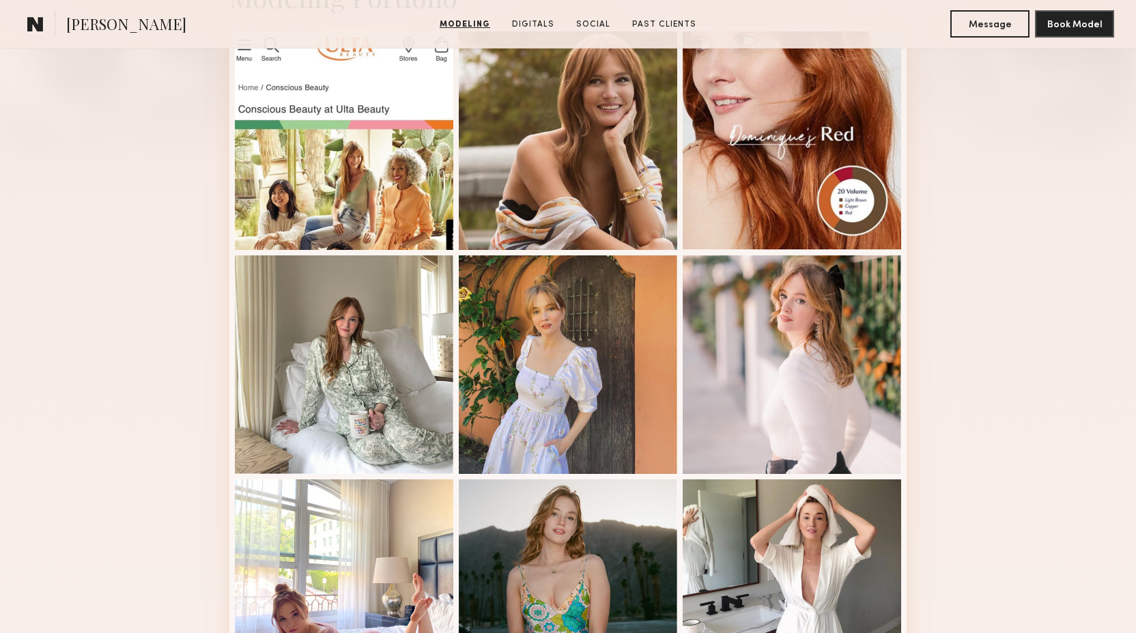
scroll to position [871, 0]
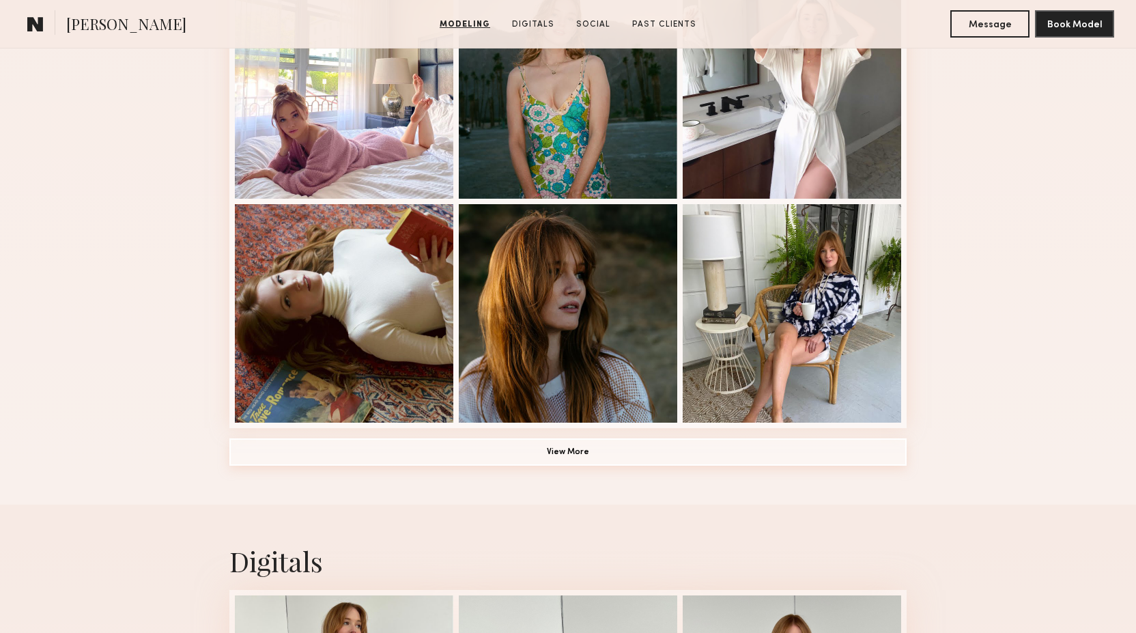
click at [593, 455] on button "View More" at bounding box center [567, 451] width 677 height 27
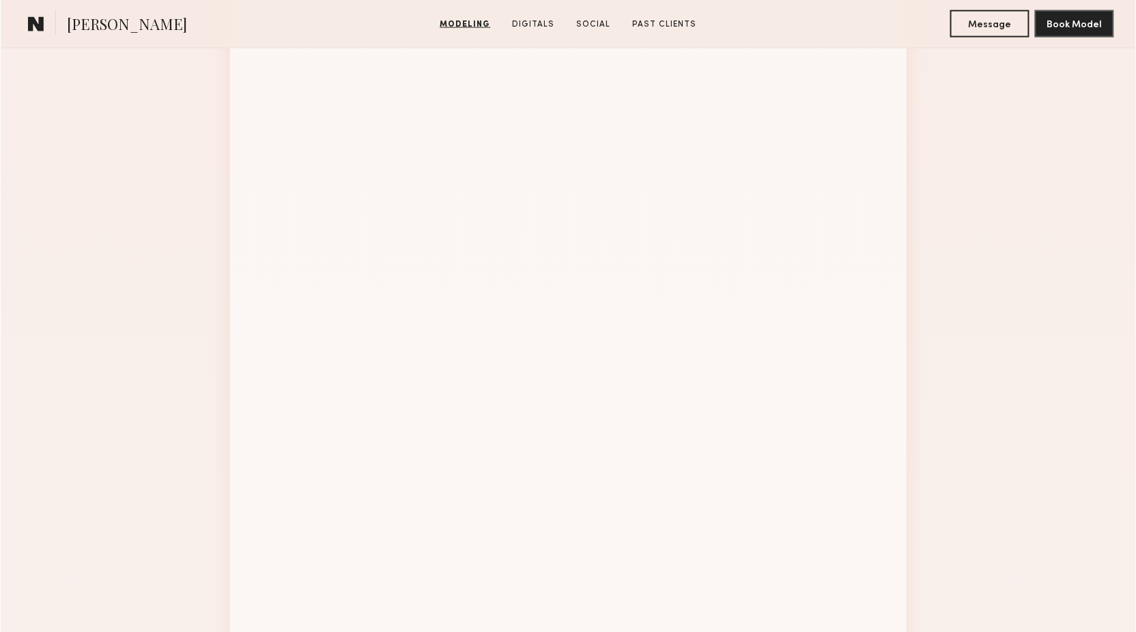
scroll to position [1451, 0]
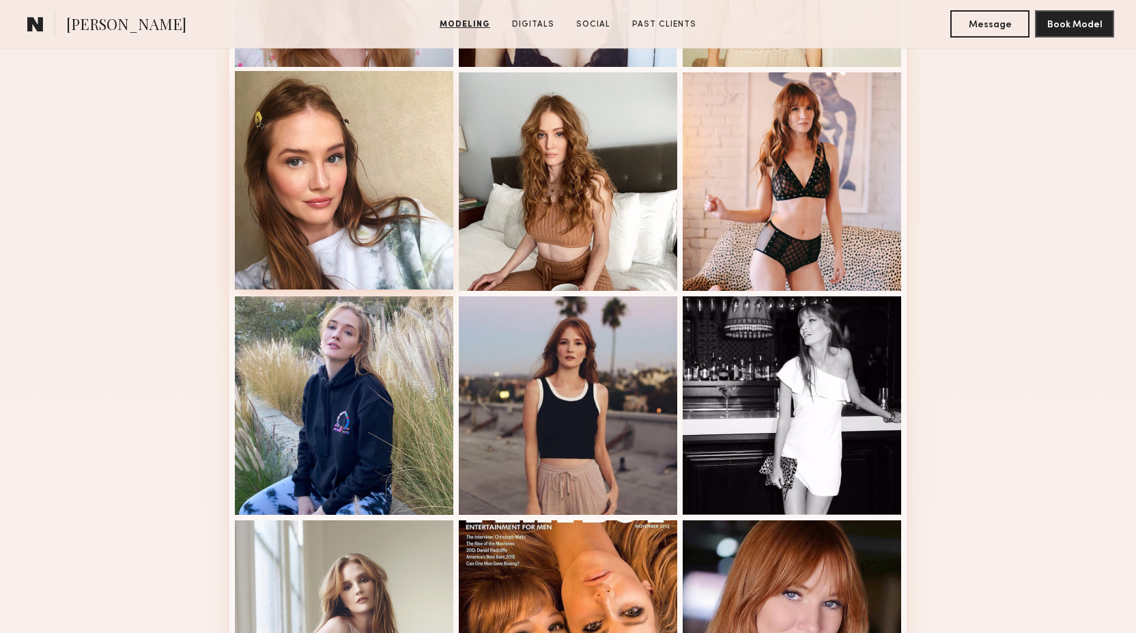
click at [388, 195] on div at bounding box center [344, 180] width 218 height 218
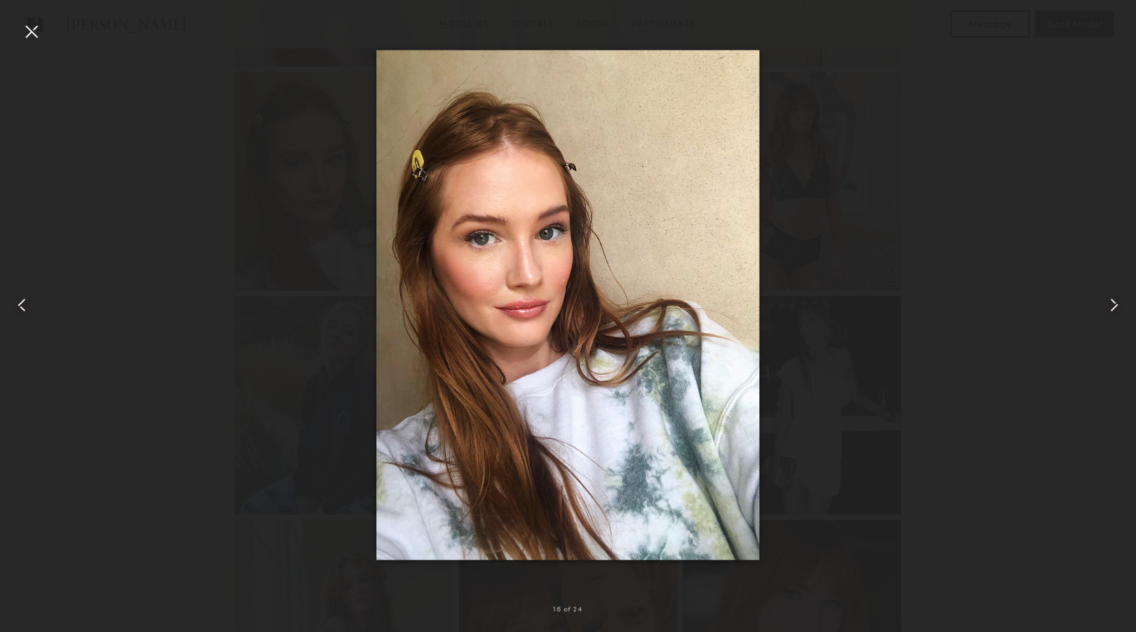
click at [35, 24] on div at bounding box center [31, 31] width 22 height 22
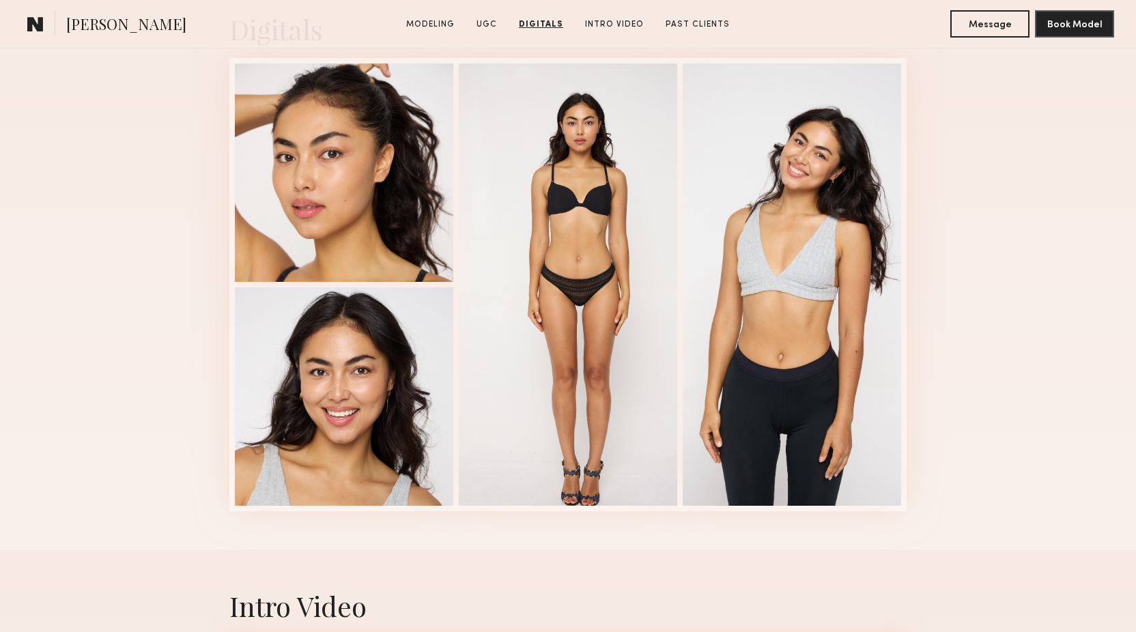
scroll to position [3445, 0]
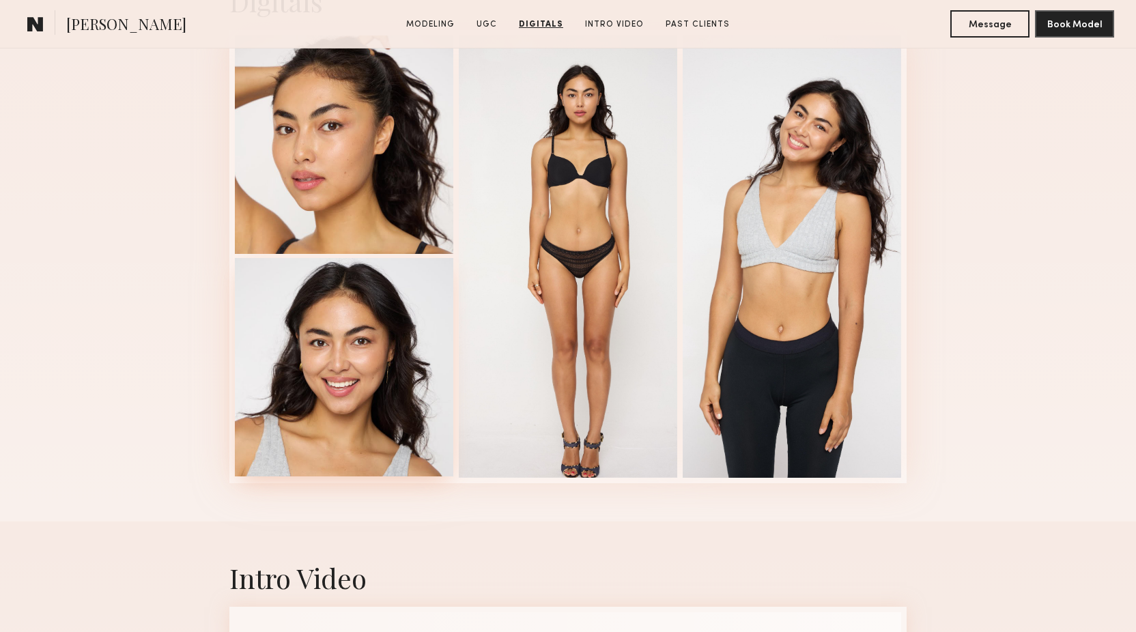
click at [397, 326] on div at bounding box center [344, 367] width 218 height 218
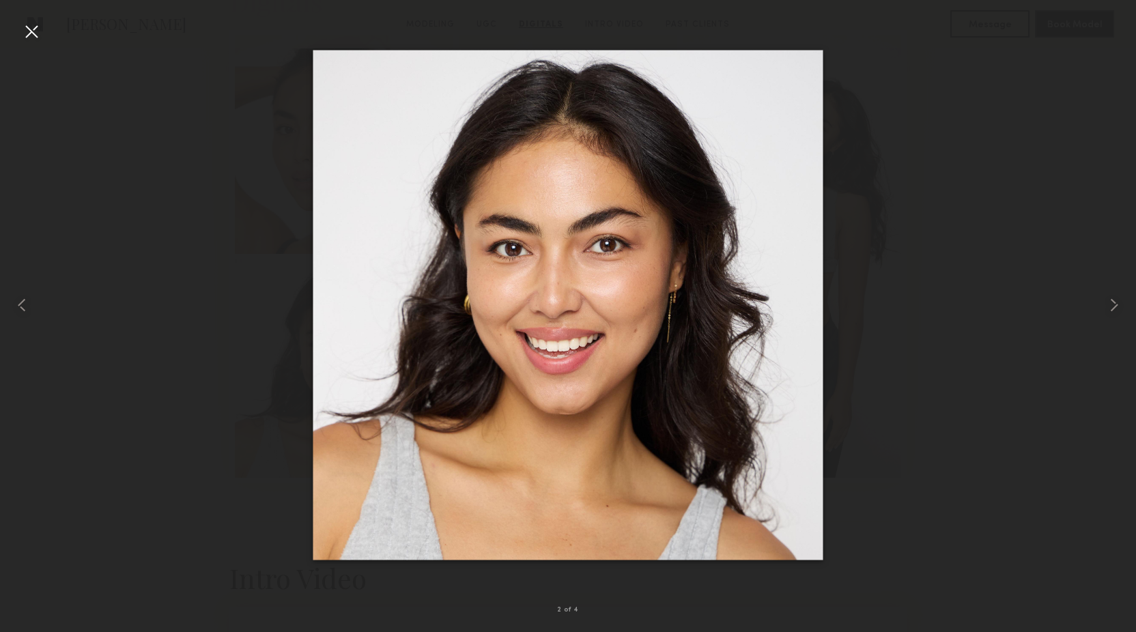
click at [31, 25] on div at bounding box center [31, 31] width 22 height 22
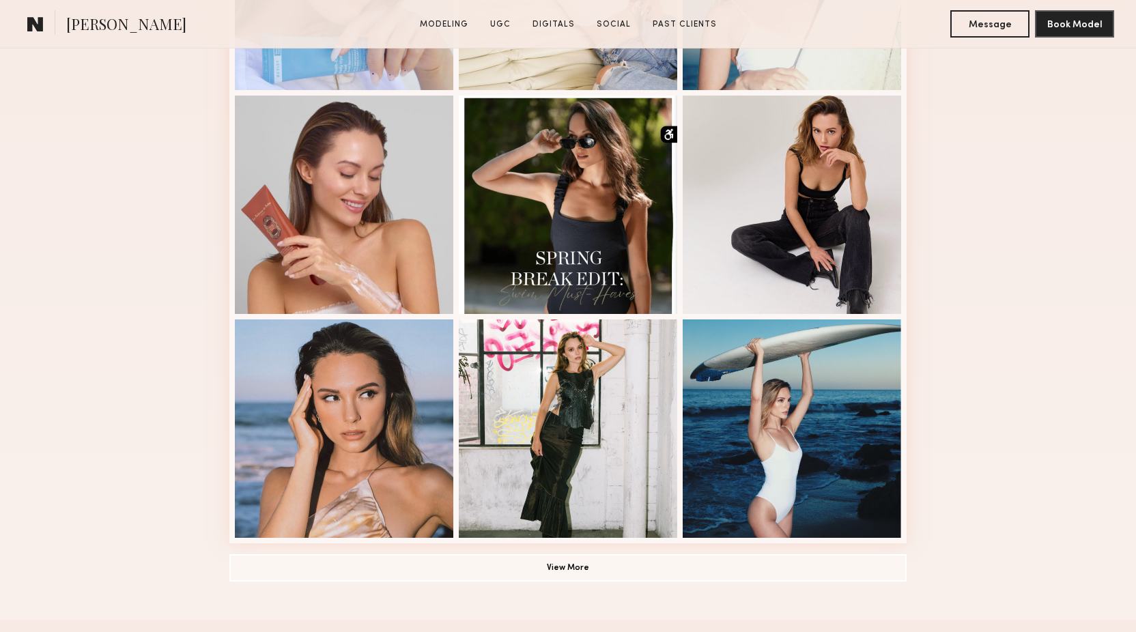
scroll to position [660, 0]
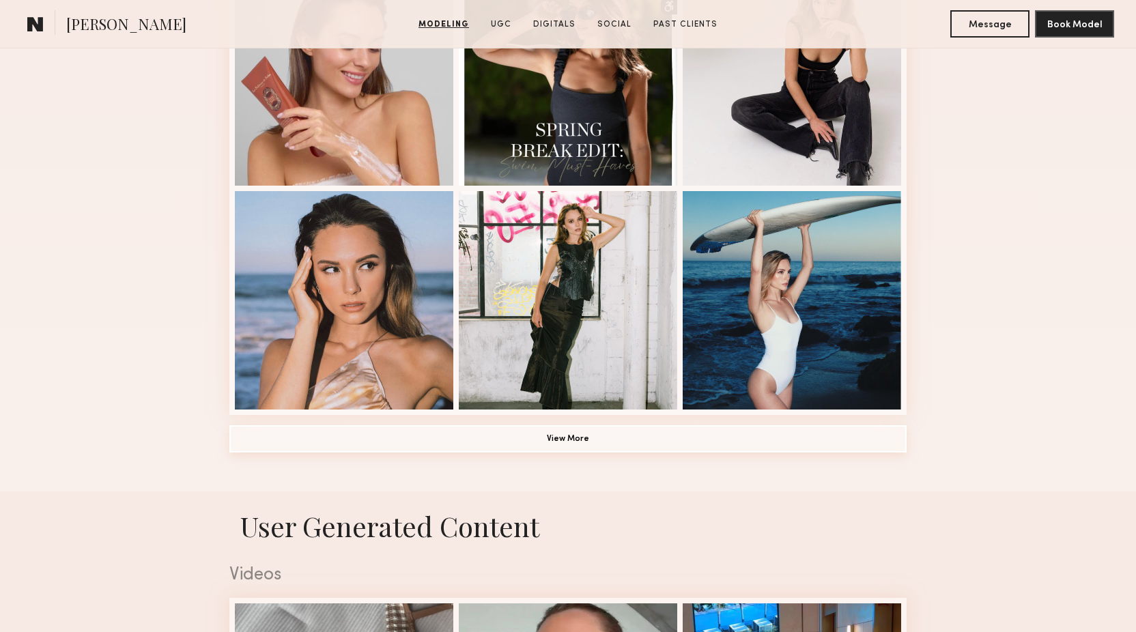
click at [393, 439] on button "View More" at bounding box center [567, 438] width 677 height 27
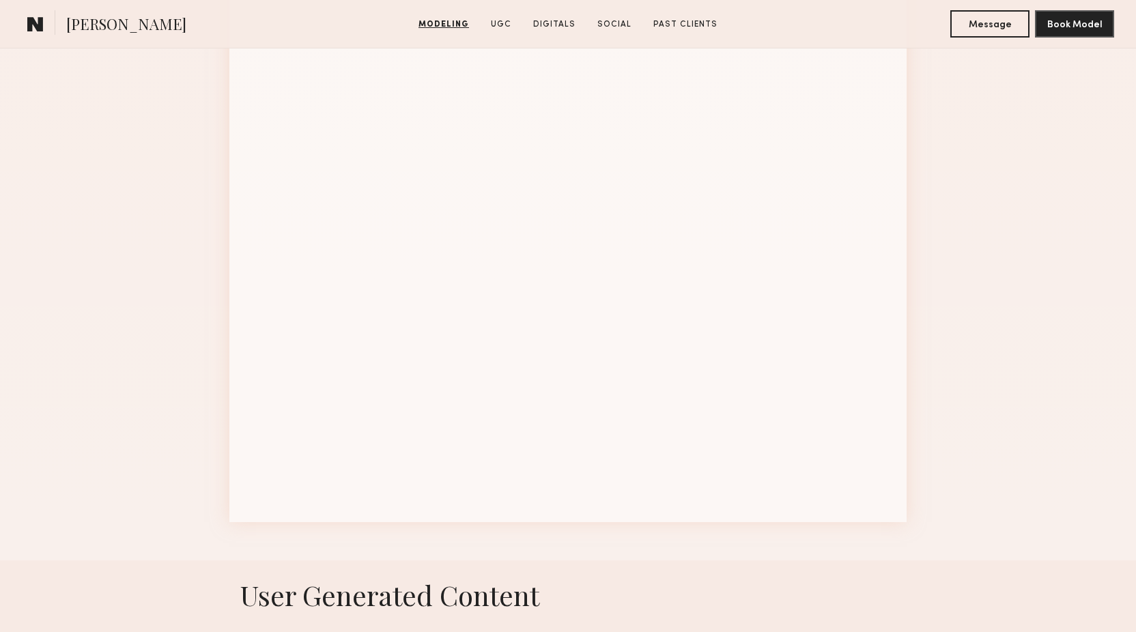
scroll to position [1707, 0]
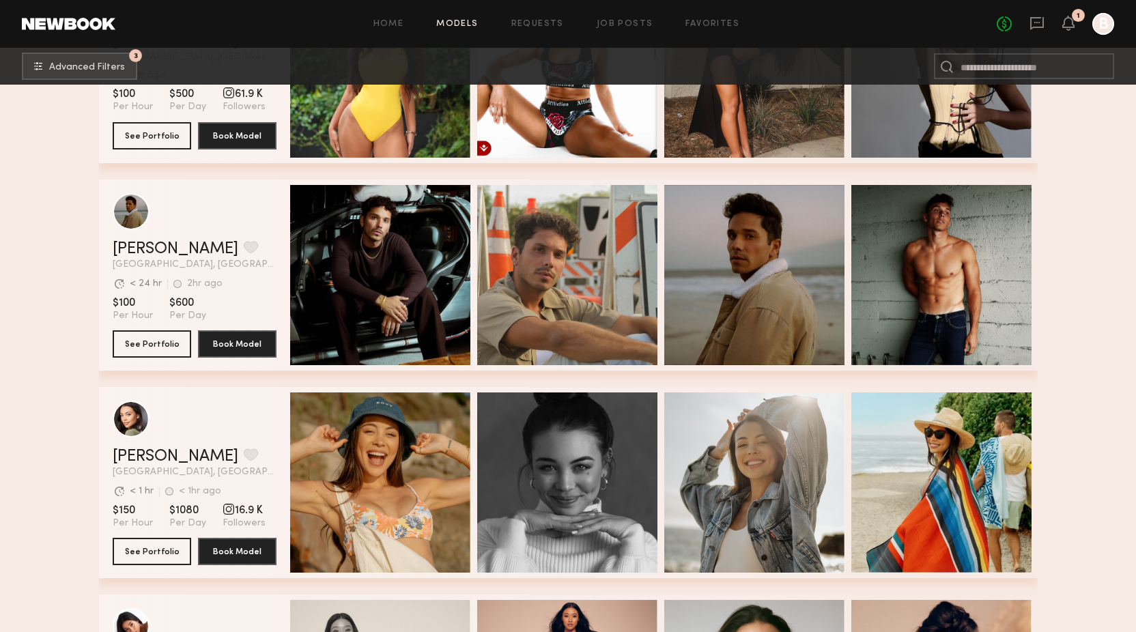
scroll to position [50063, 0]
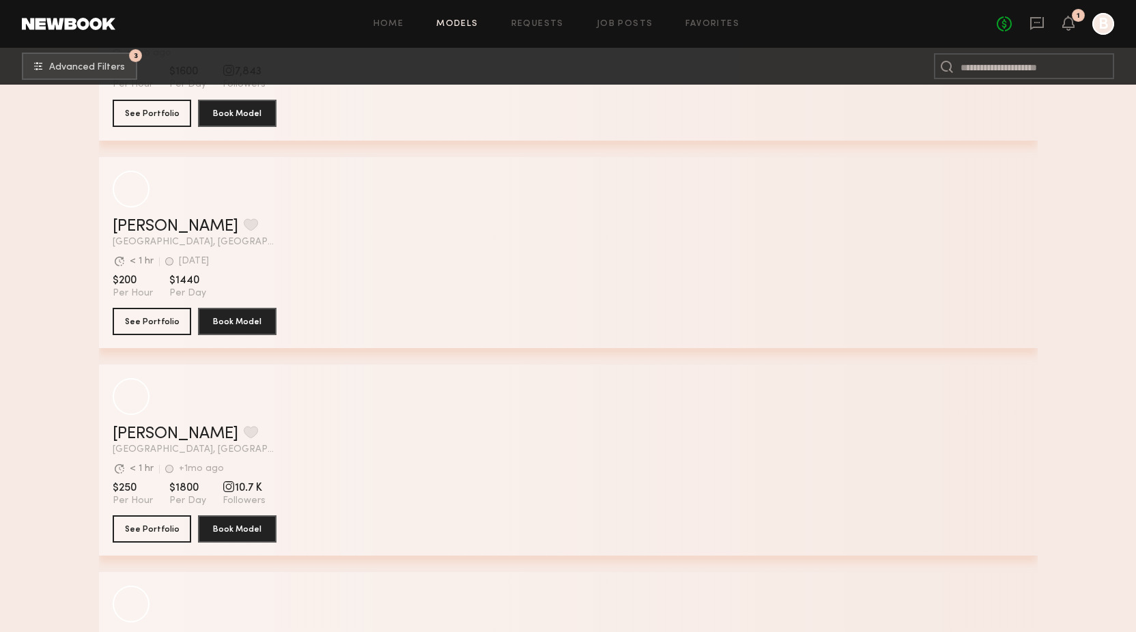
scroll to position [122385, 0]
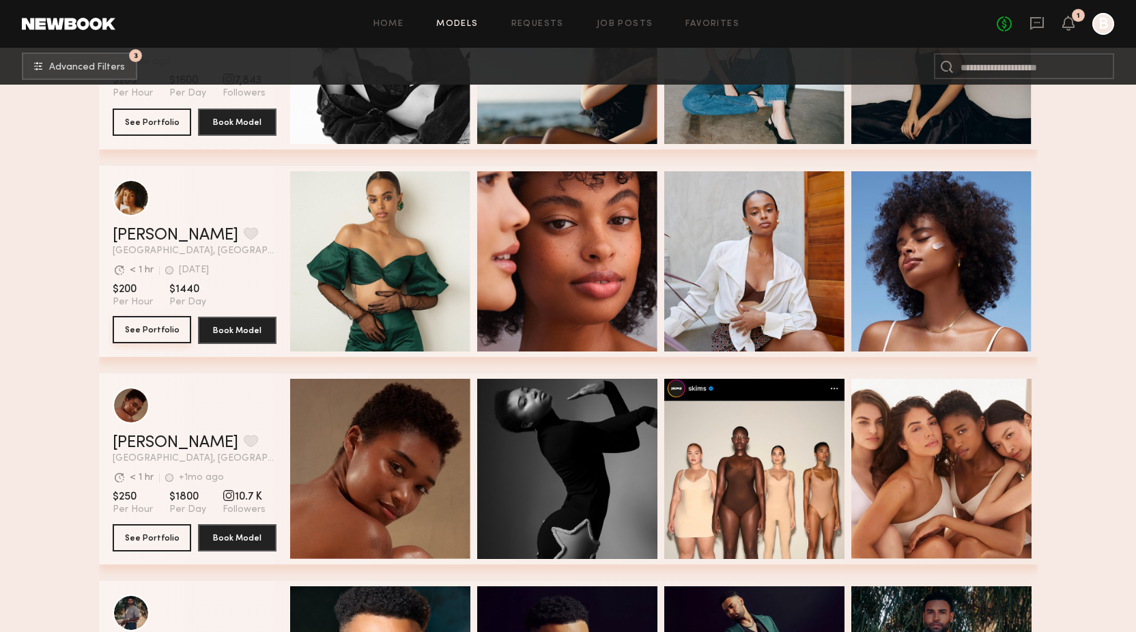
click at [167, 328] on button "See Portfolio" at bounding box center [152, 329] width 79 height 27
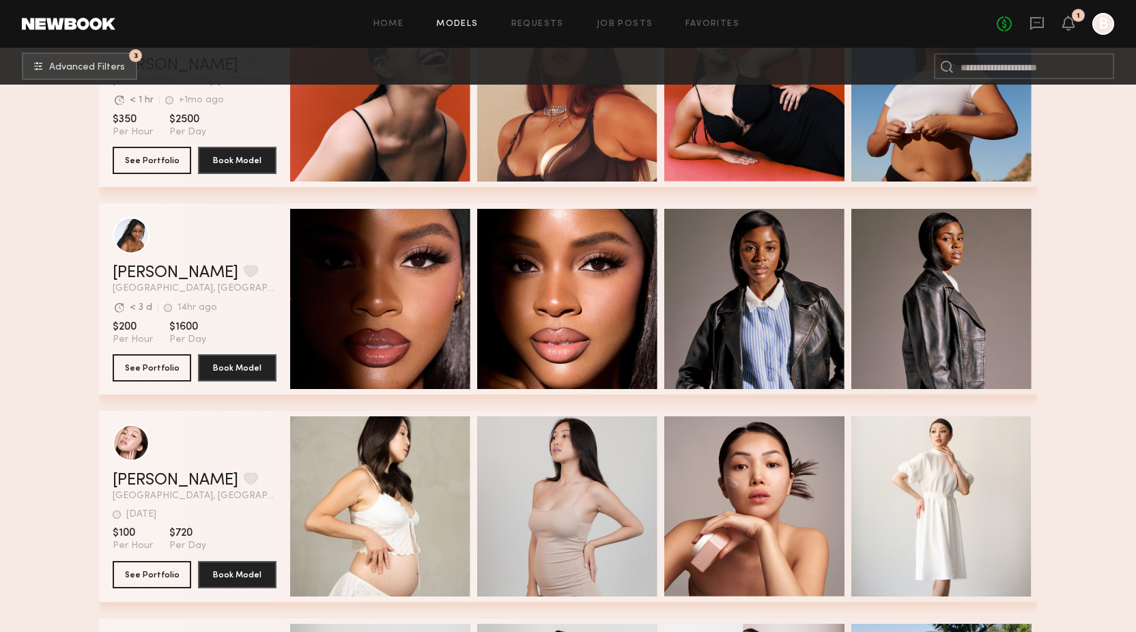
scroll to position [128166, 0]
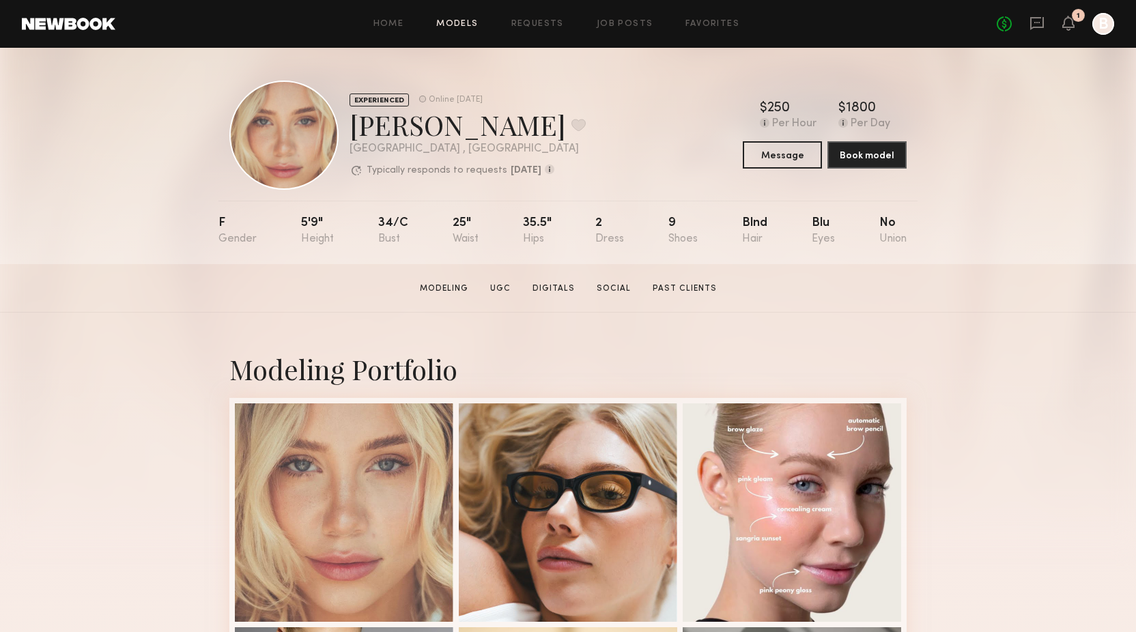
click at [467, 20] on link "Models" at bounding box center [457, 24] width 42 height 9
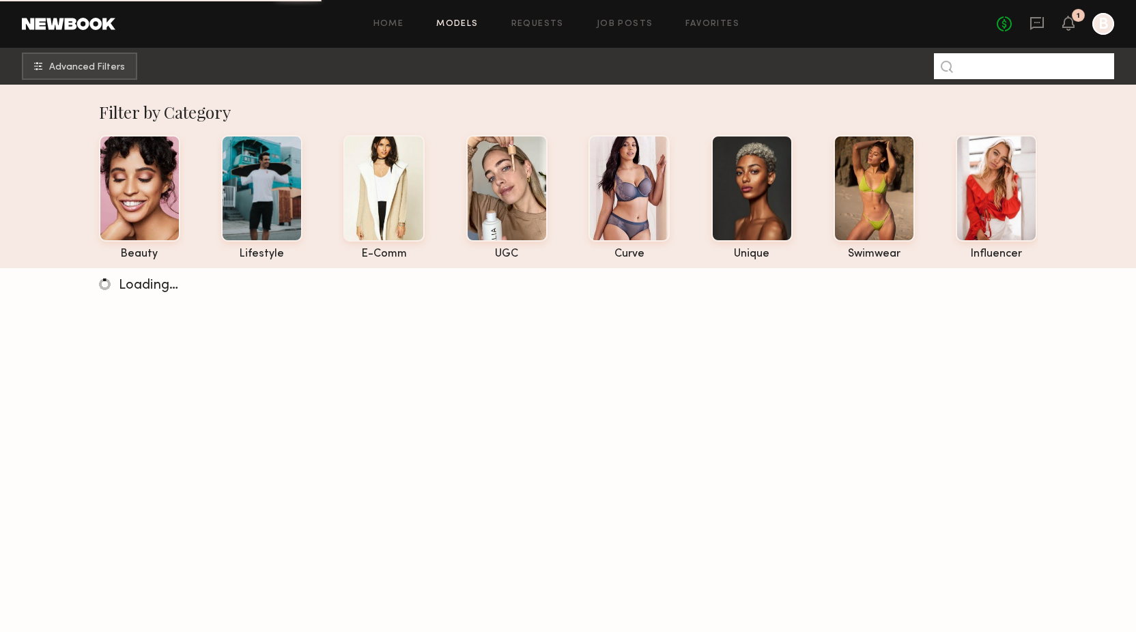
click at [980, 71] on input at bounding box center [1024, 66] width 180 height 26
type input "******"
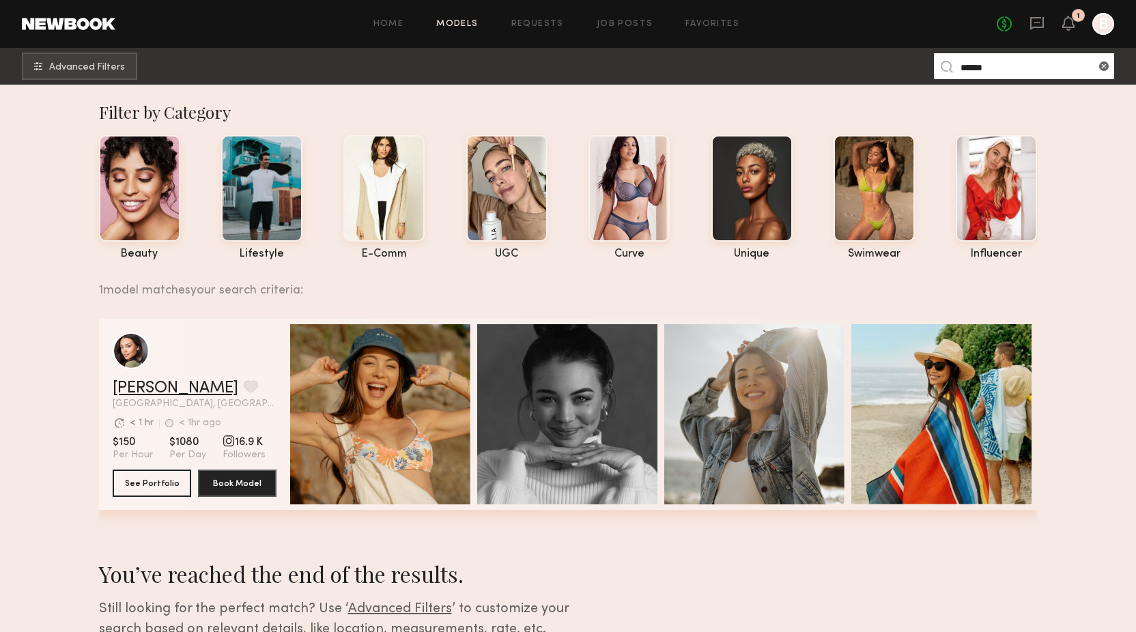
click at [146, 384] on link "[PERSON_NAME]" at bounding box center [176, 388] width 126 height 16
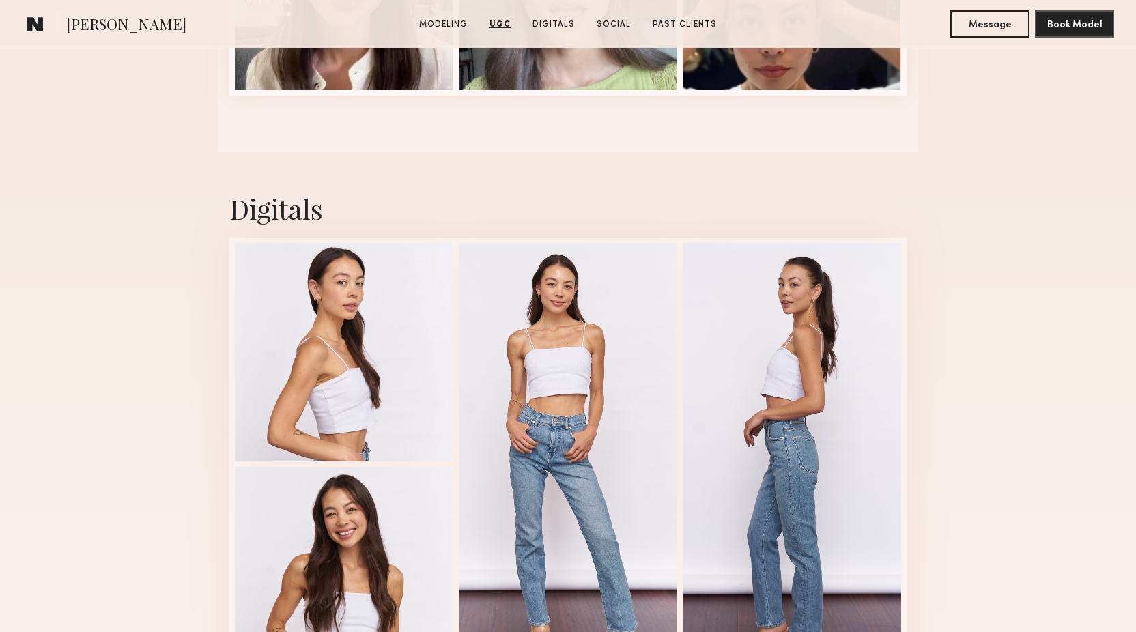
scroll to position [2345, 0]
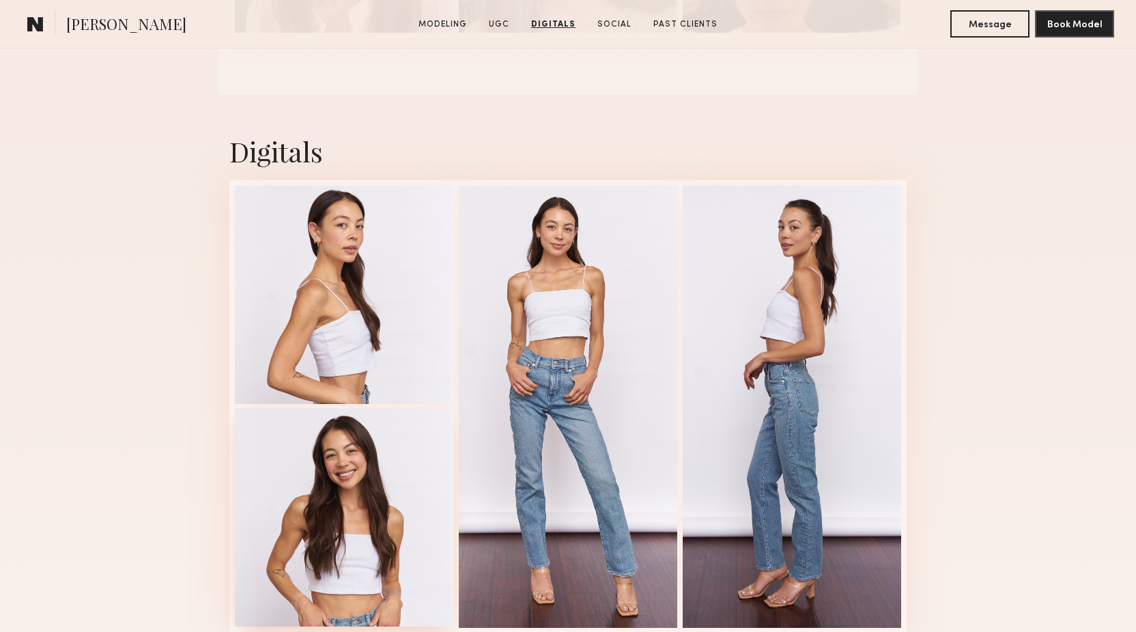
click at [316, 504] on div at bounding box center [344, 517] width 218 height 218
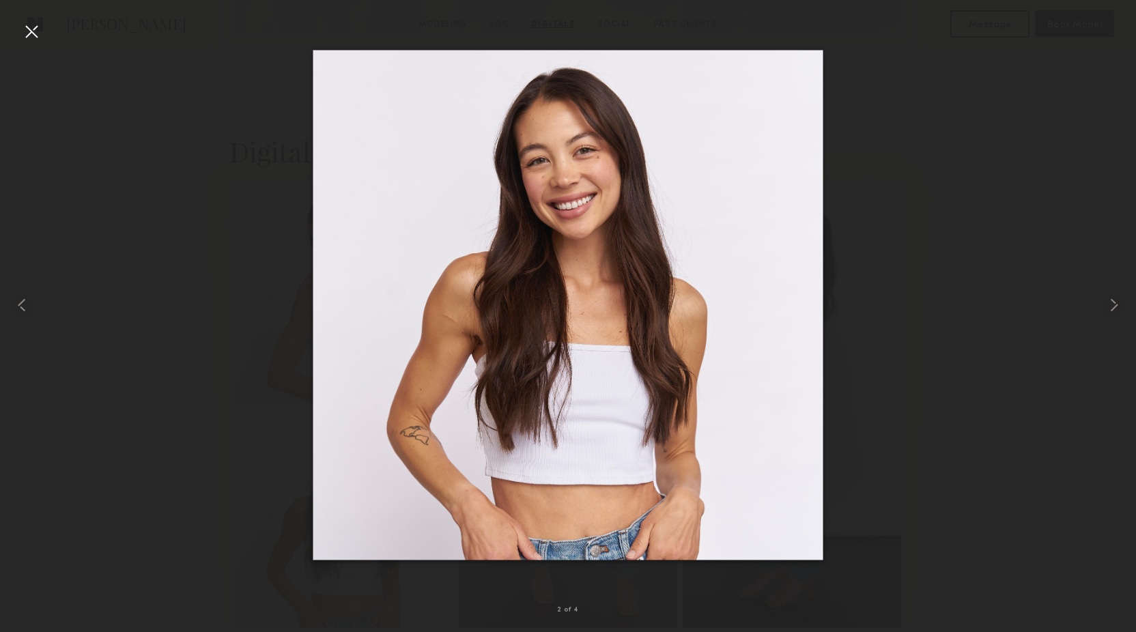
click at [26, 31] on div at bounding box center [31, 31] width 22 height 22
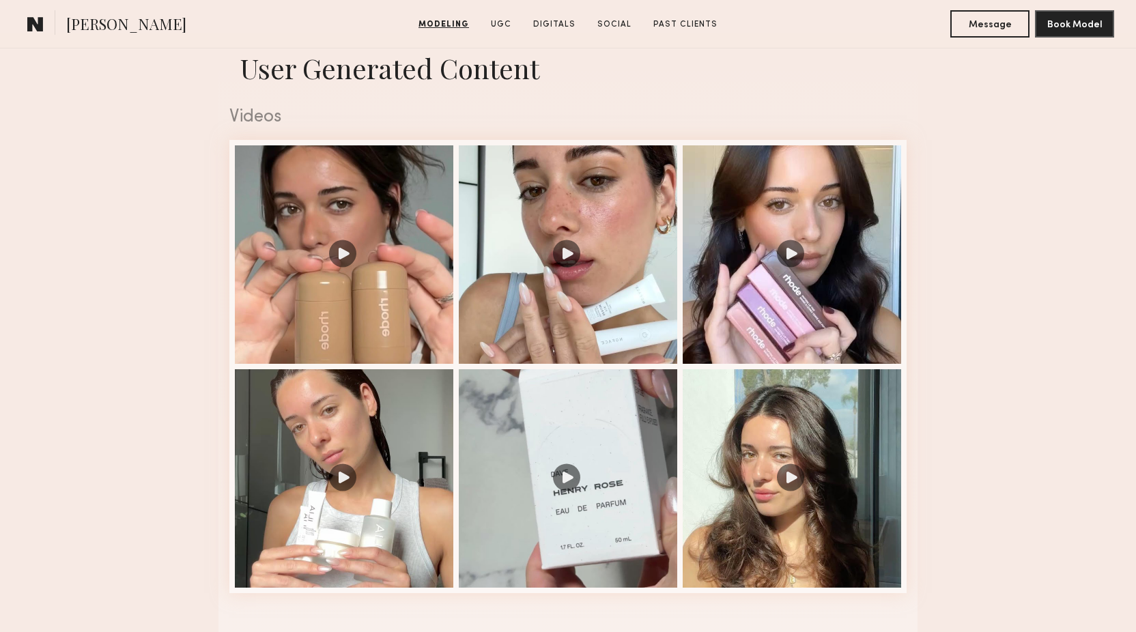
scroll to position [1487, 0]
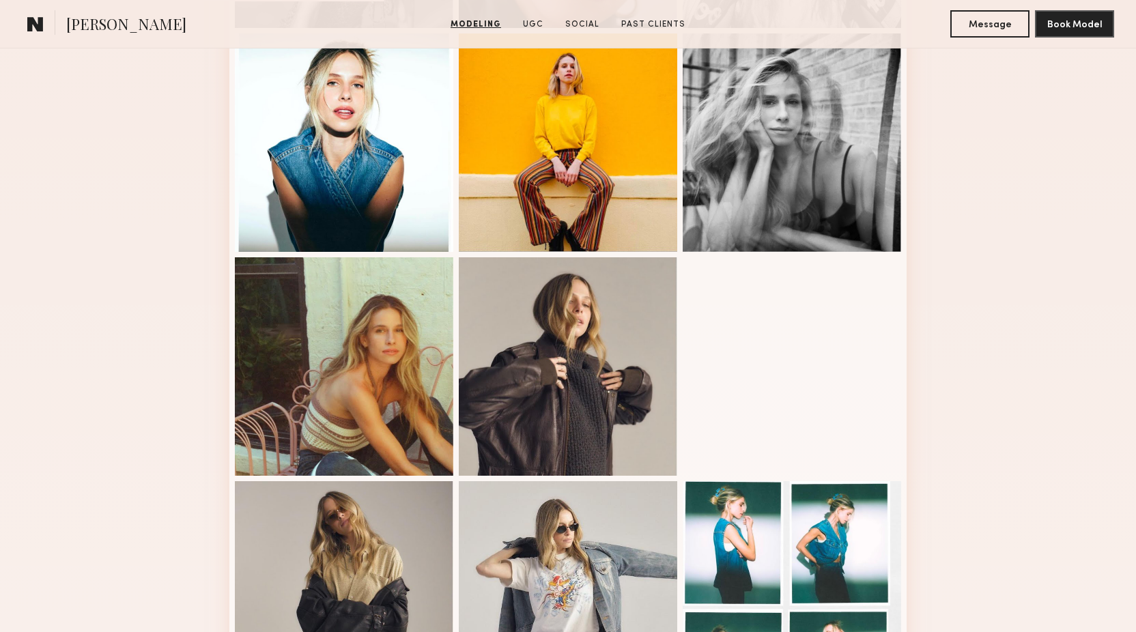
scroll to position [726, 0]
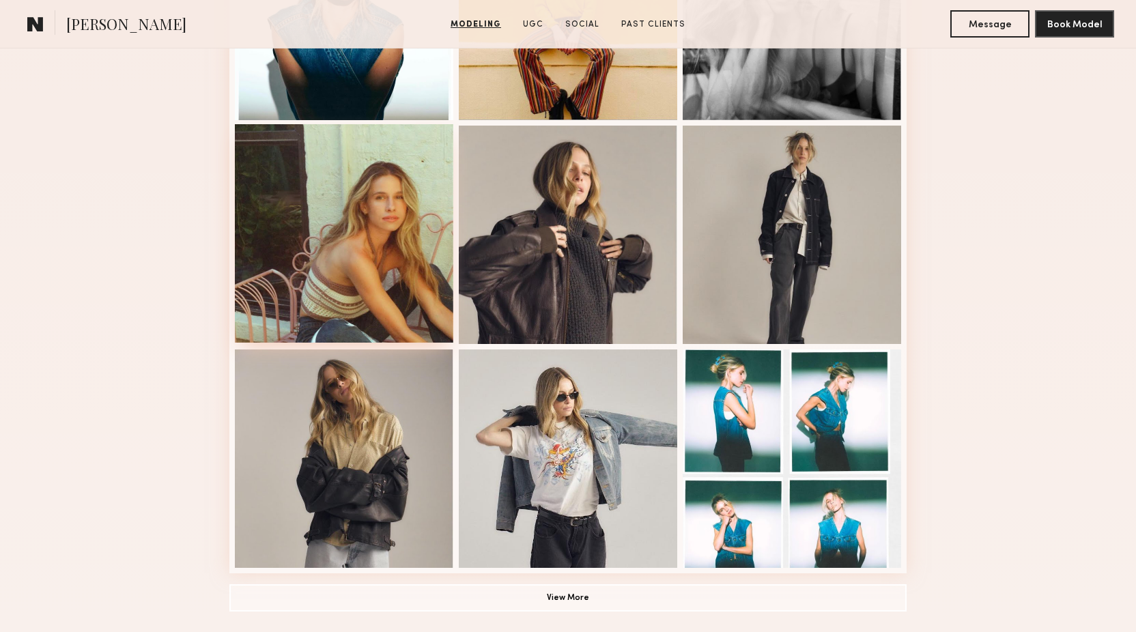
click at [305, 306] on div at bounding box center [344, 233] width 218 height 218
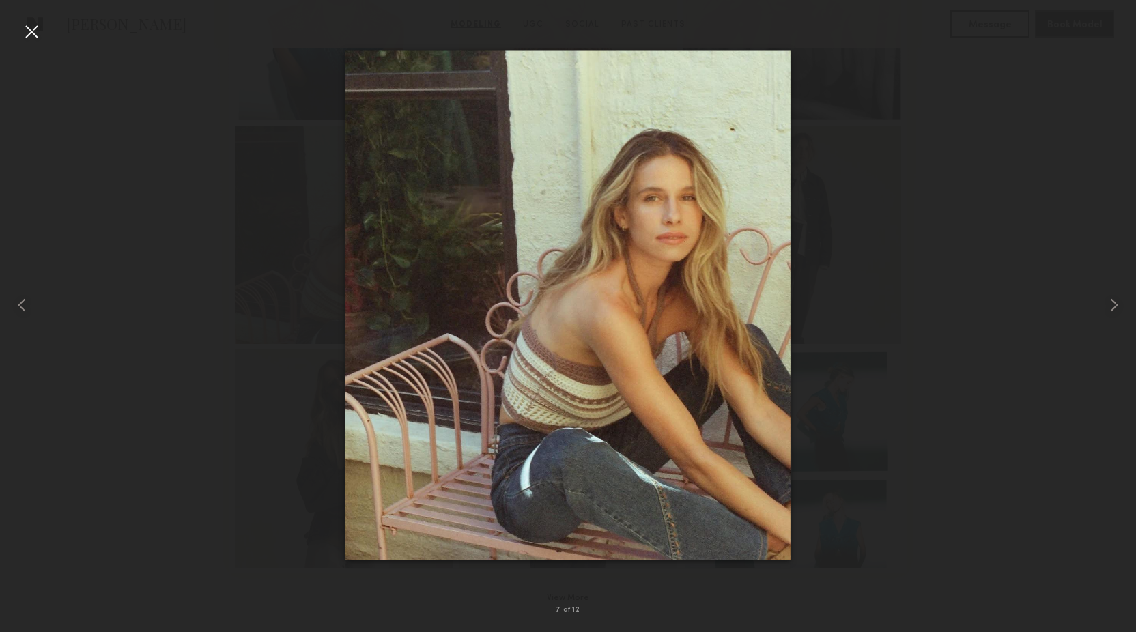
click at [33, 33] on div at bounding box center [31, 31] width 22 height 22
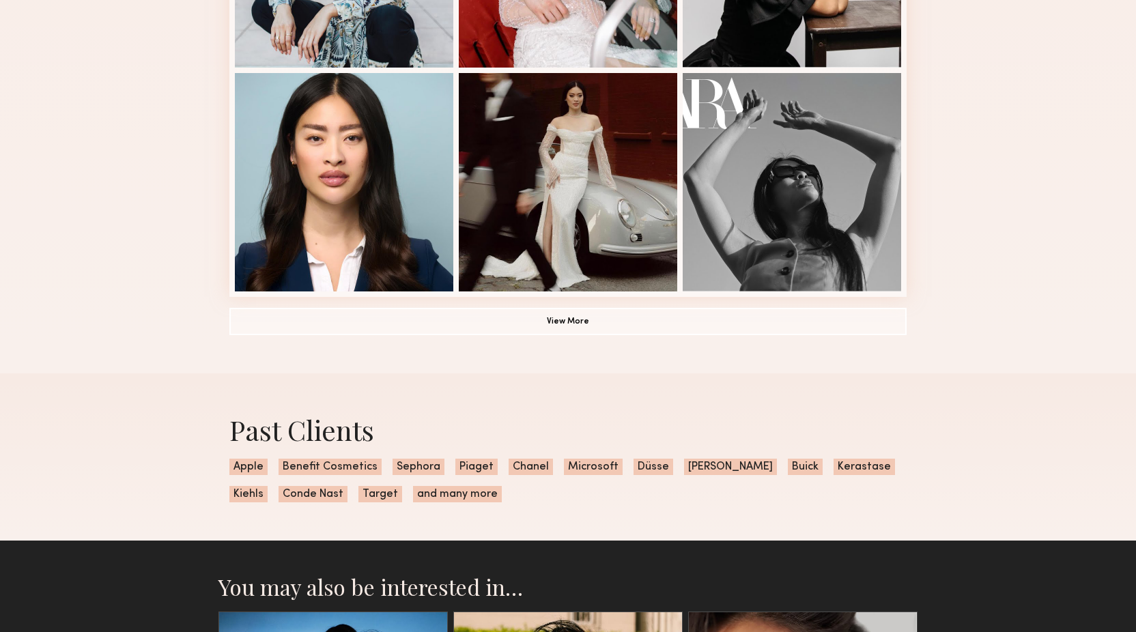
scroll to position [978, 0]
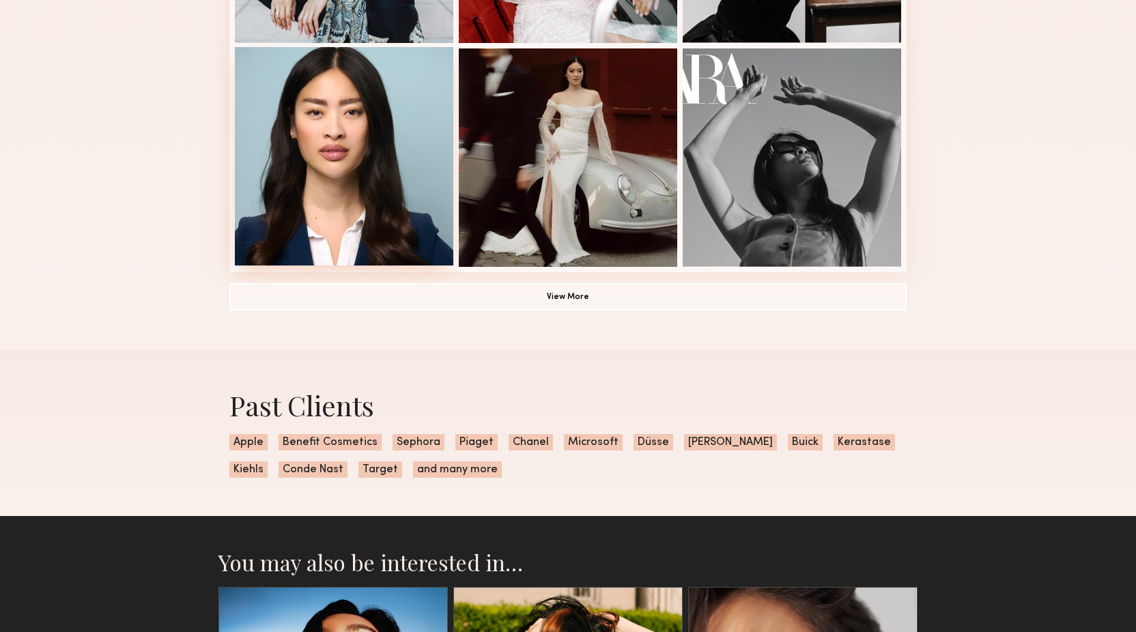
click at [397, 131] on div at bounding box center [344, 156] width 218 height 218
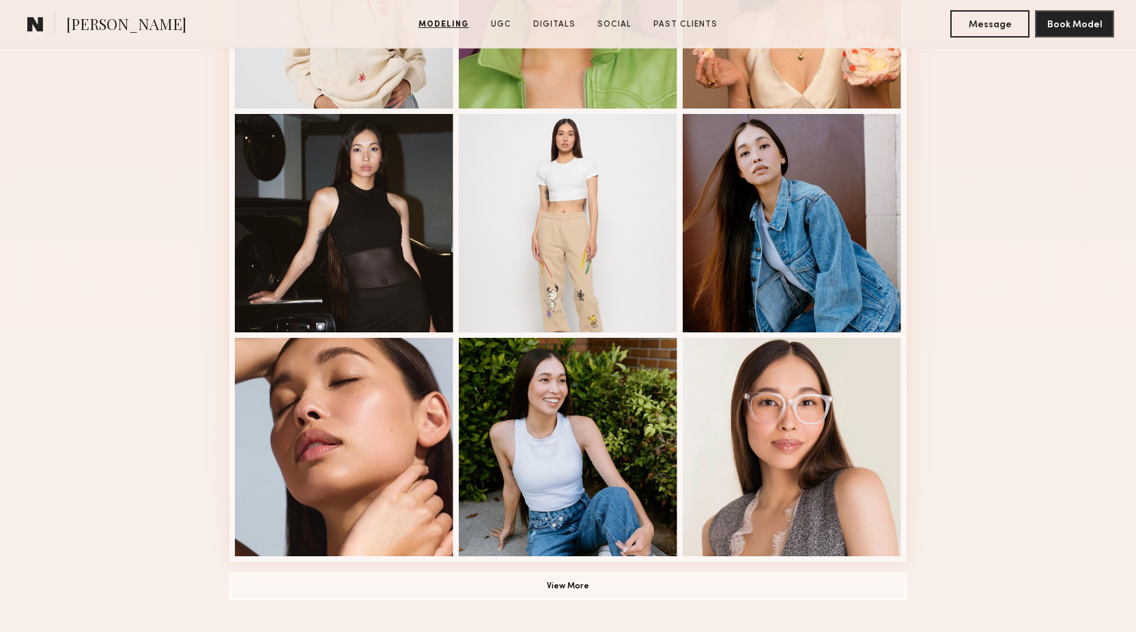
scroll to position [876, 0]
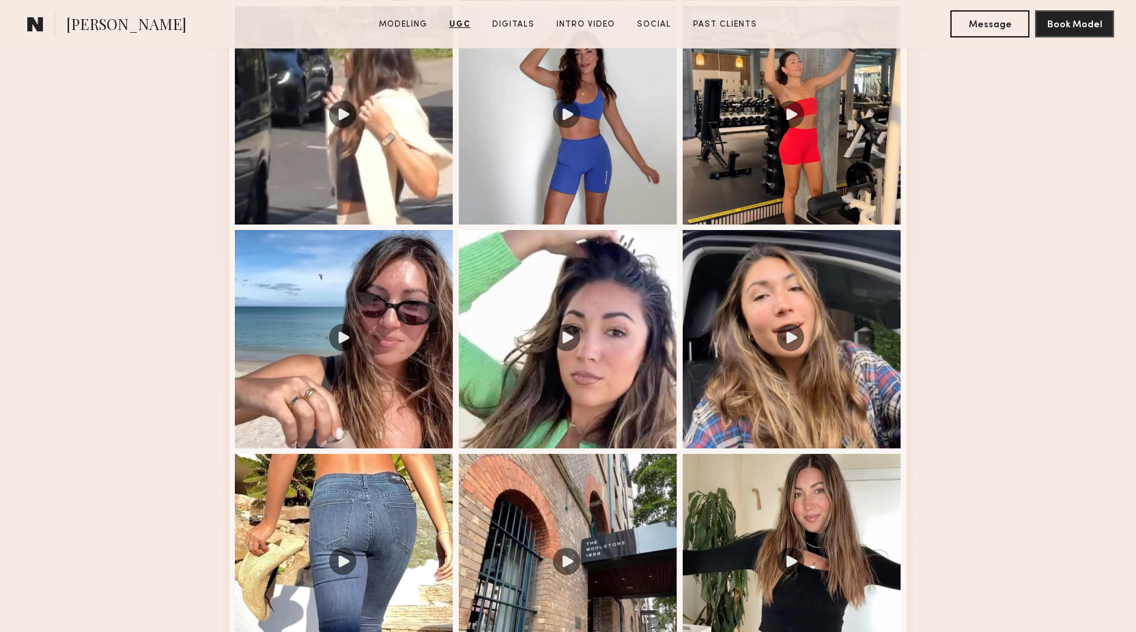
scroll to position [1720, 0]
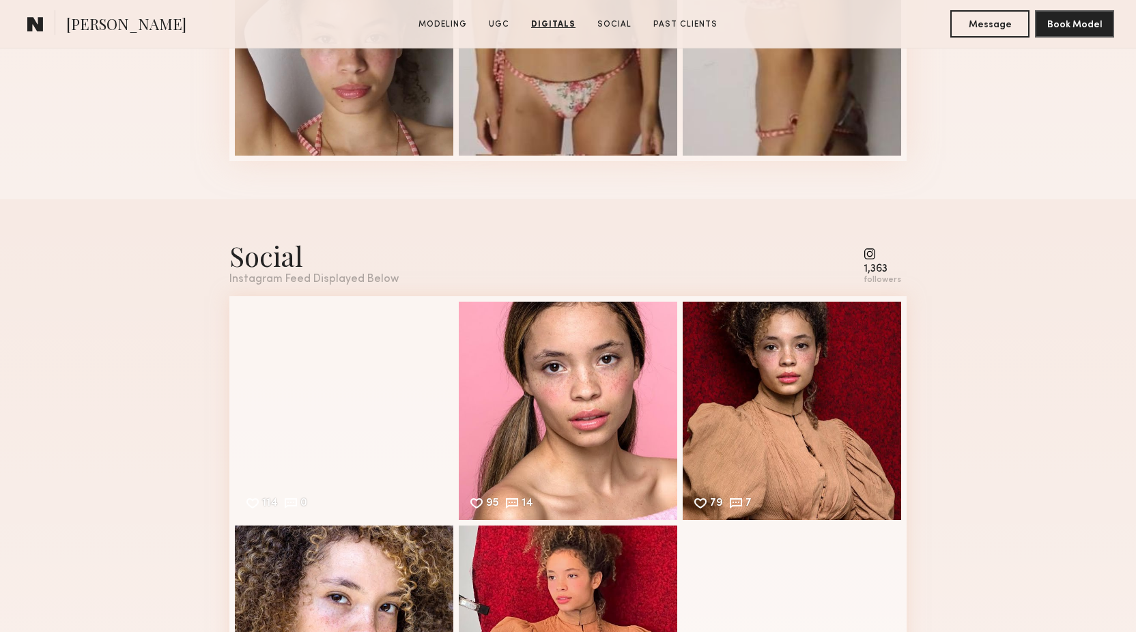
scroll to position [2660, 0]
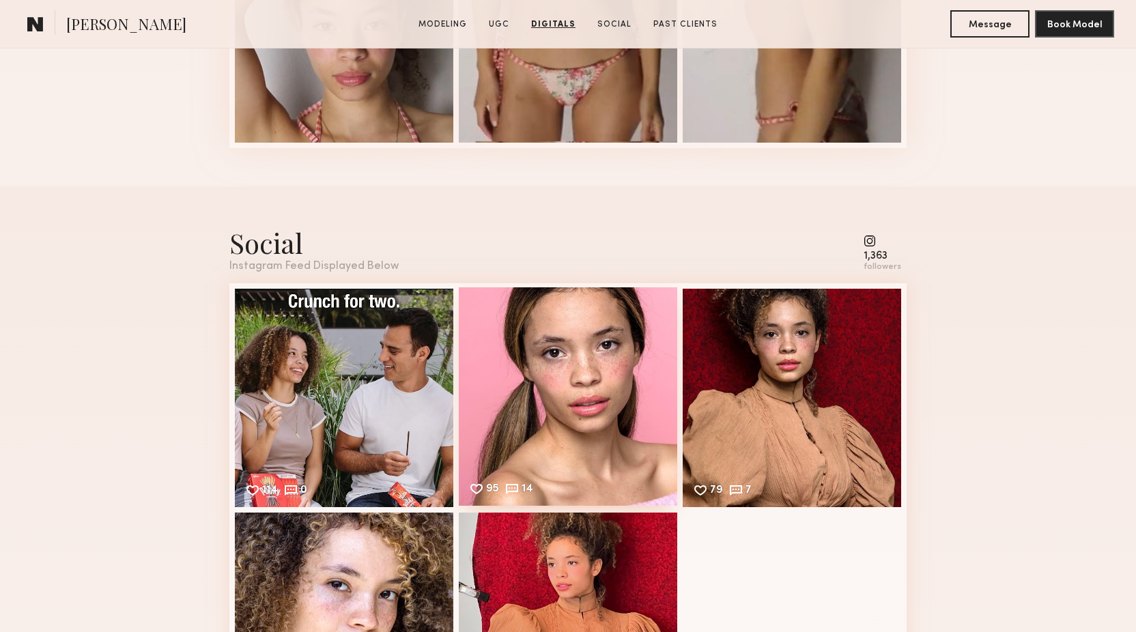
click at [531, 365] on div "95 14 Likes & comments displayed to show model’s engagement" at bounding box center [568, 396] width 218 height 218
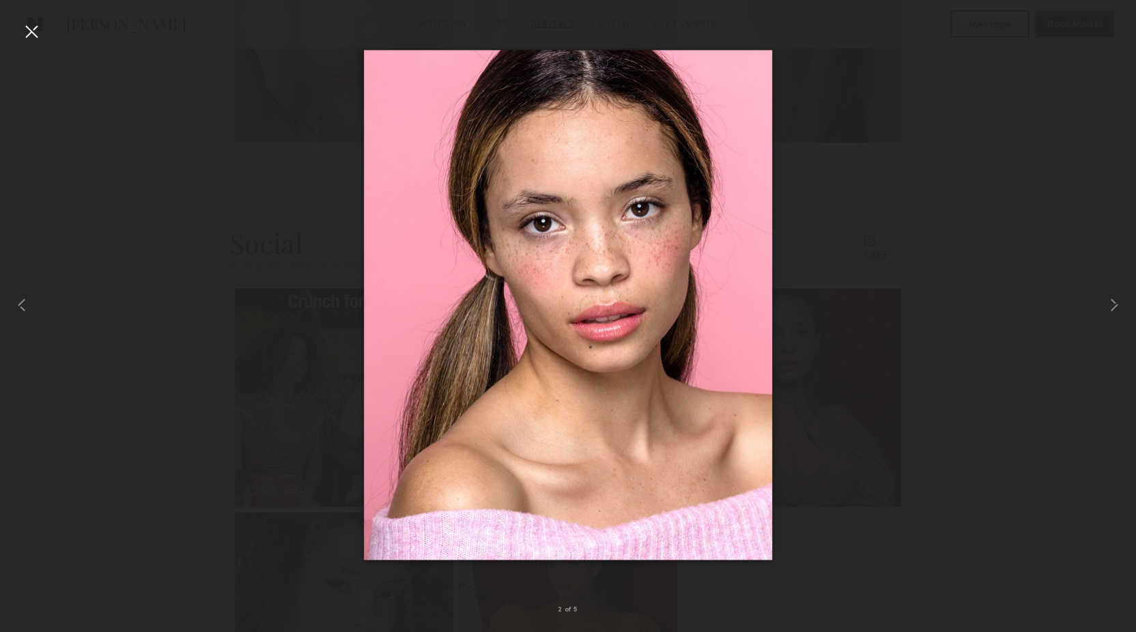
click at [31, 35] on div at bounding box center [31, 31] width 22 height 22
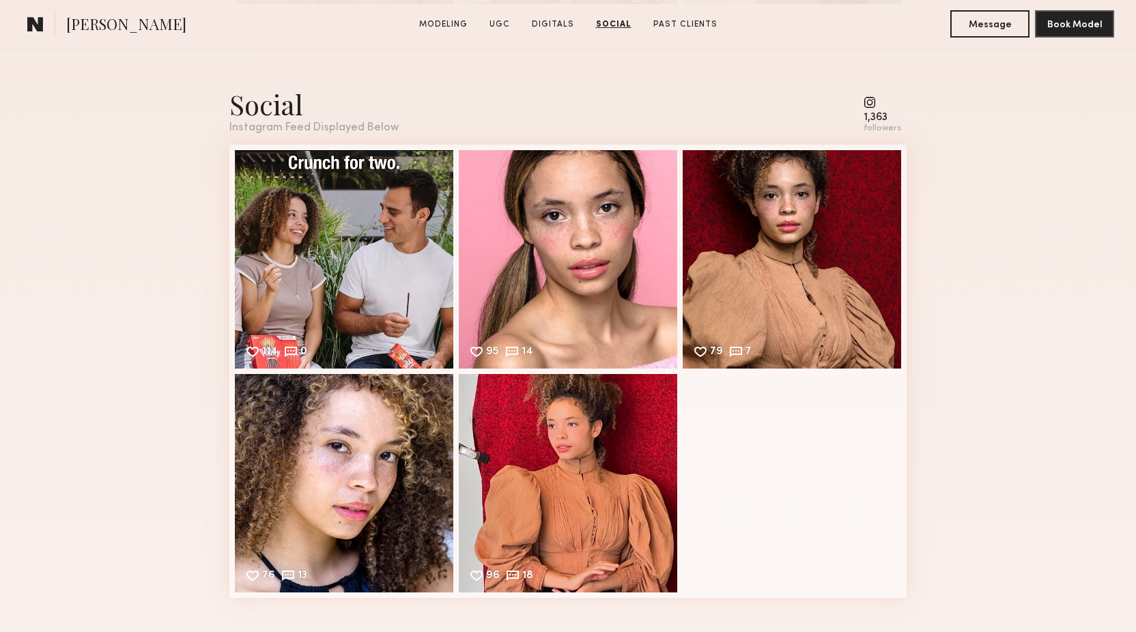
scroll to position [2747, 0]
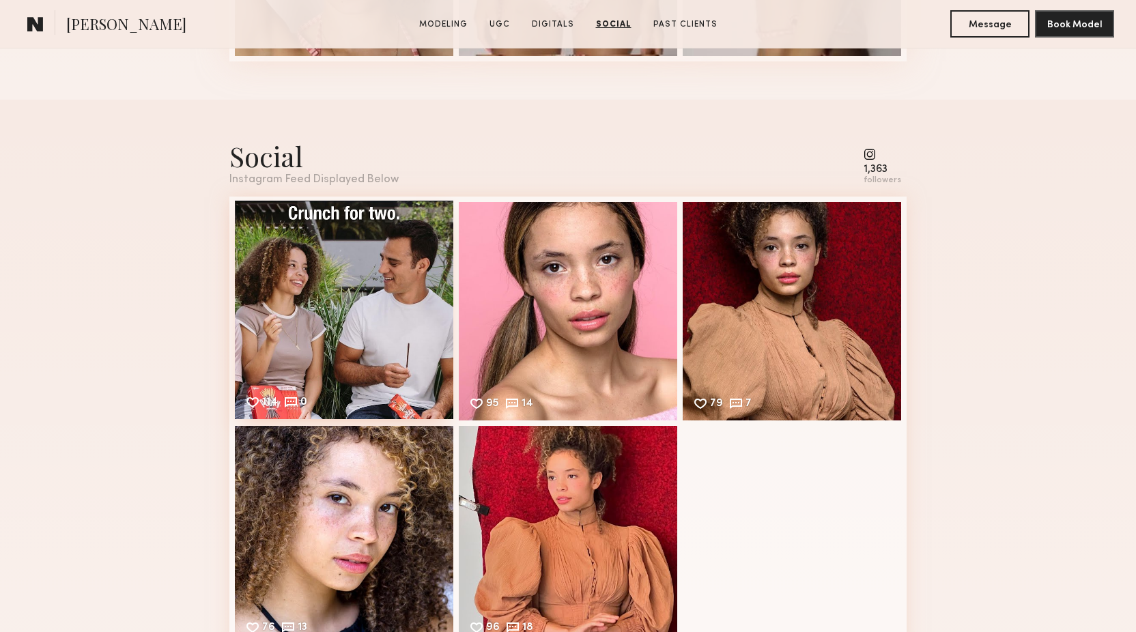
click at [278, 317] on div "114 0 Likes & comments displayed to show model’s engagement" at bounding box center [344, 310] width 218 height 218
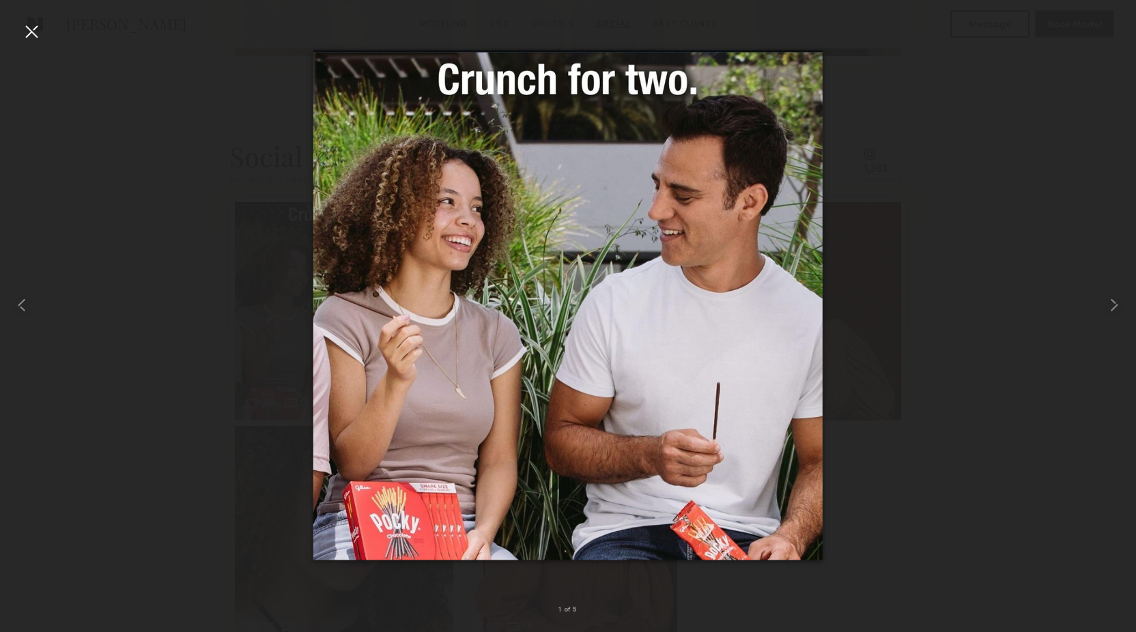
click at [195, 387] on div at bounding box center [568, 305] width 1136 height 567
click at [24, 31] on div at bounding box center [31, 31] width 22 height 22
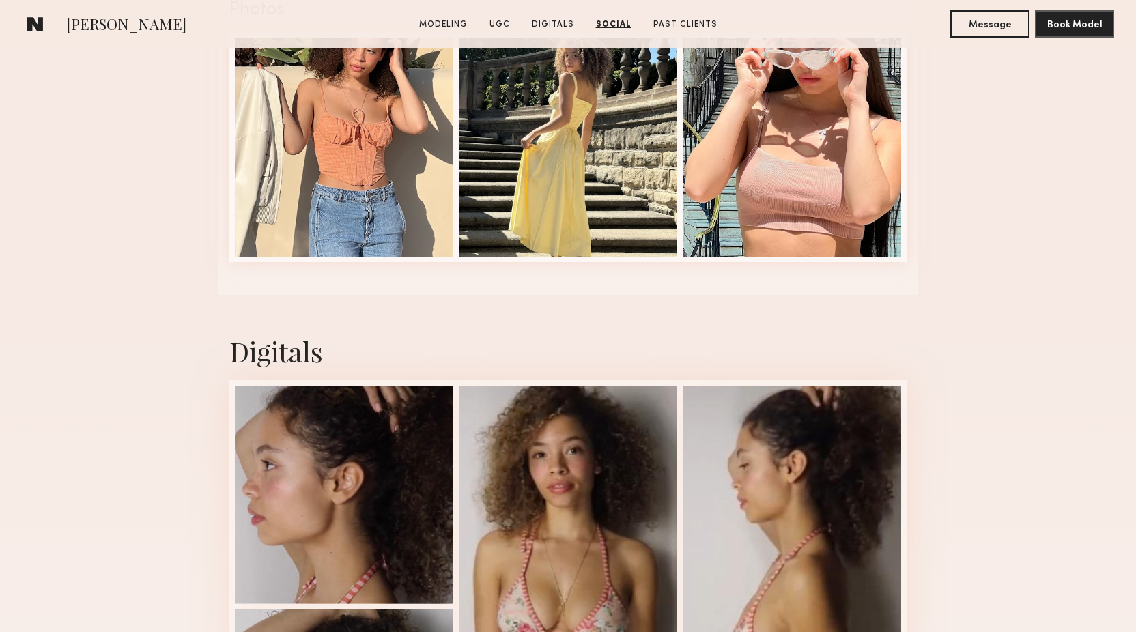
scroll to position [1588, 0]
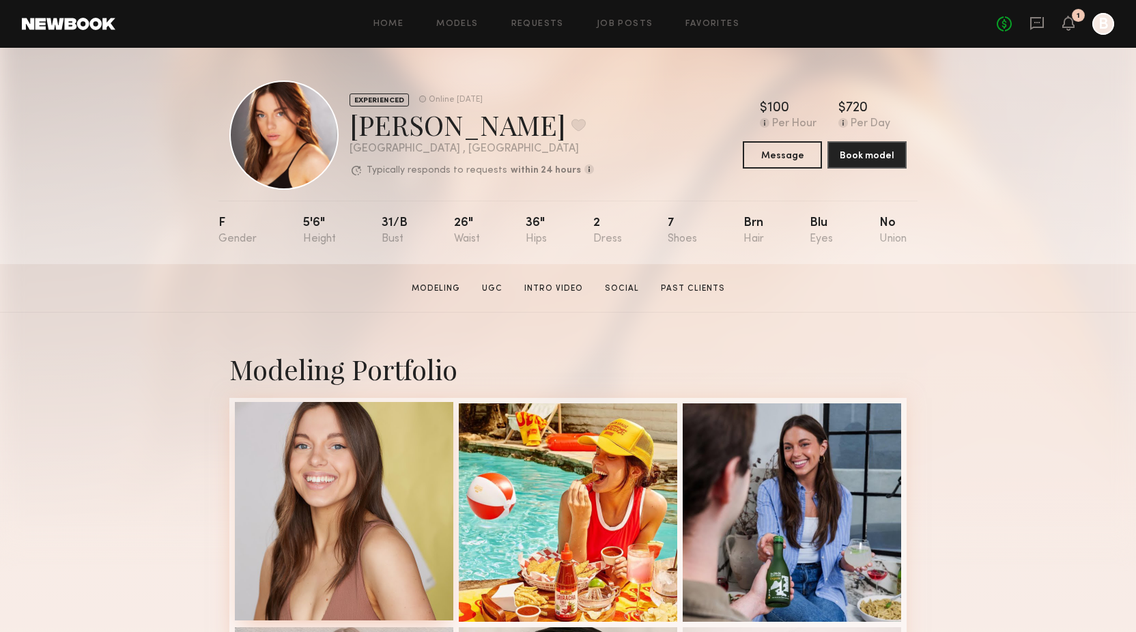
click at [404, 487] on div at bounding box center [344, 511] width 218 height 218
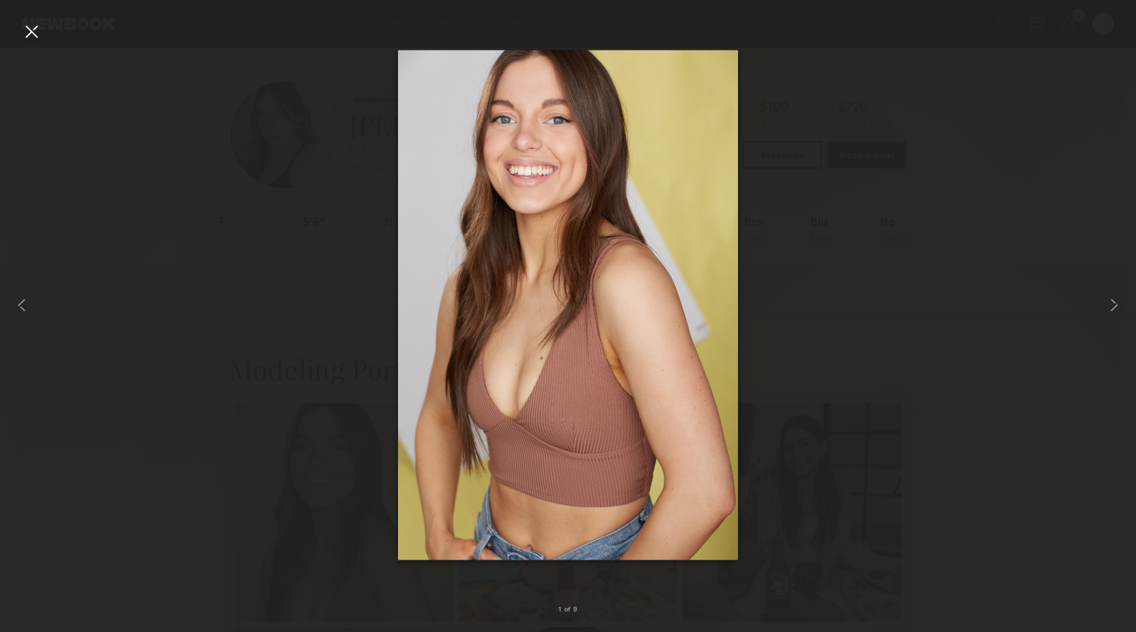
click at [371, 332] on div at bounding box center [568, 305] width 1136 height 567
click at [36, 29] on div at bounding box center [31, 31] width 22 height 22
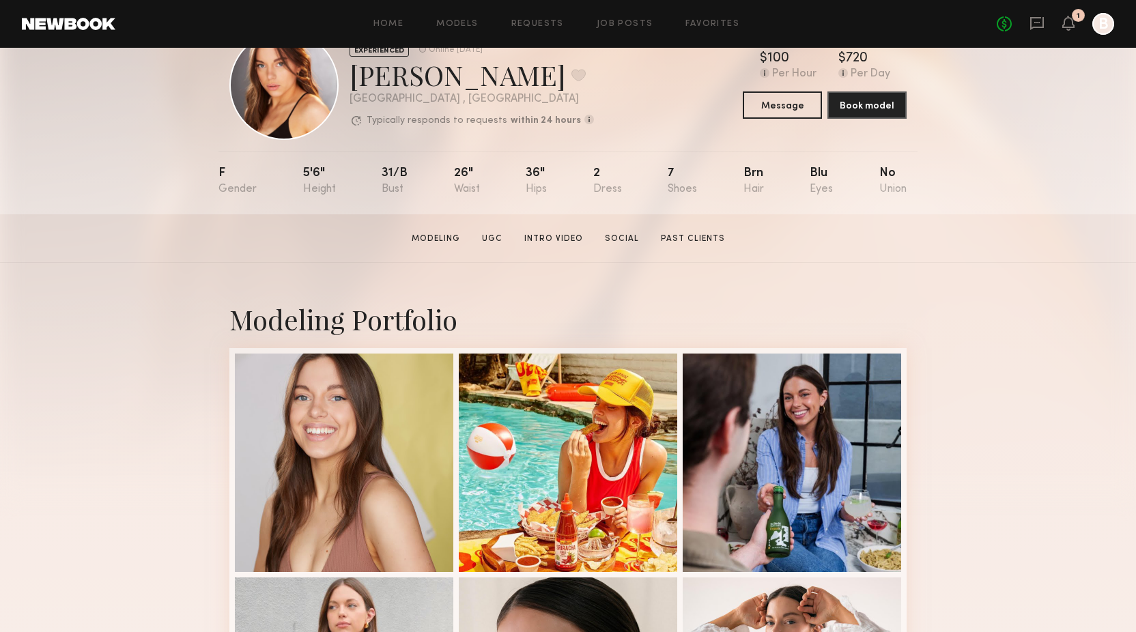
scroll to position [34, 0]
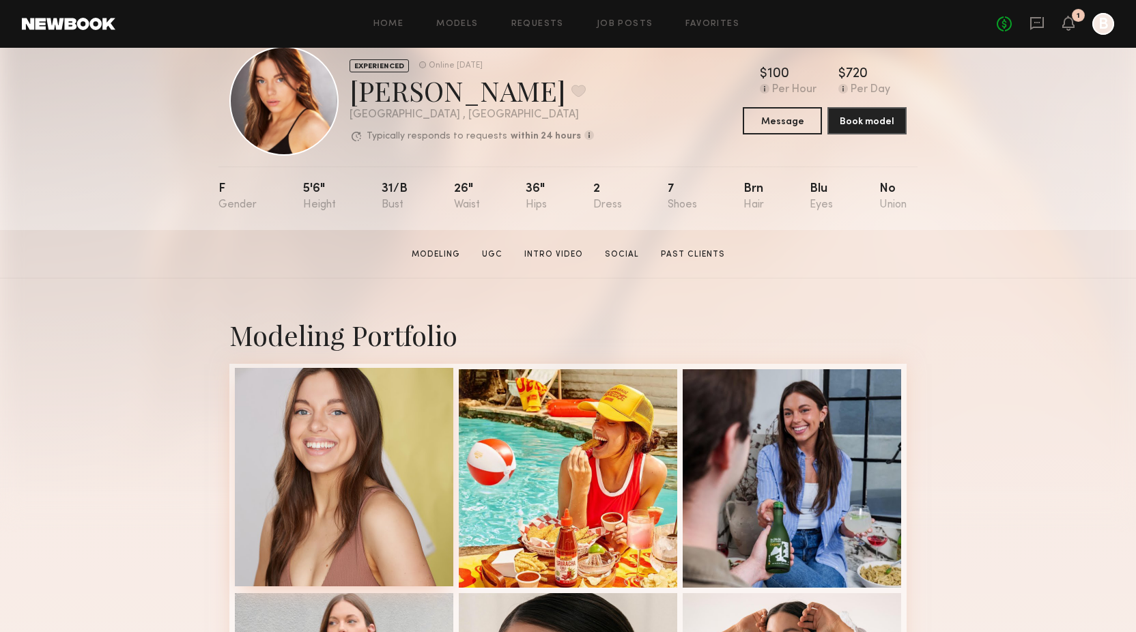
click at [344, 476] on div at bounding box center [344, 477] width 218 height 218
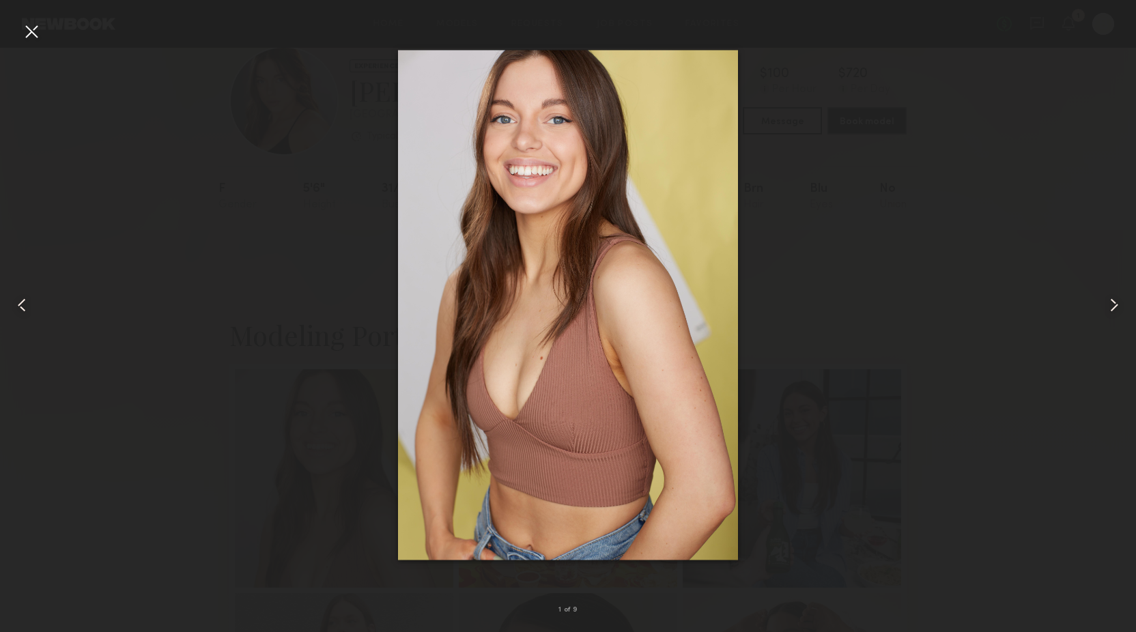
click at [24, 31] on div at bounding box center [31, 31] width 22 height 22
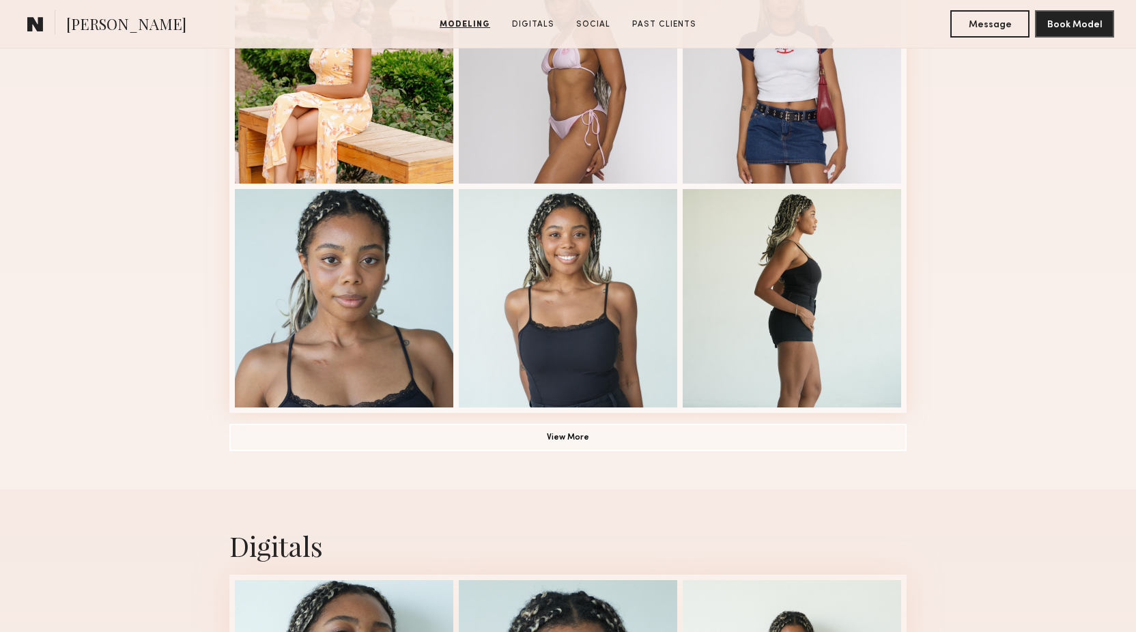
scroll to position [1057, 0]
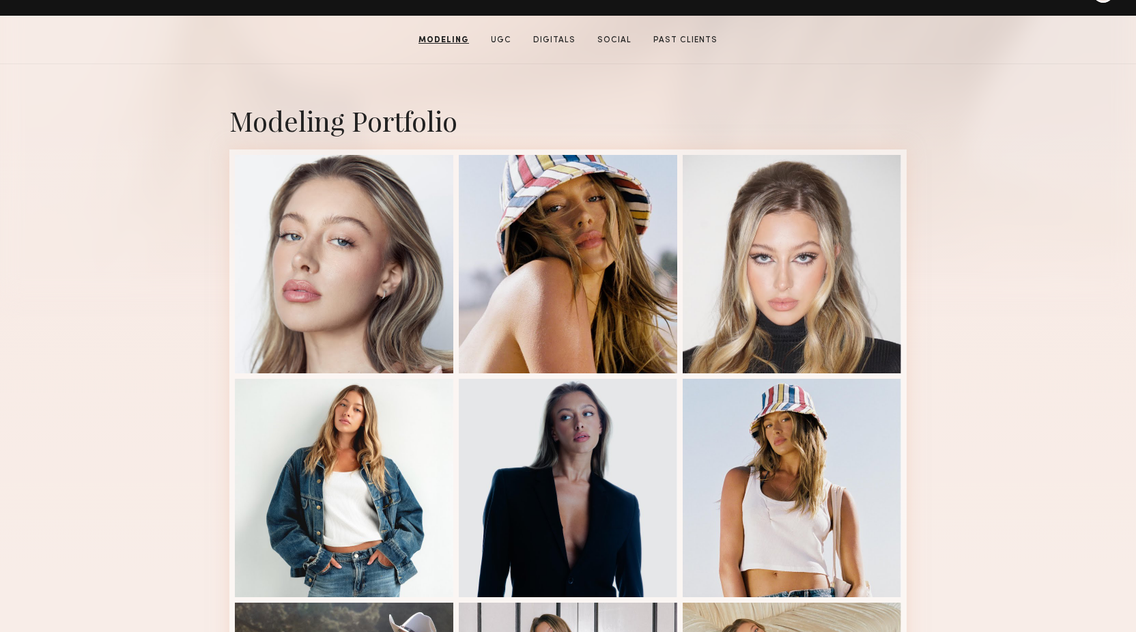
scroll to position [244, 0]
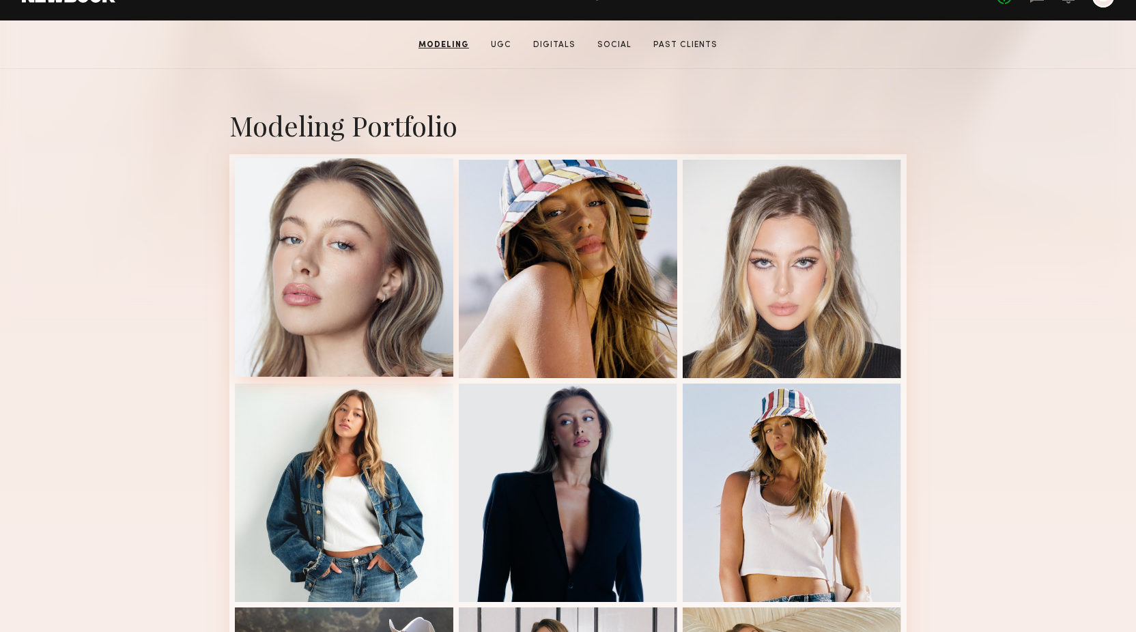
click at [342, 203] on div at bounding box center [344, 267] width 218 height 218
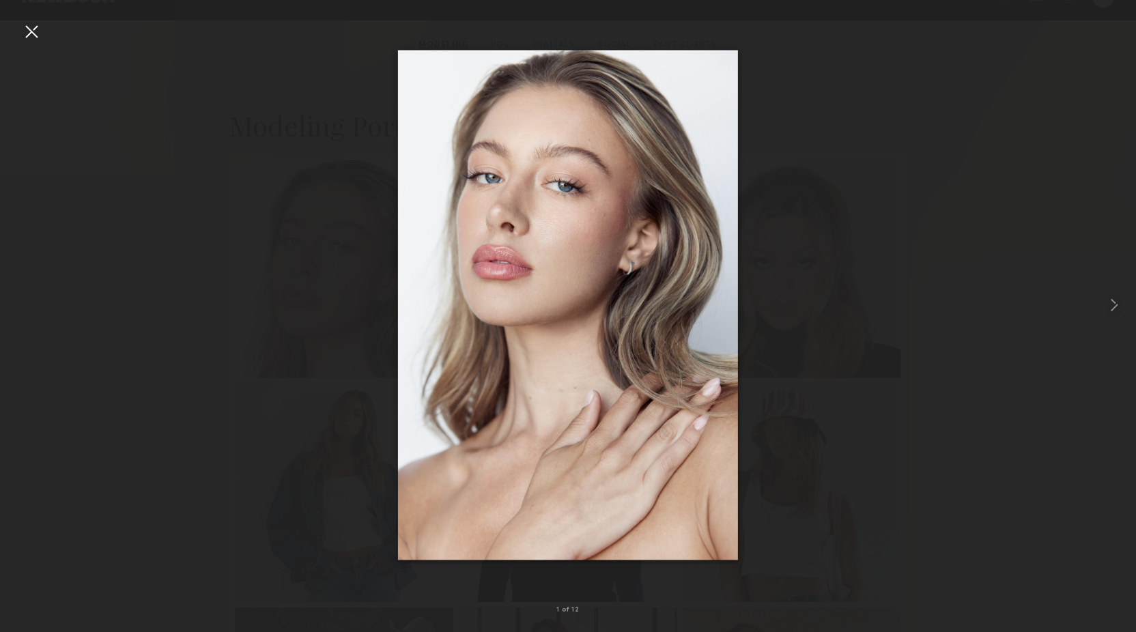
click at [33, 33] on div at bounding box center [31, 31] width 22 height 22
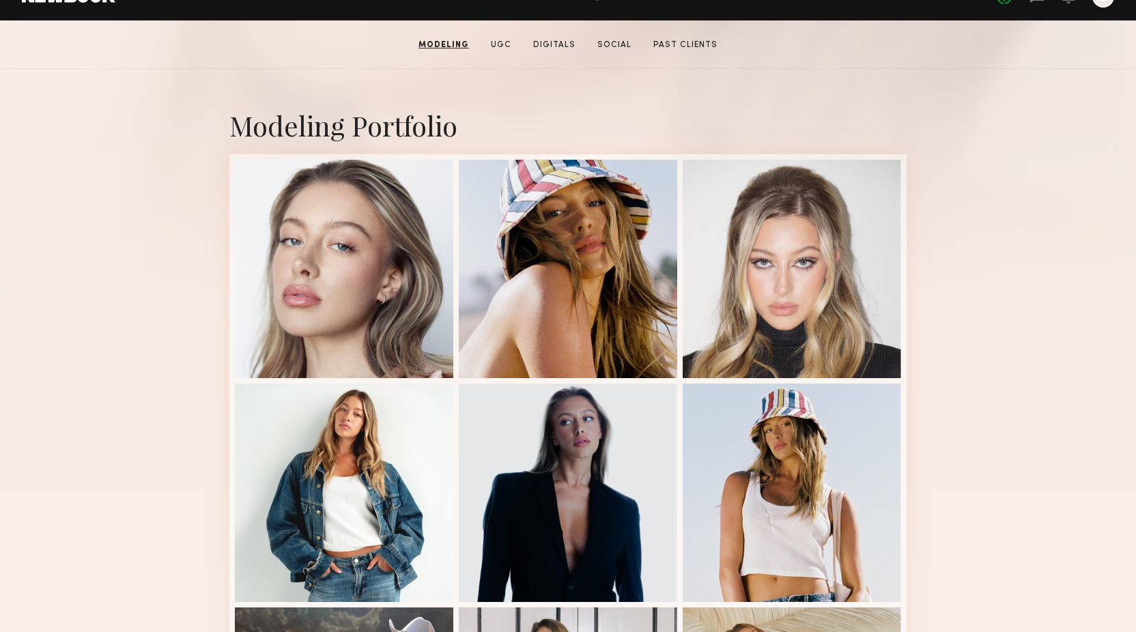
click at [252, 87] on div "Modeling Portfolio View More" at bounding box center [567, 600] width 677 height 1063
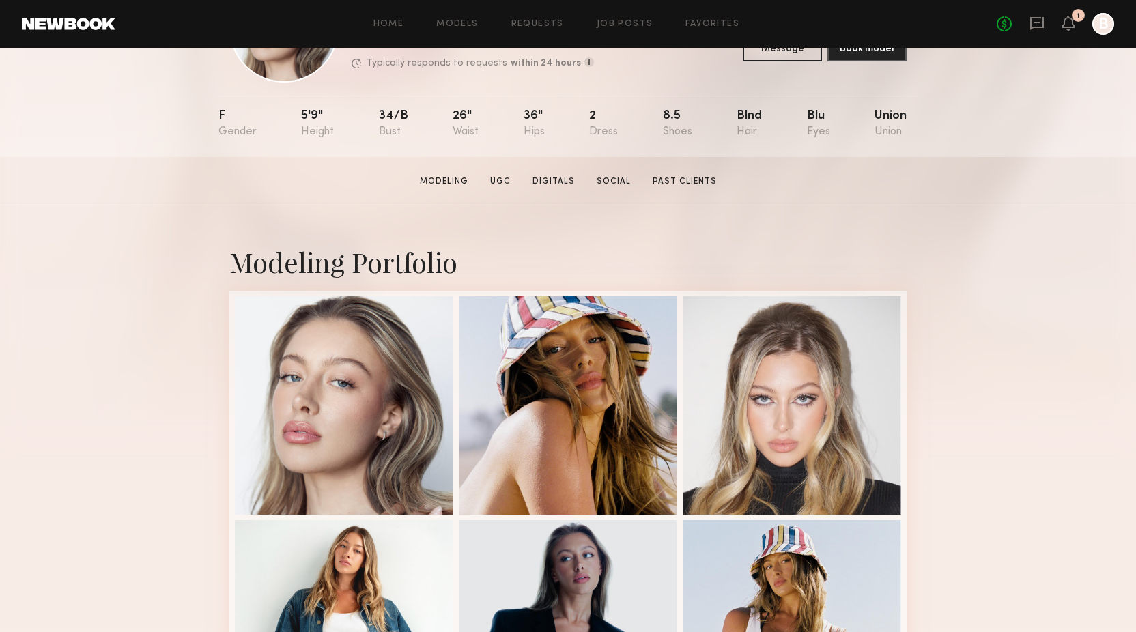
scroll to position [0, 0]
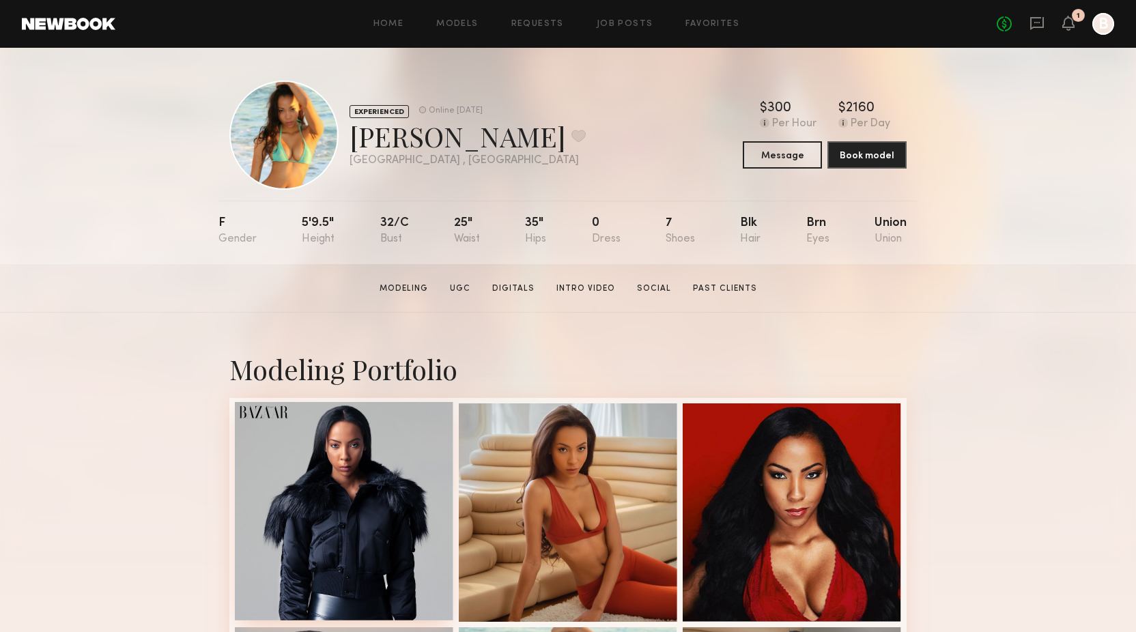
click at [307, 496] on div at bounding box center [344, 511] width 218 height 218
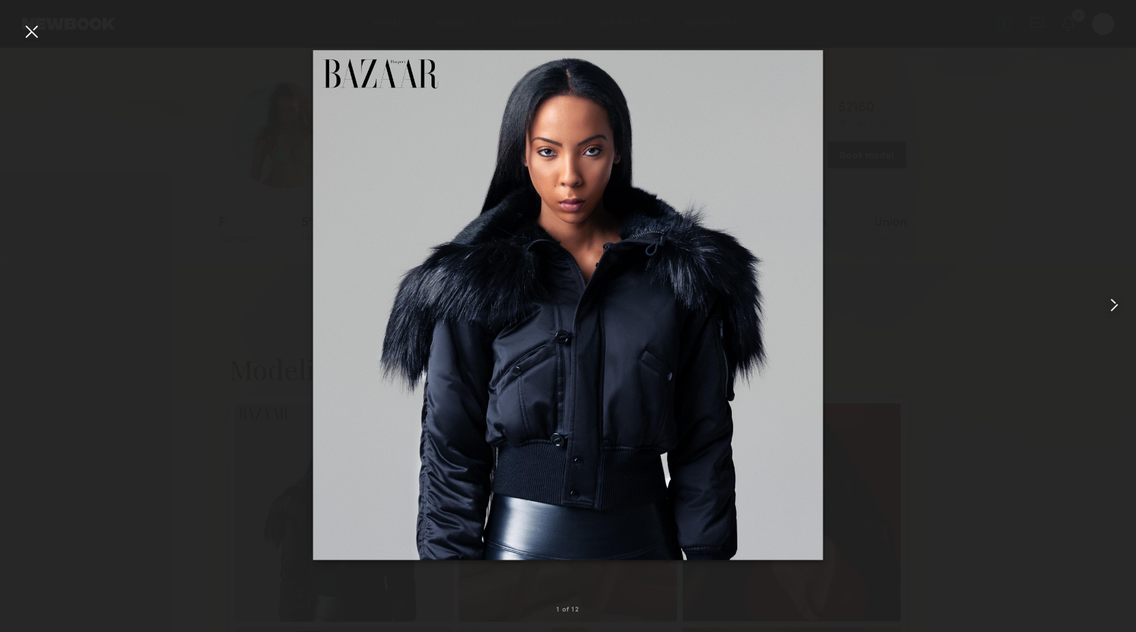
click at [1110, 310] on common-icon at bounding box center [1114, 305] width 22 height 22
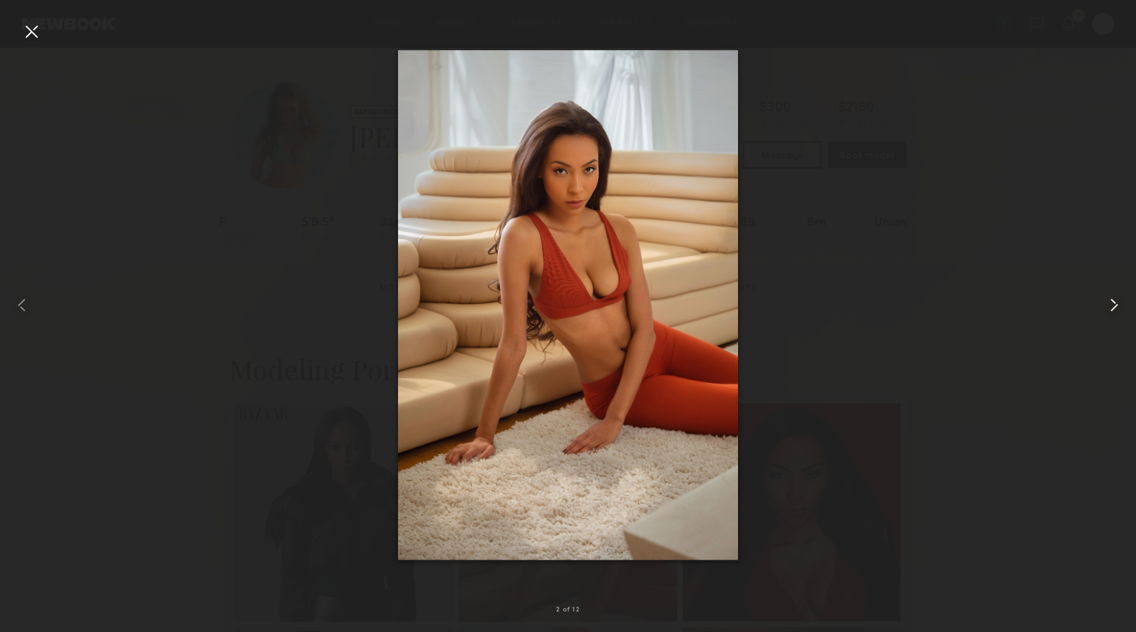
click at [1110, 310] on common-icon at bounding box center [1114, 305] width 22 height 22
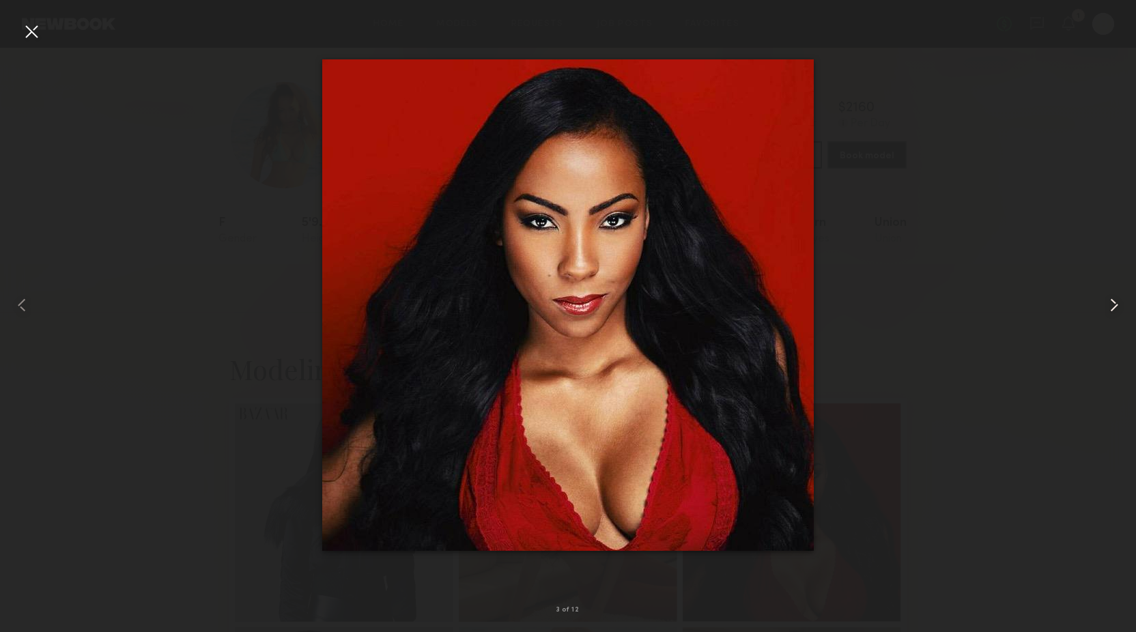
click at [1110, 310] on common-icon at bounding box center [1114, 305] width 22 height 22
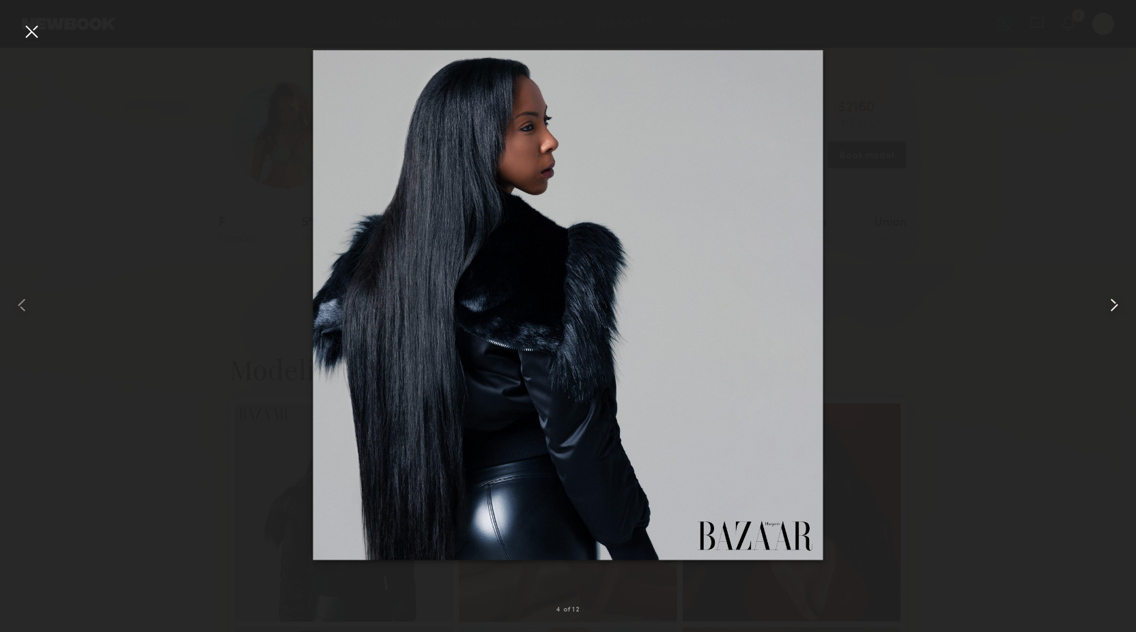
click at [1110, 310] on common-icon at bounding box center [1114, 305] width 22 height 22
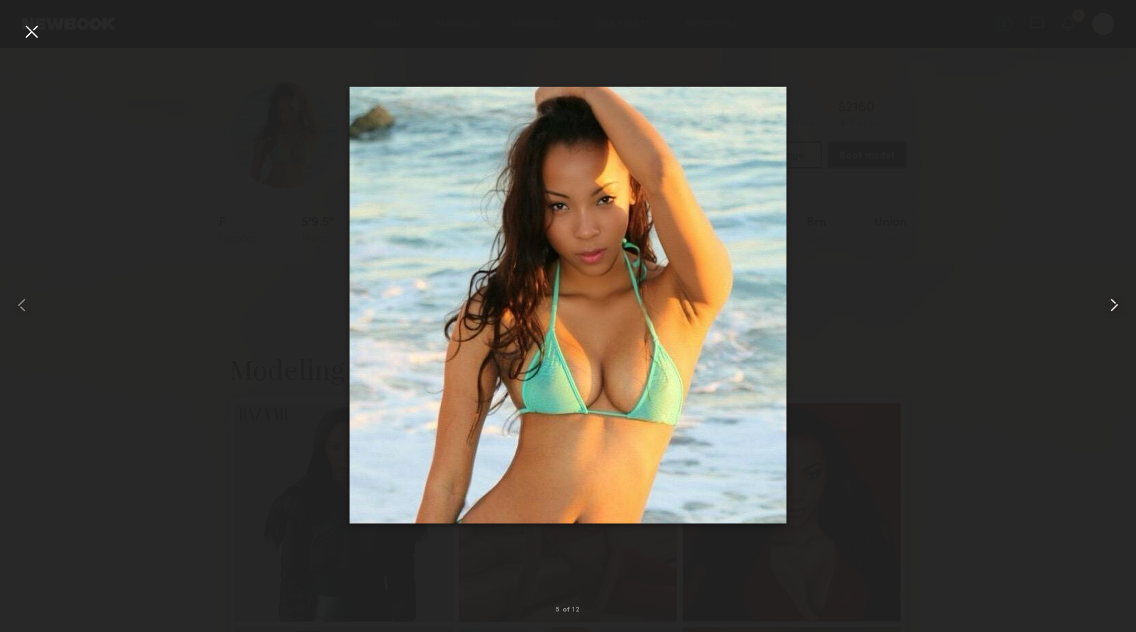
click at [1110, 310] on common-icon at bounding box center [1114, 305] width 22 height 22
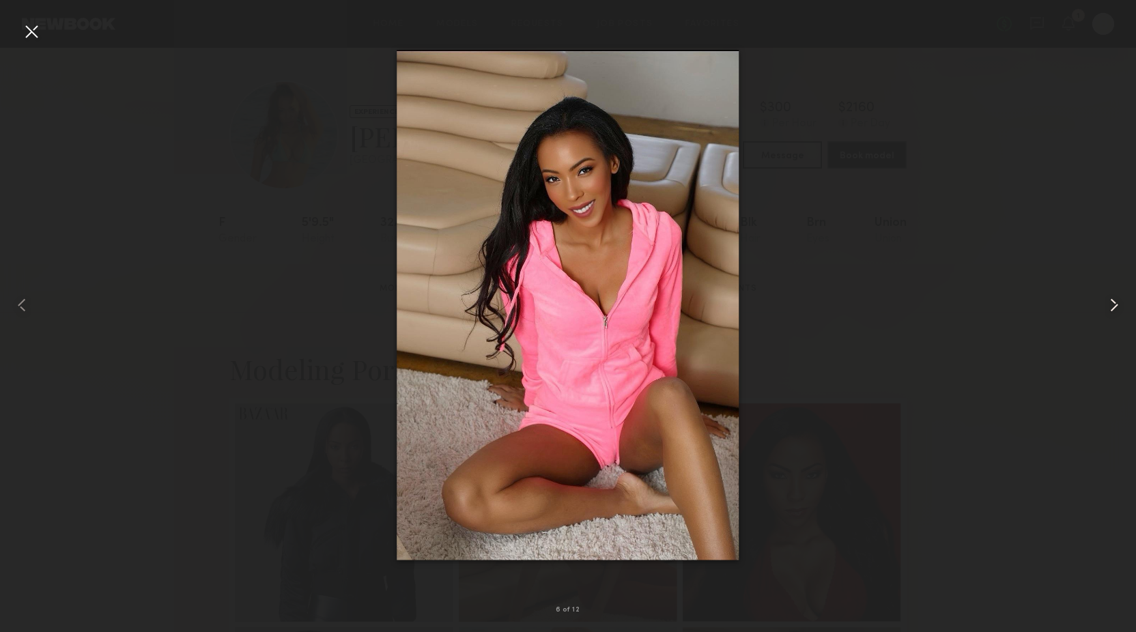
click at [1110, 310] on common-icon at bounding box center [1114, 305] width 22 height 22
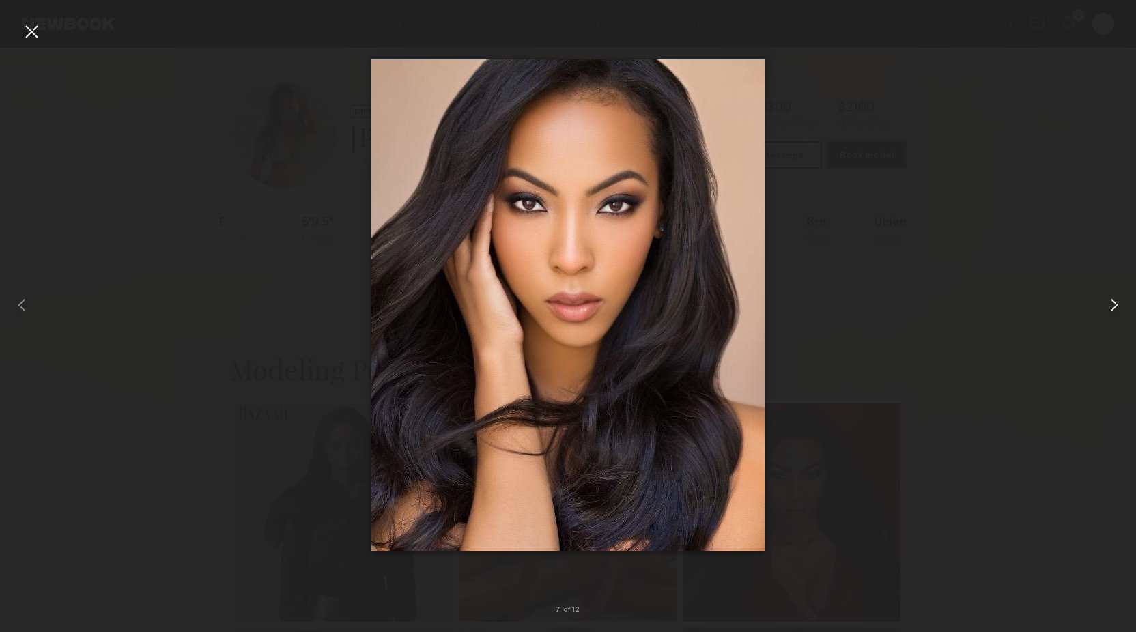
click at [1110, 310] on common-icon at bounding box center [1114, 305] width 22 height 22
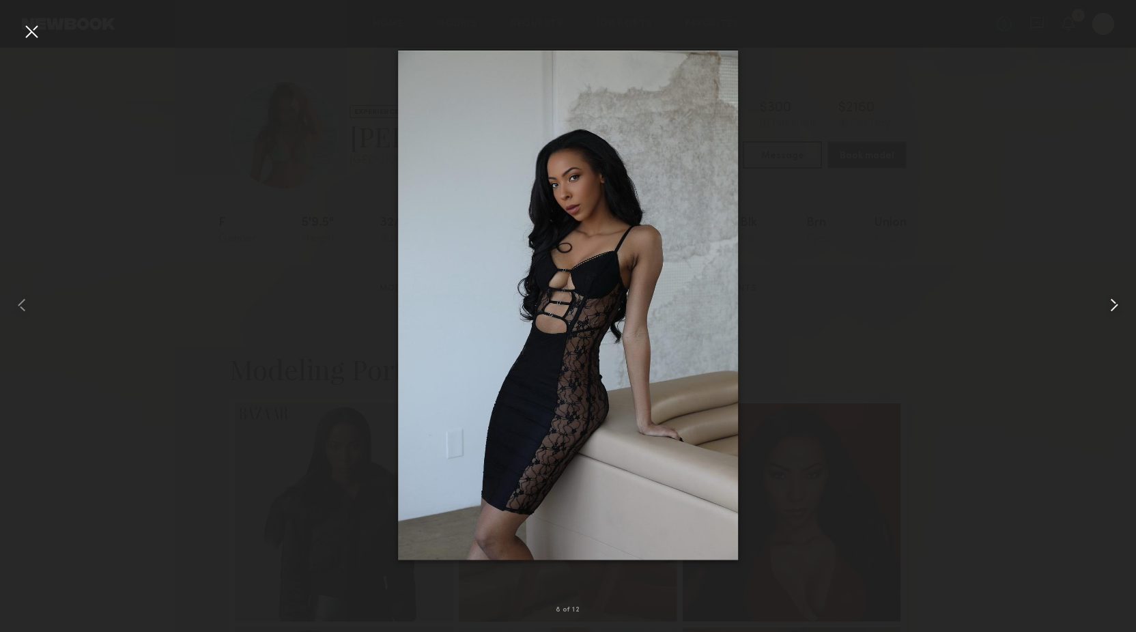
click at [1110, 310] on common-icon at bounding box center [1114, 305] width 22 height 22
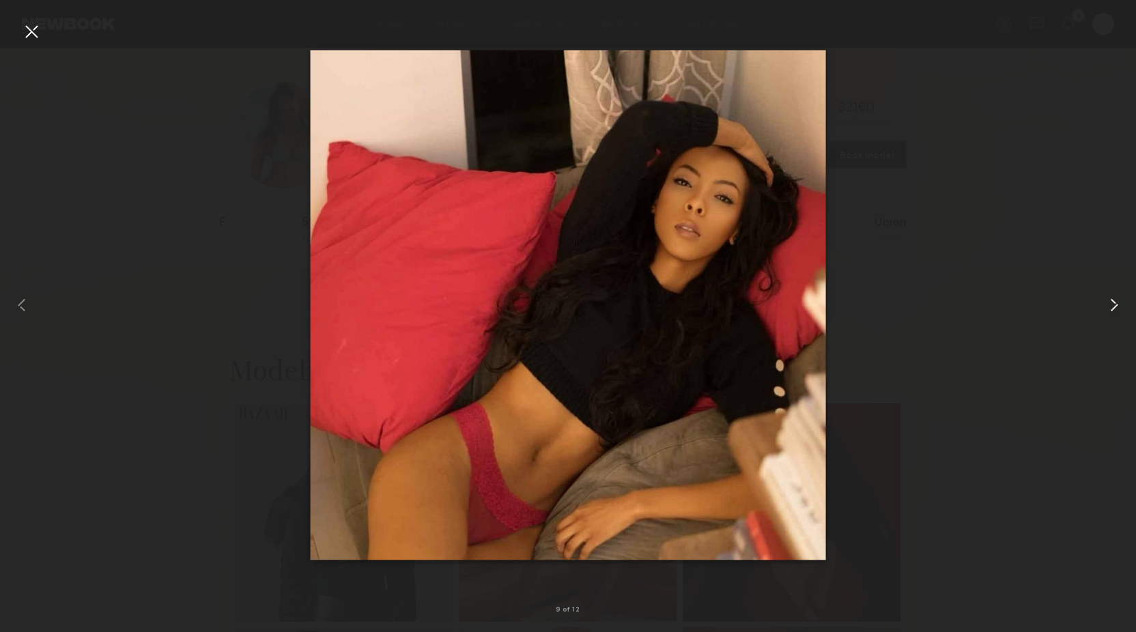
click at [1110, 310] on common-icon at bounding box center [1114, 305] width 22 height 22
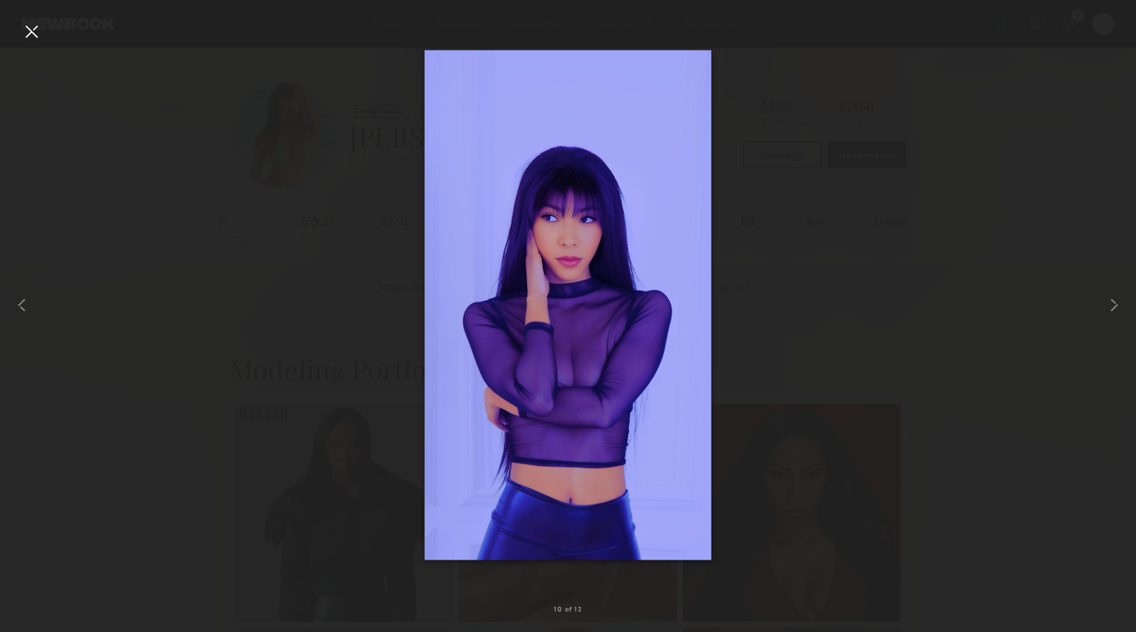
click at [991, 408] on div at bounding box center [568, 305] width 1136 height 567
click at [27, 33] on div at bounding box center [31, 31] width 22 height 22
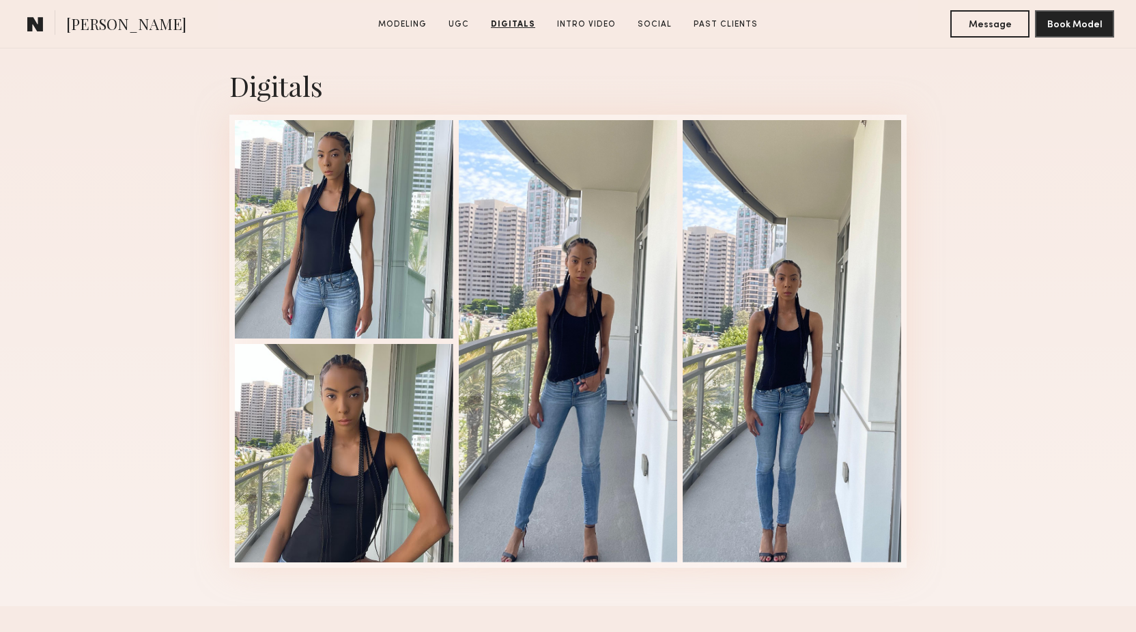
scroll to position [2677, 0]
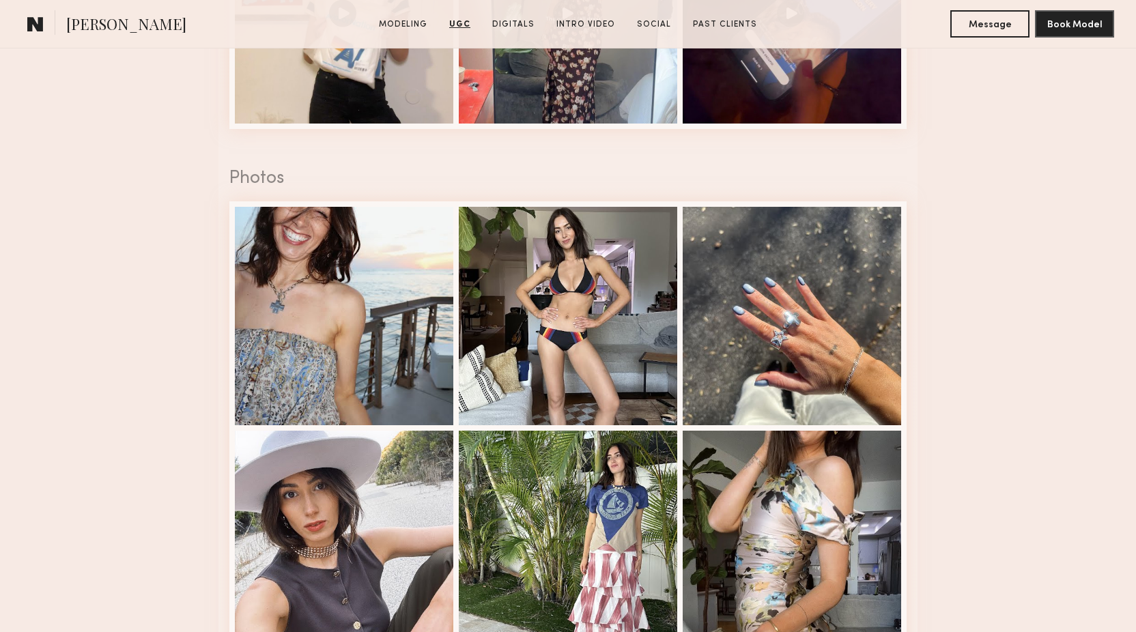
scroll to position [1810, 0]
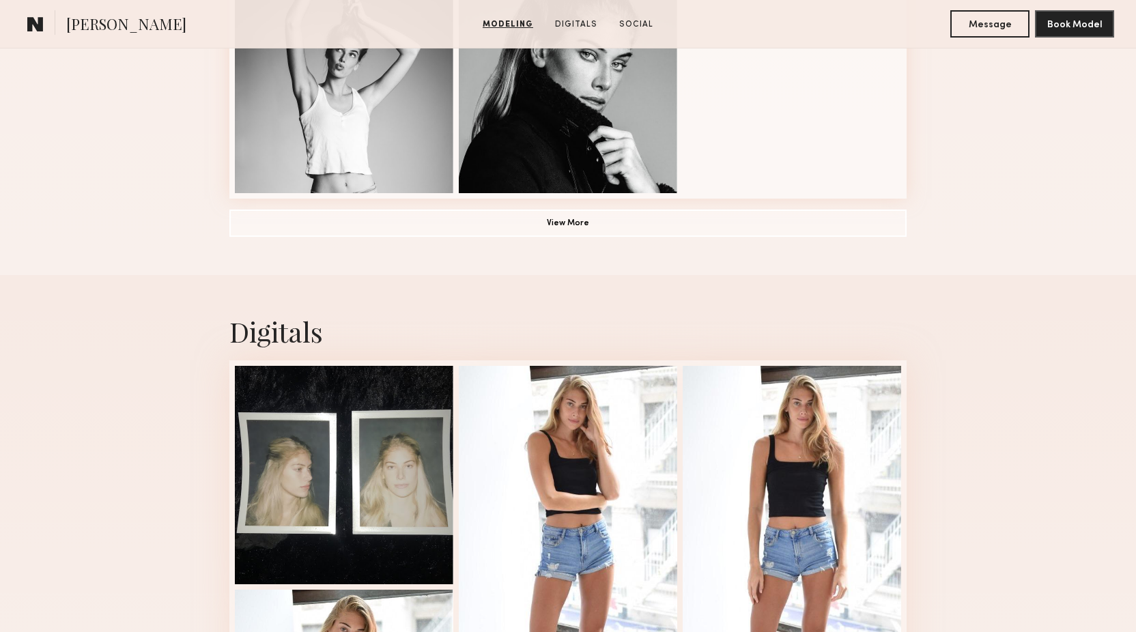
scroll to position [1103, 0]
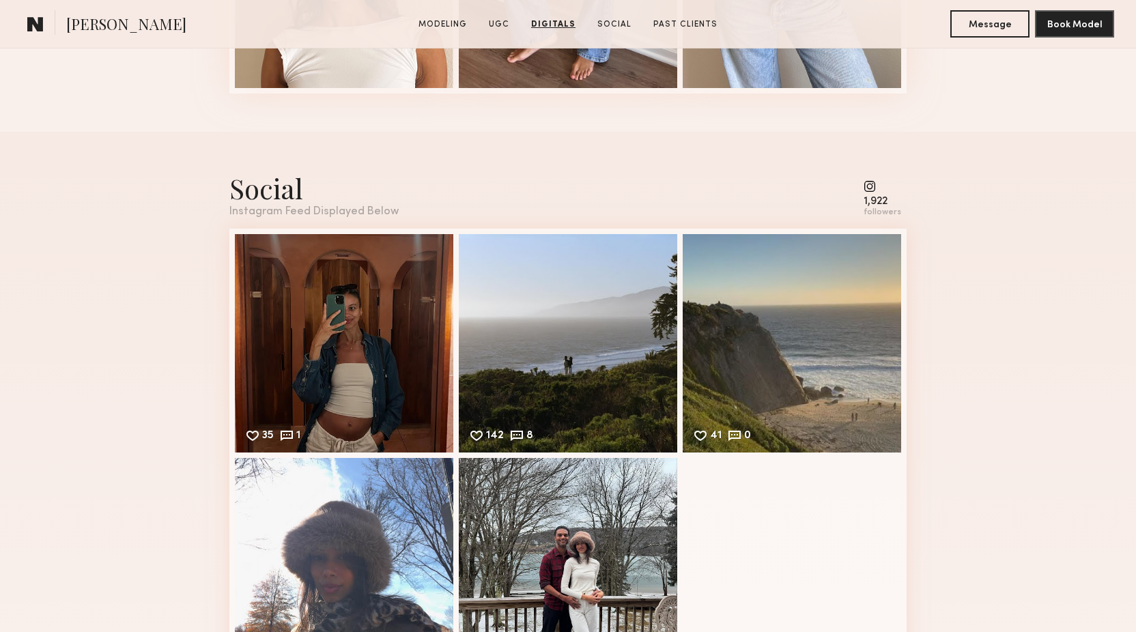
scroll to position [2477, 0]
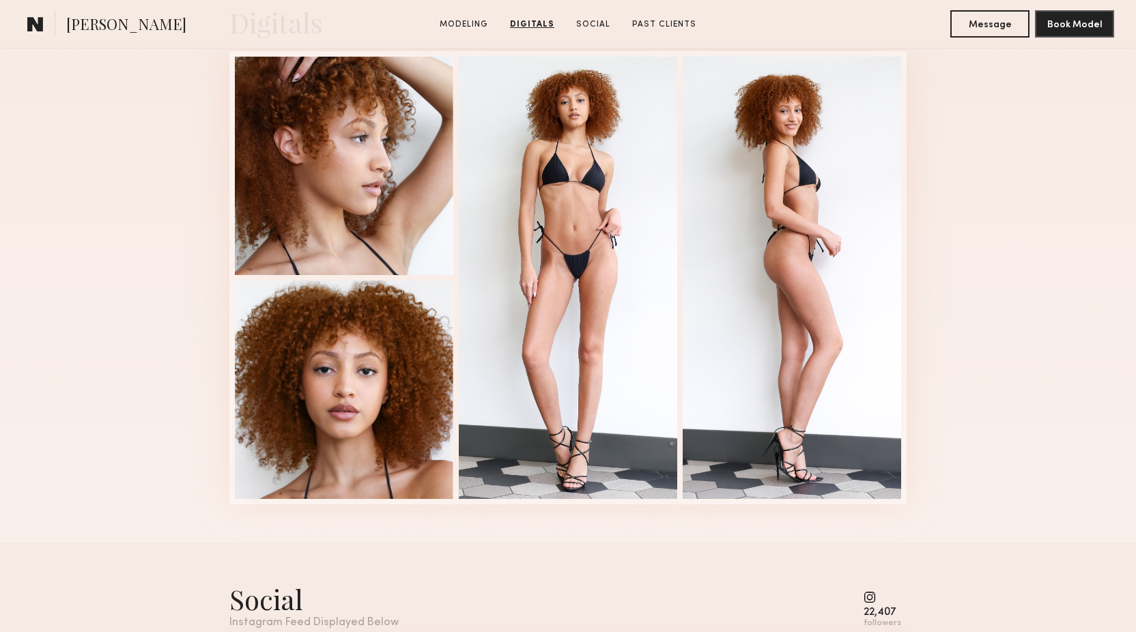
scroll to position [1403, 0]
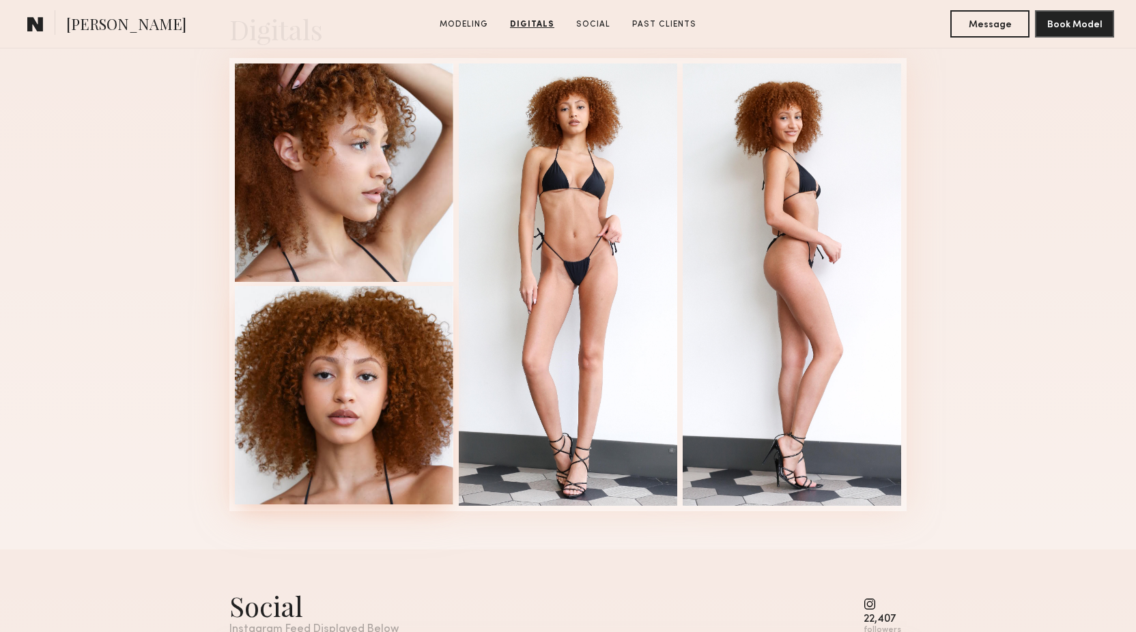
click at [363, 421] on div at bounding box center [344, 395] width 218 height 218
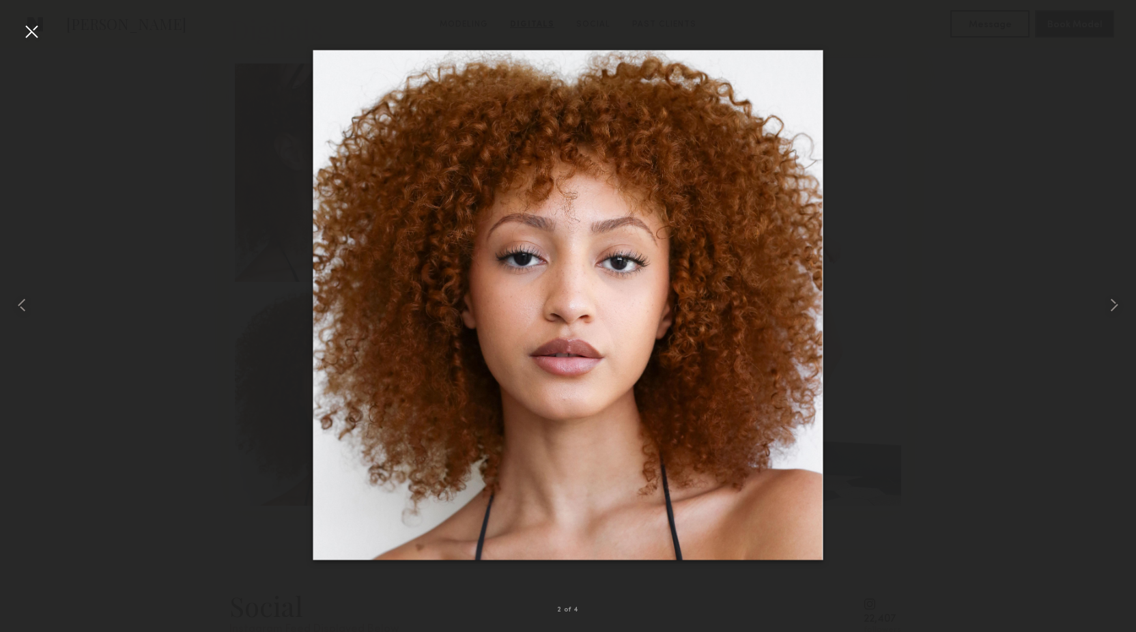
click at [169, 359] on div at bounding box center [568, 305] width 1136 height 567
click at [30, 29] on div at bounding box center [31, 31] width 22 height 22
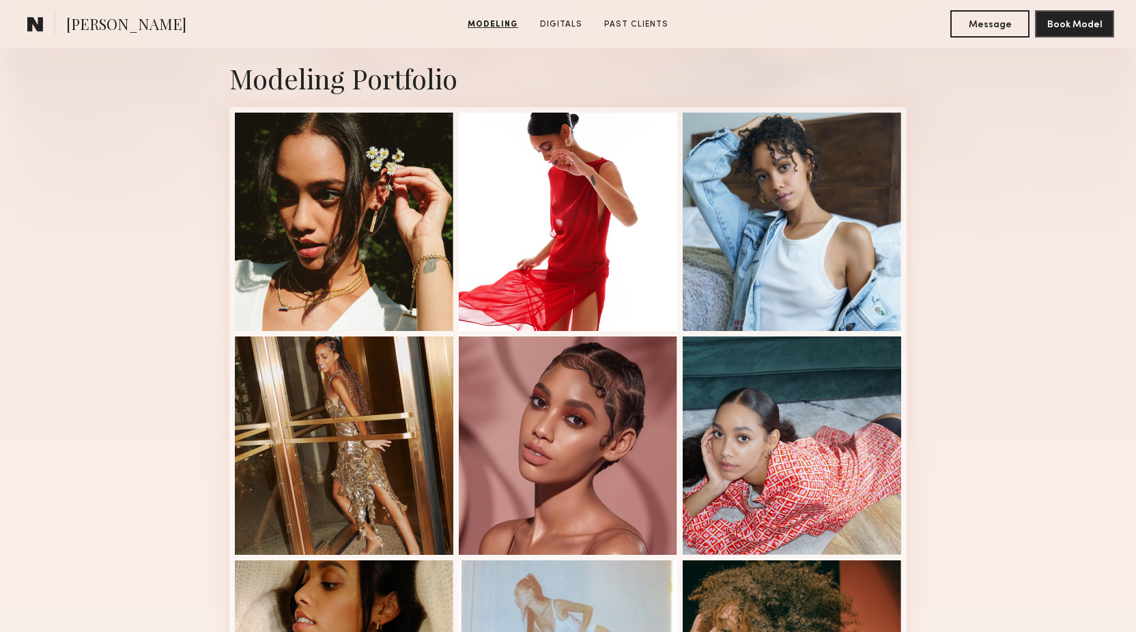
scroll to position [235, 0]
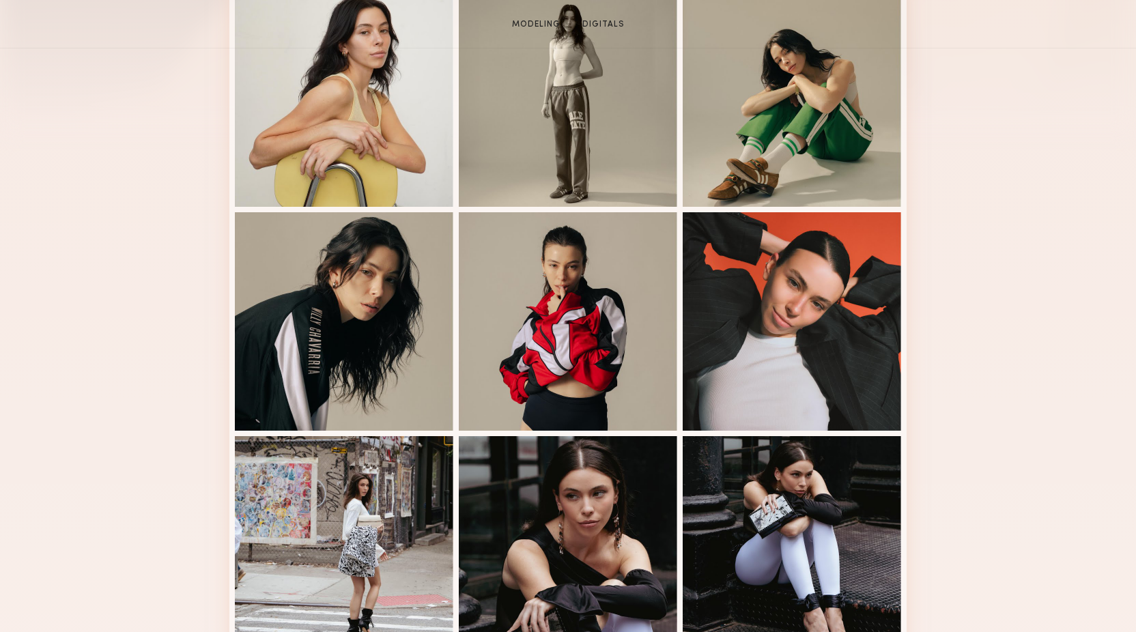
scroll to position [586, 0]
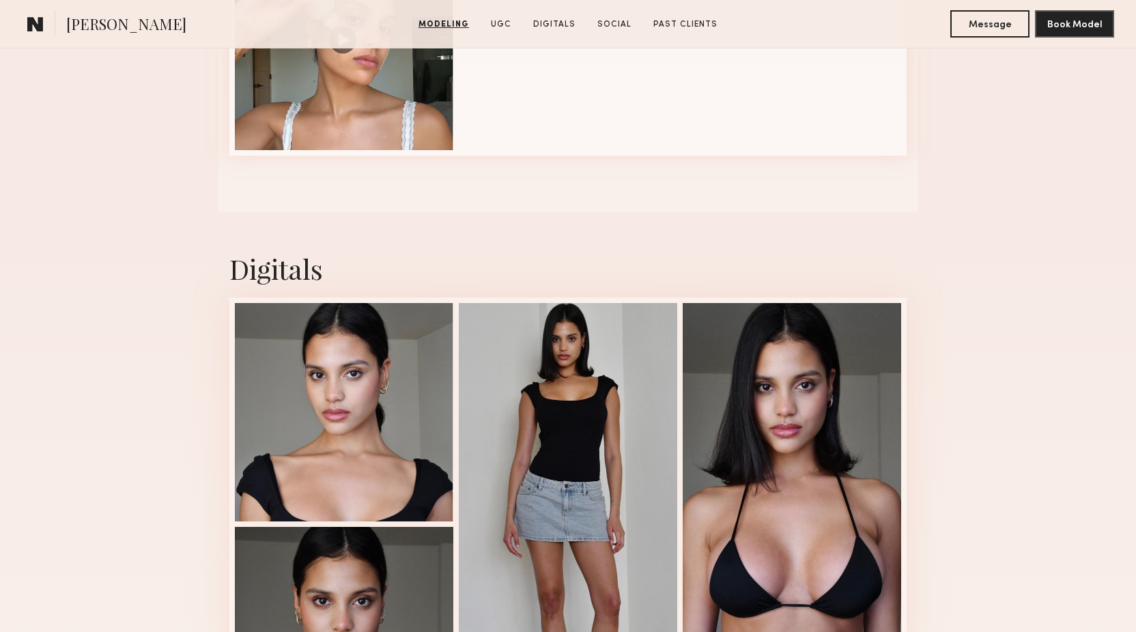
scroll to position [1756, 0]
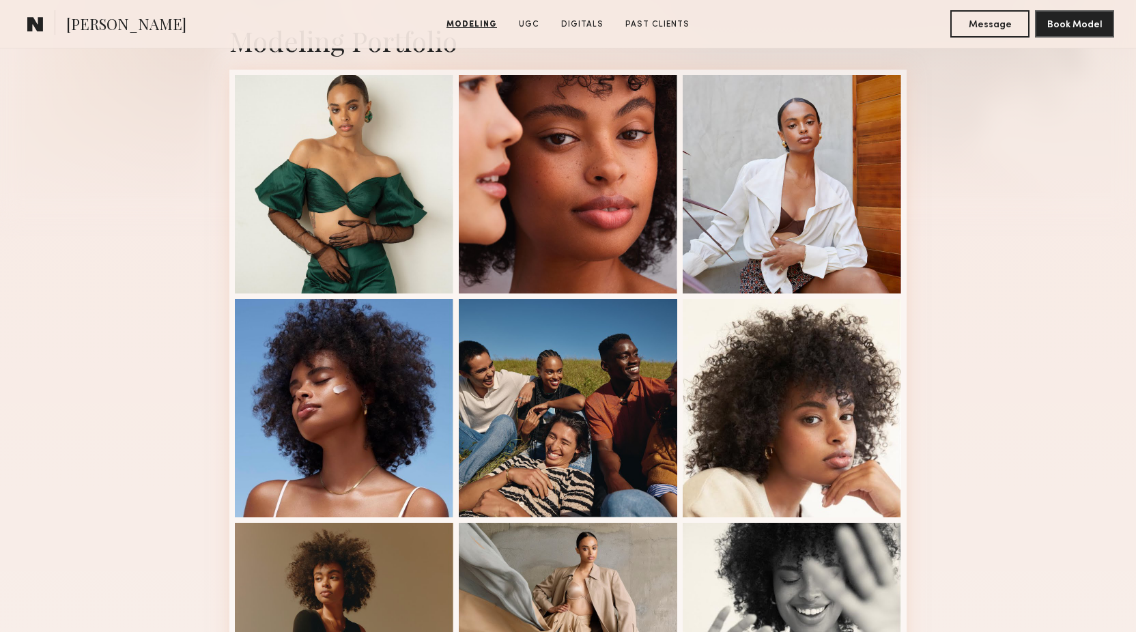
scroll to position [263, 0]
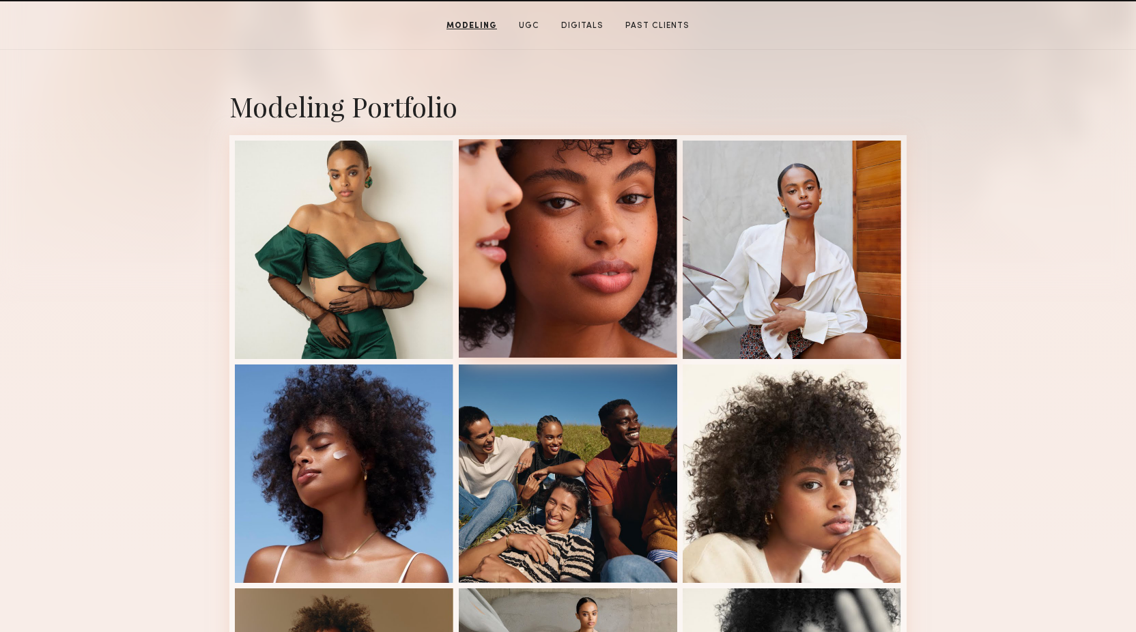
click at [532, 261] on div at bounding box center [568, 248] width 218 height 218
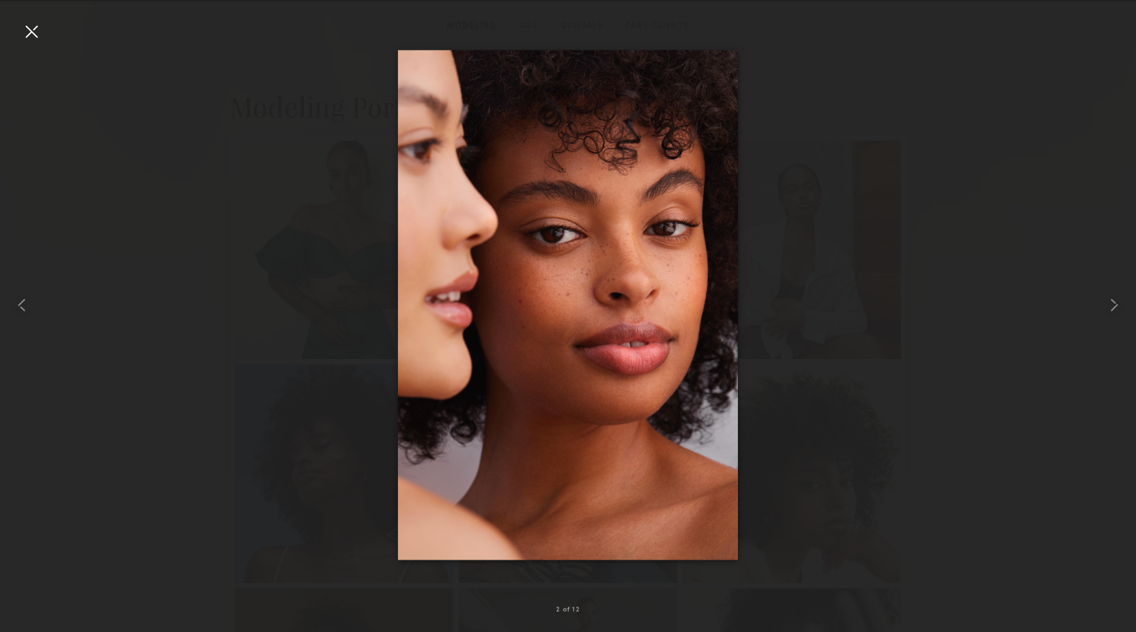
click at [188, 388] on div at bounding box center [568, 305] width 1136 height 567
click at [26, 24] on div at bounding box center [31, 31] width 22 height 22
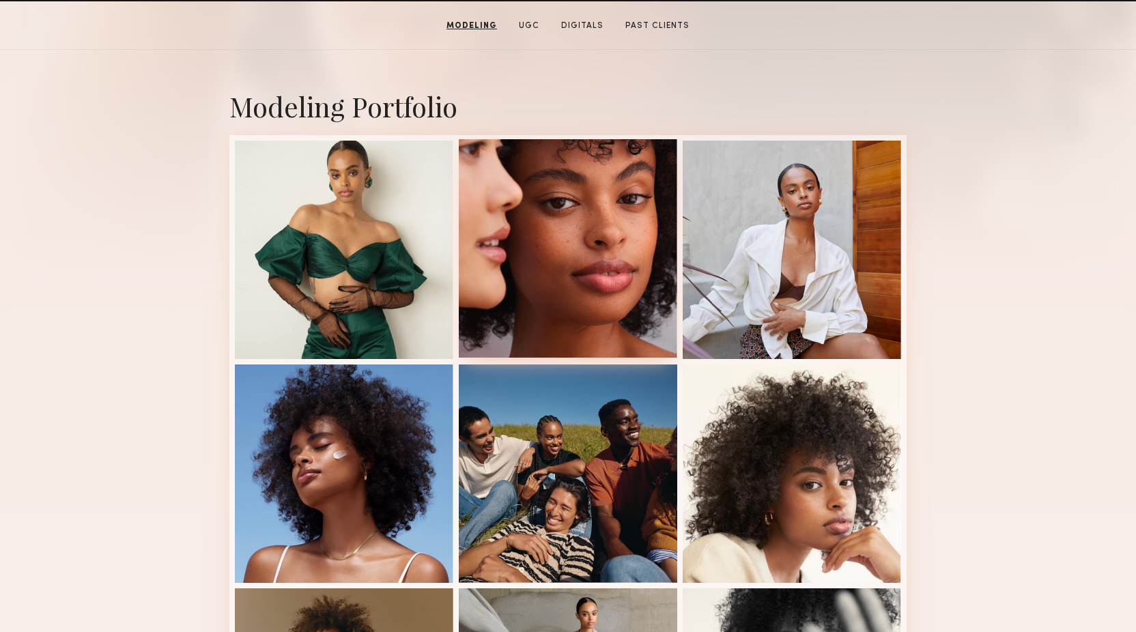
click at [633, 205] on div at bounding box center [568, 248] width 218 height 218
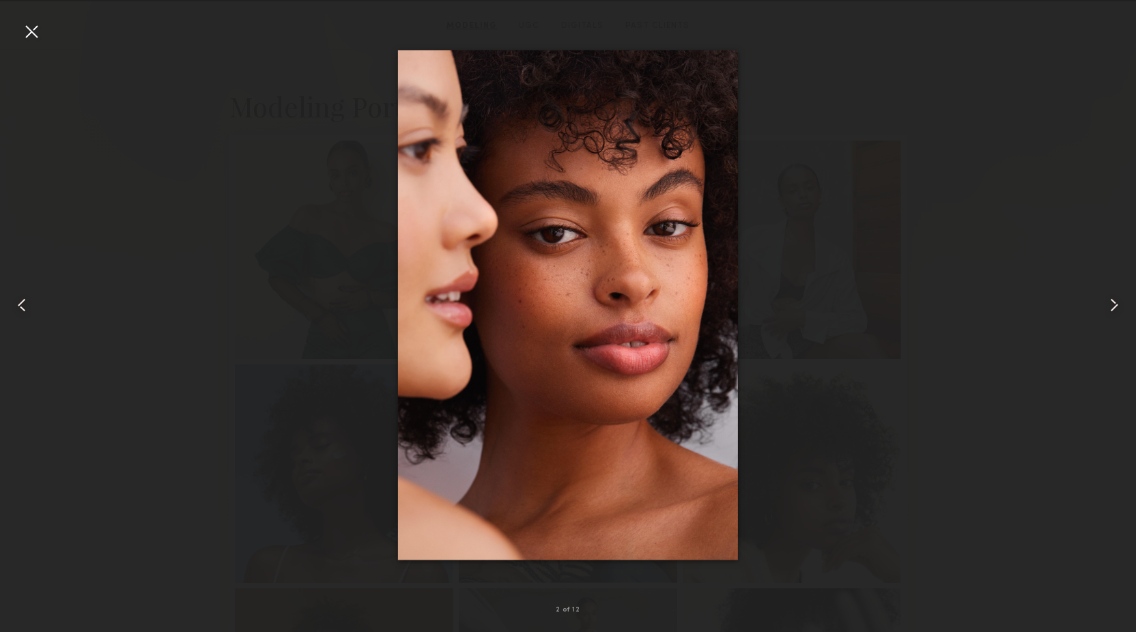
click at [212, 218] on div at bounding box center [568, 305] width 1136 height 567
click at [30, 32] on div at bounding box center [31, 31] width 22 height 22
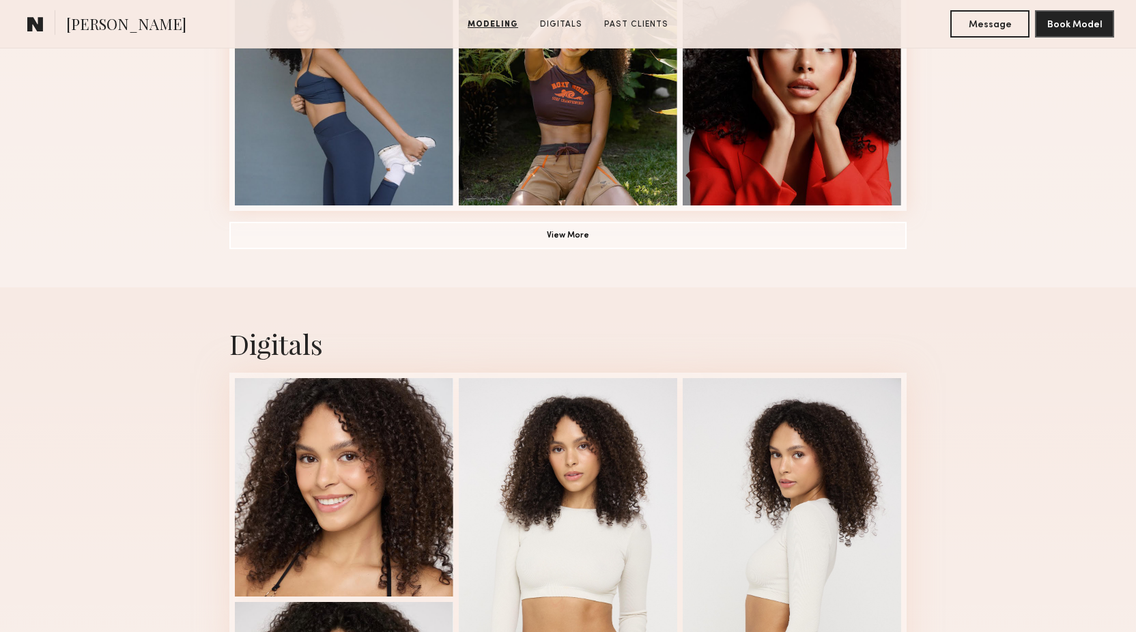
scroll to position [1273, 0]
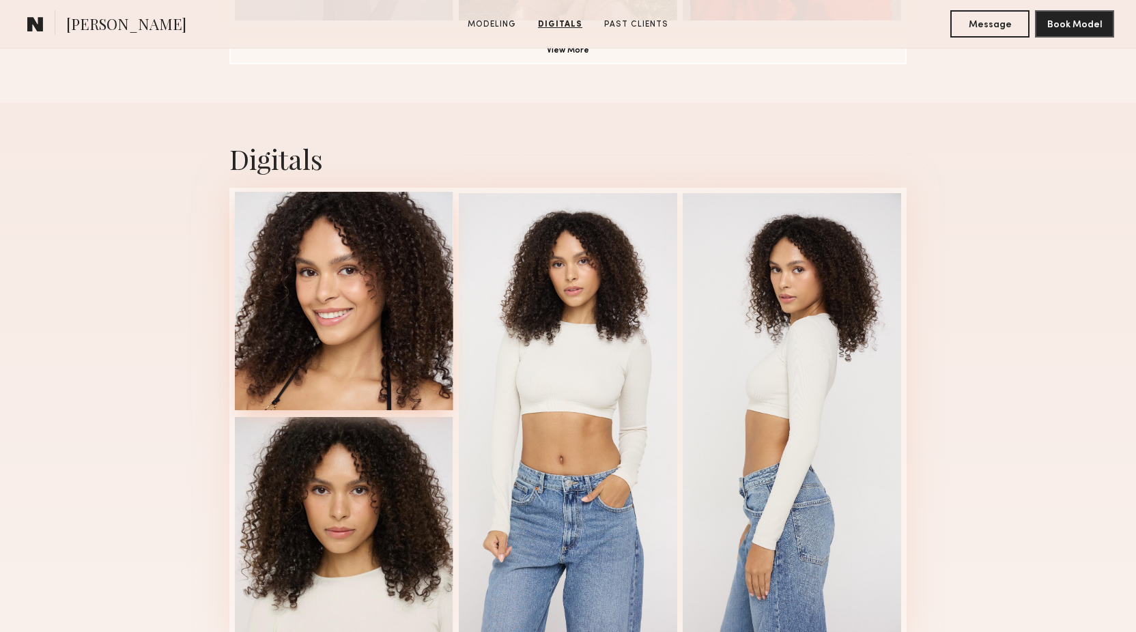
click at [368, 332] on div at bounding box center [344, 301] width 218 height 218
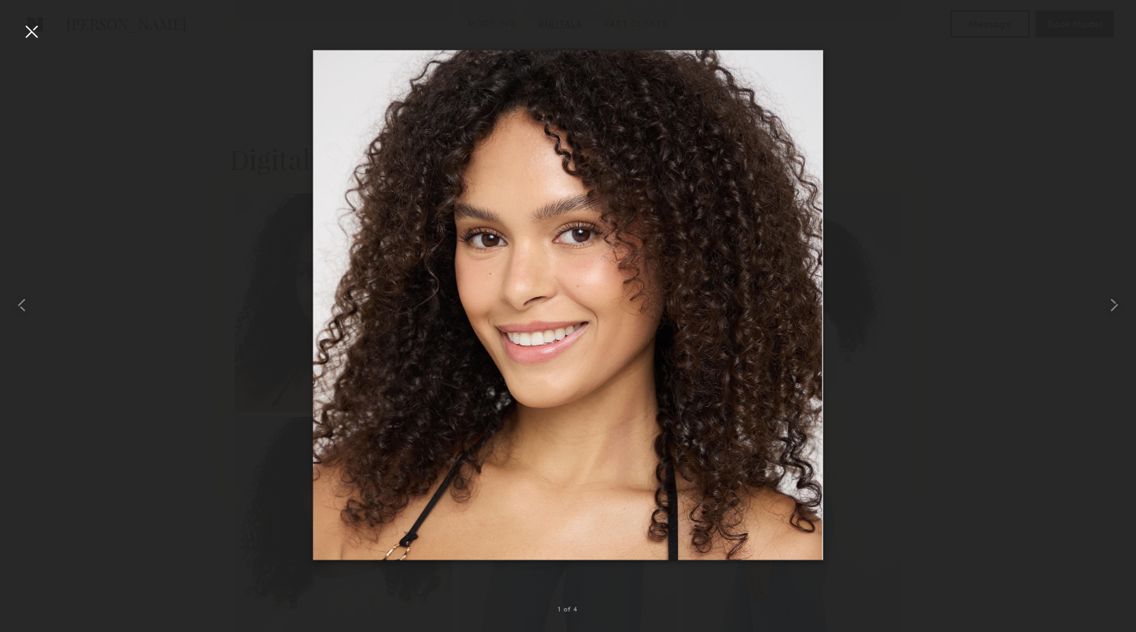
click at [28, 30] on div at bounding box center [31, 31] width 22 height 22
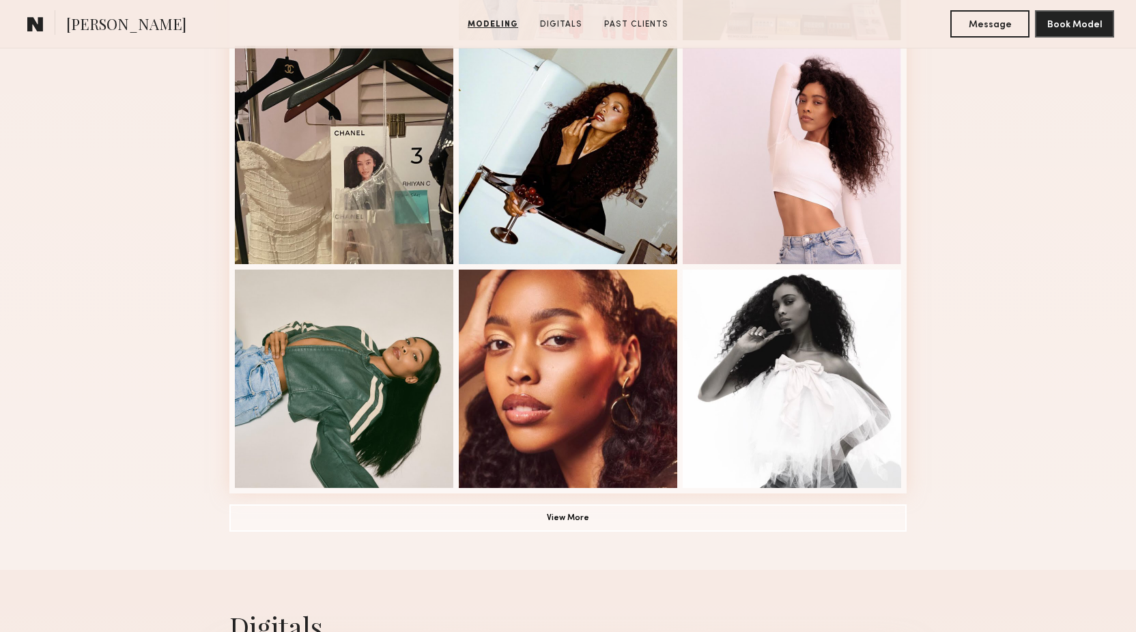
scroll to position [811, 0]
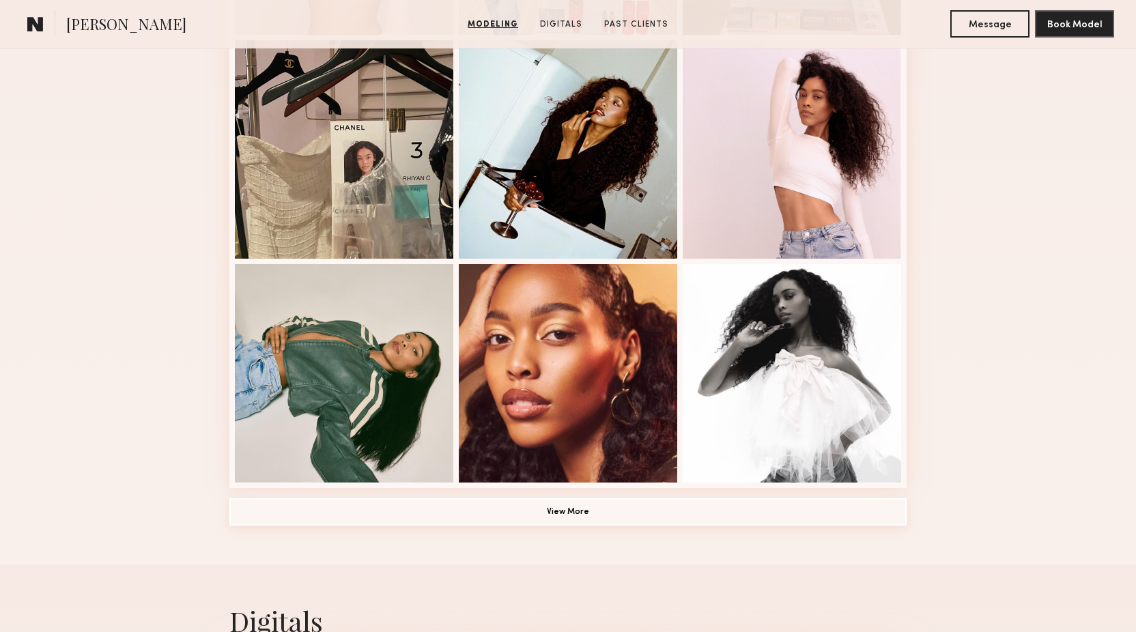
click at [593, 518] on button "View More" at bounding box center [567, 511] width 677 height 27
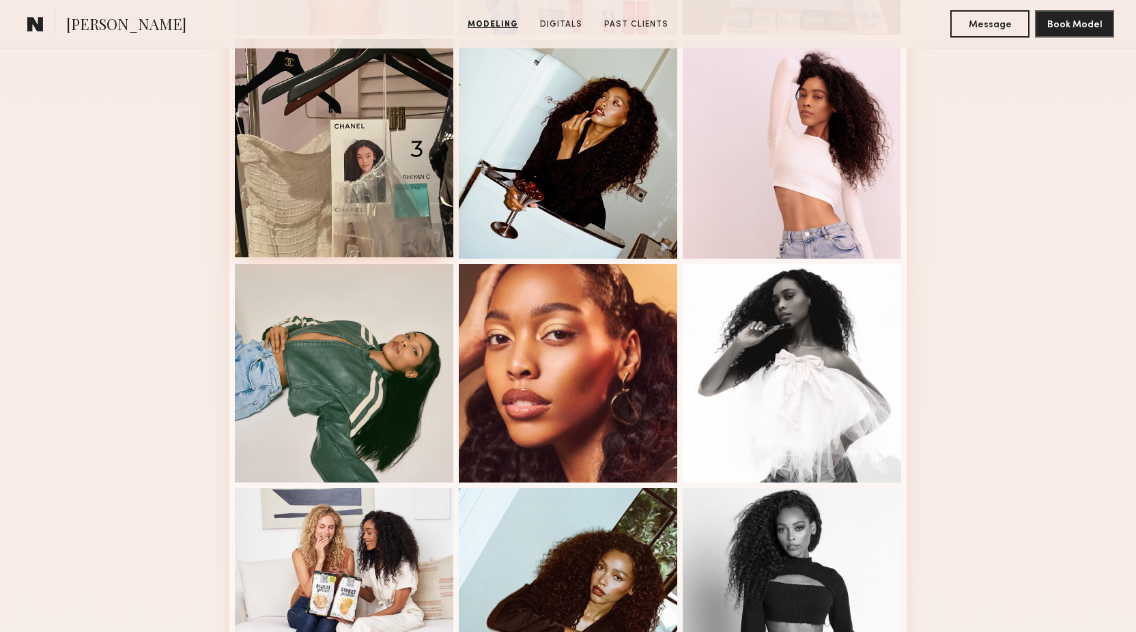
click at [341, 186] on div at bounding box center [344, 148] width 218 height 218
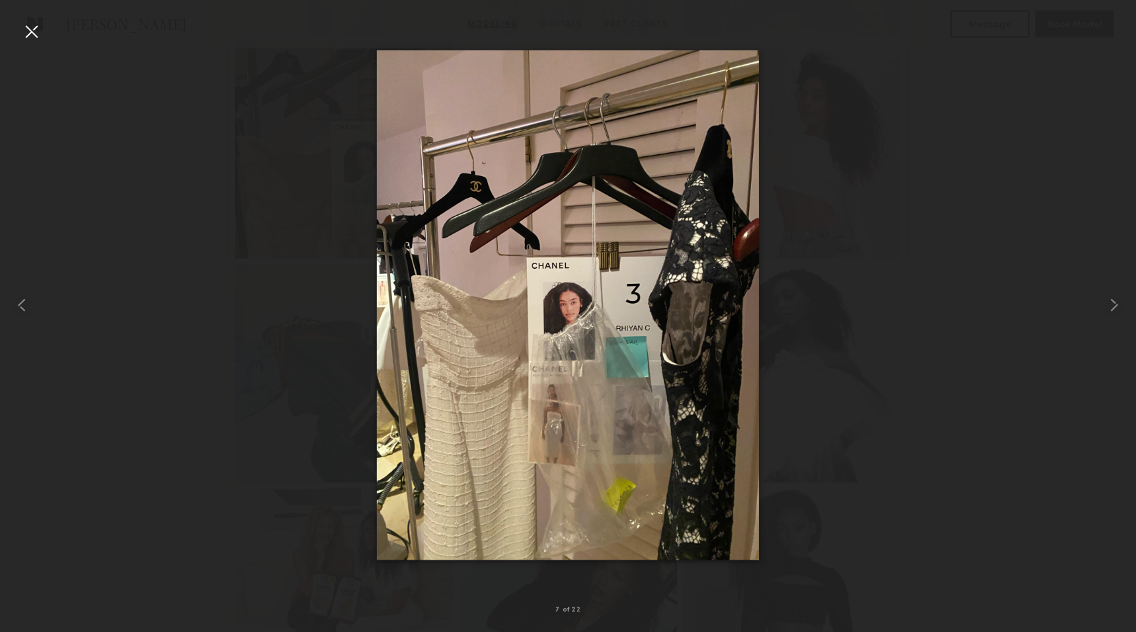
click at [282, 283] on div at bounding box center [568, 305] width 1136 height 567
click at [25, 34] on div at bounding box center [31, 31] width 22 height 22
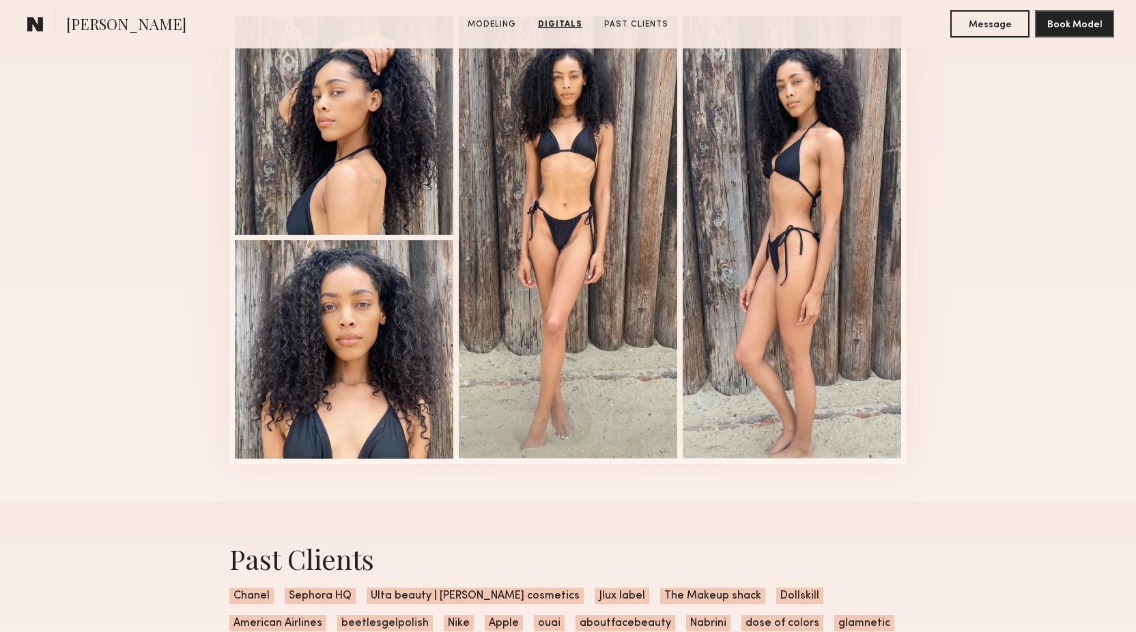
scroll to position [2278, 0]
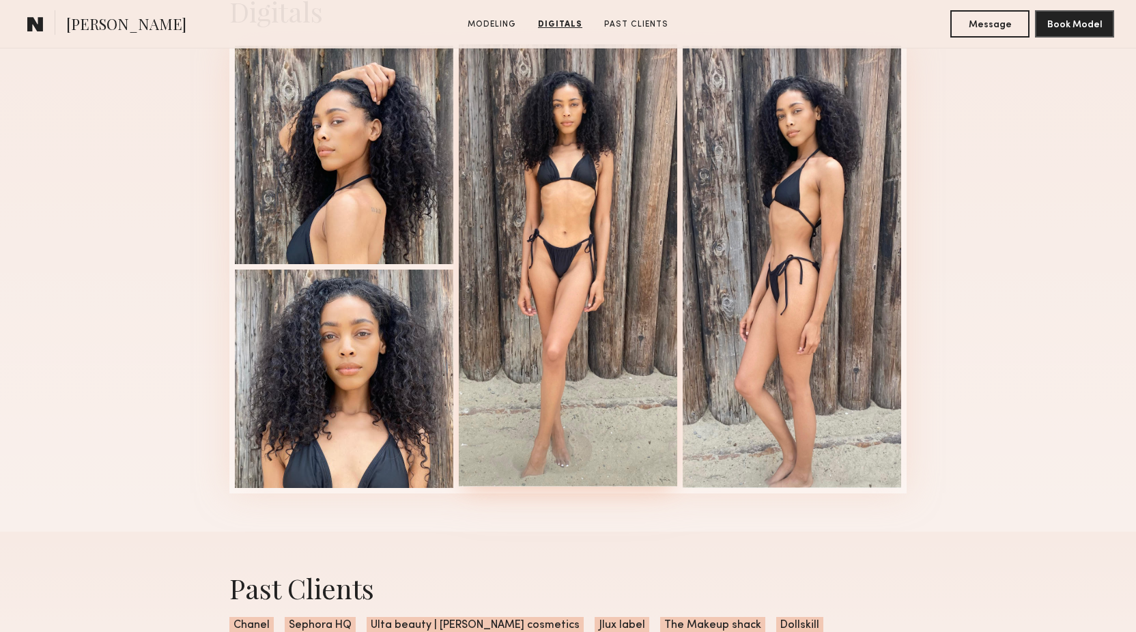
click at [605, 195] on div at bounding box center [568, 265] width 218 height 442
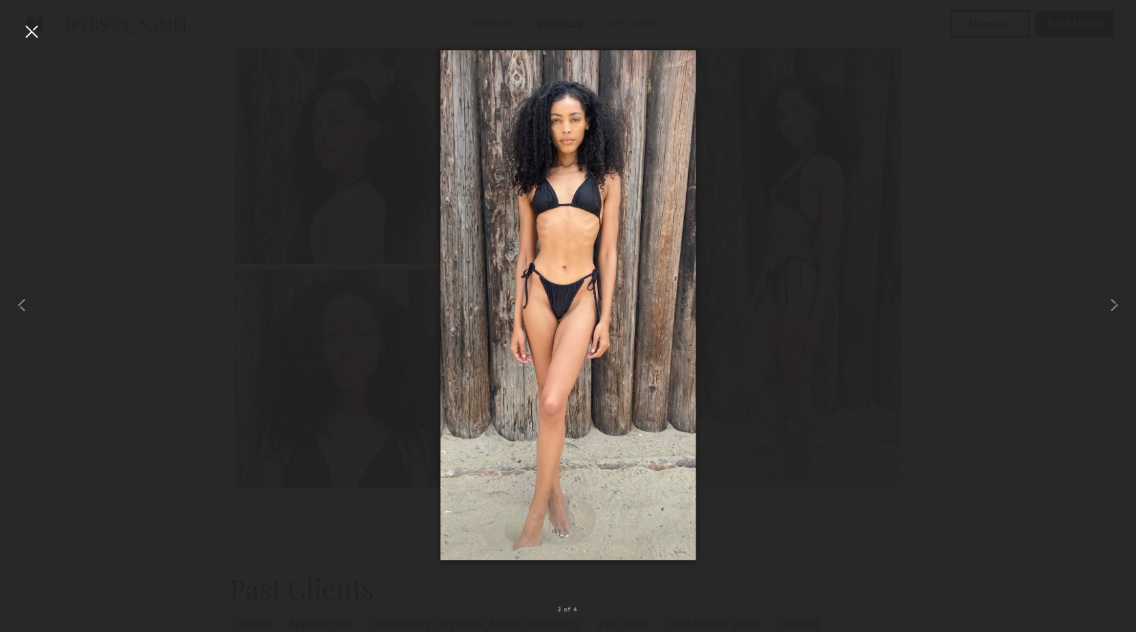
click at [25, 32] on div at bounding box center [31, 31] width 22 height 22
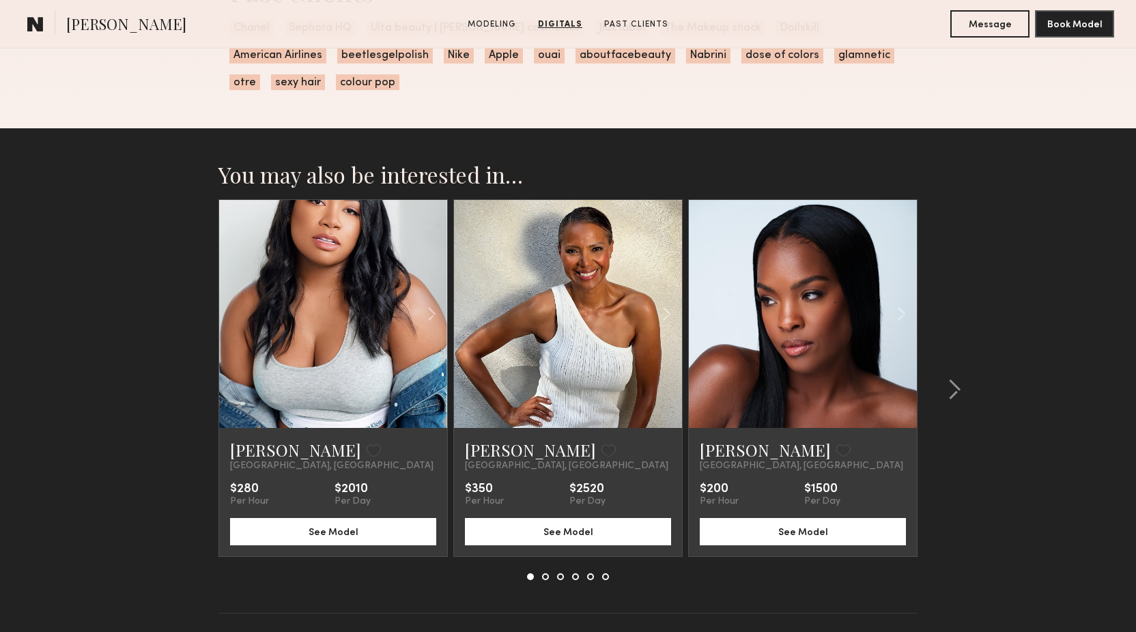
scroll to position [2924, 0]
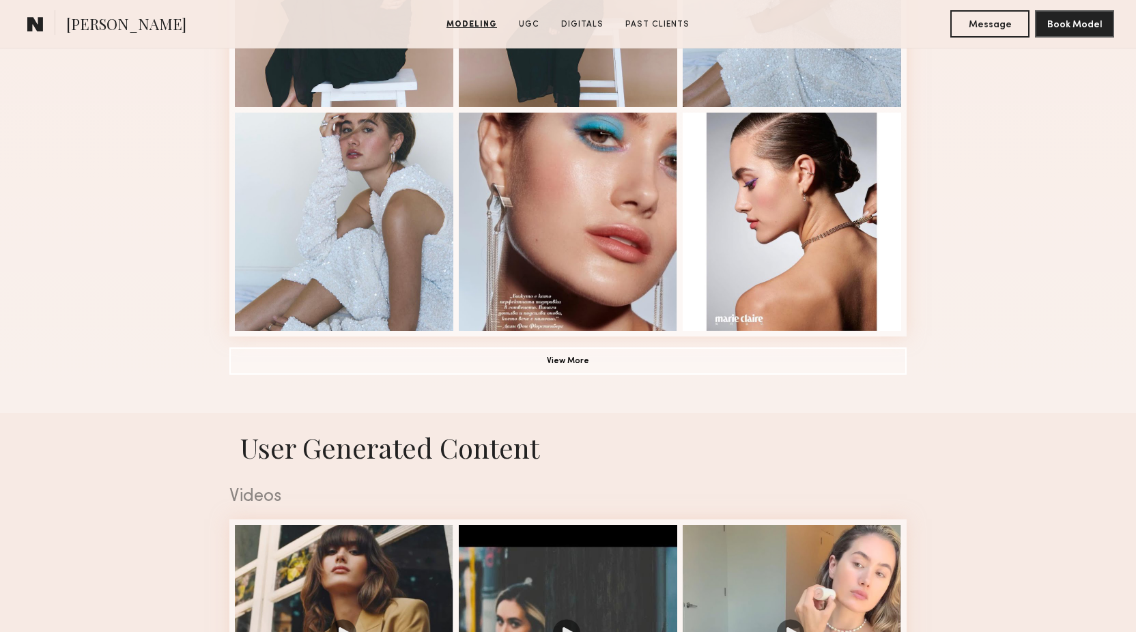
scroll to position [964, 0]
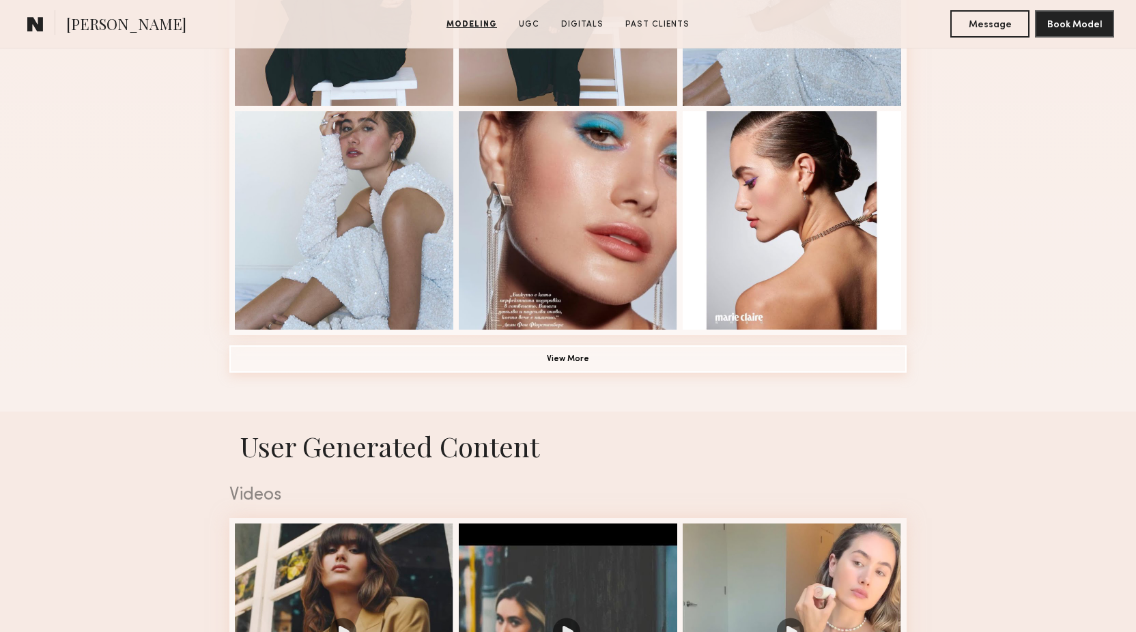
click at [287, 369] on button "View More" at bounding box center [567, 358] width 677 height 27
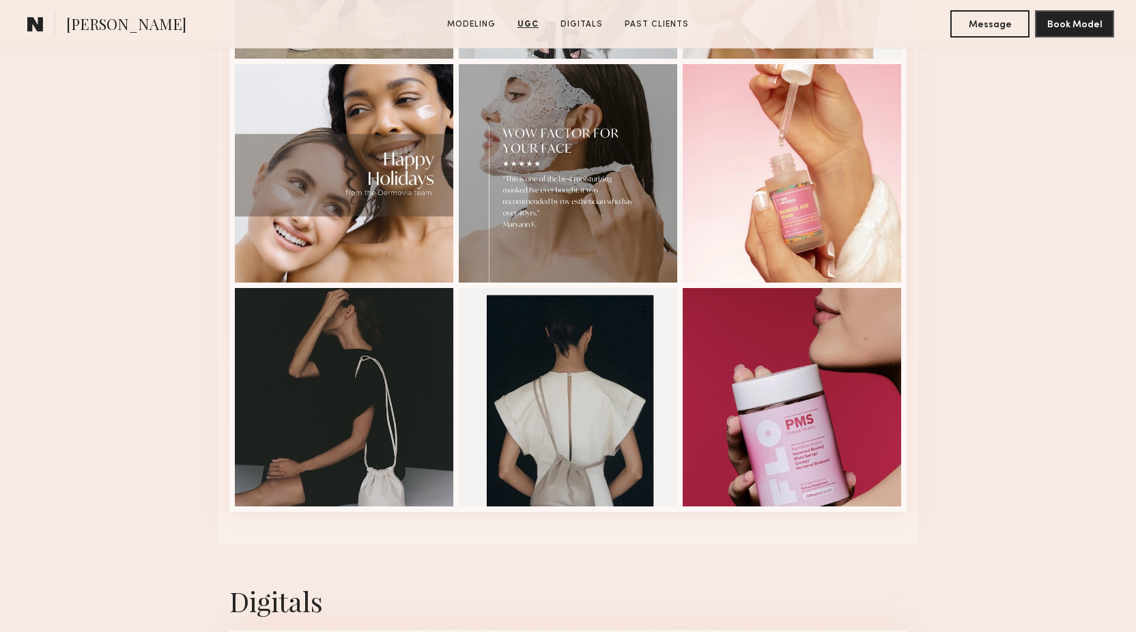
scroll to position [3259, 0]
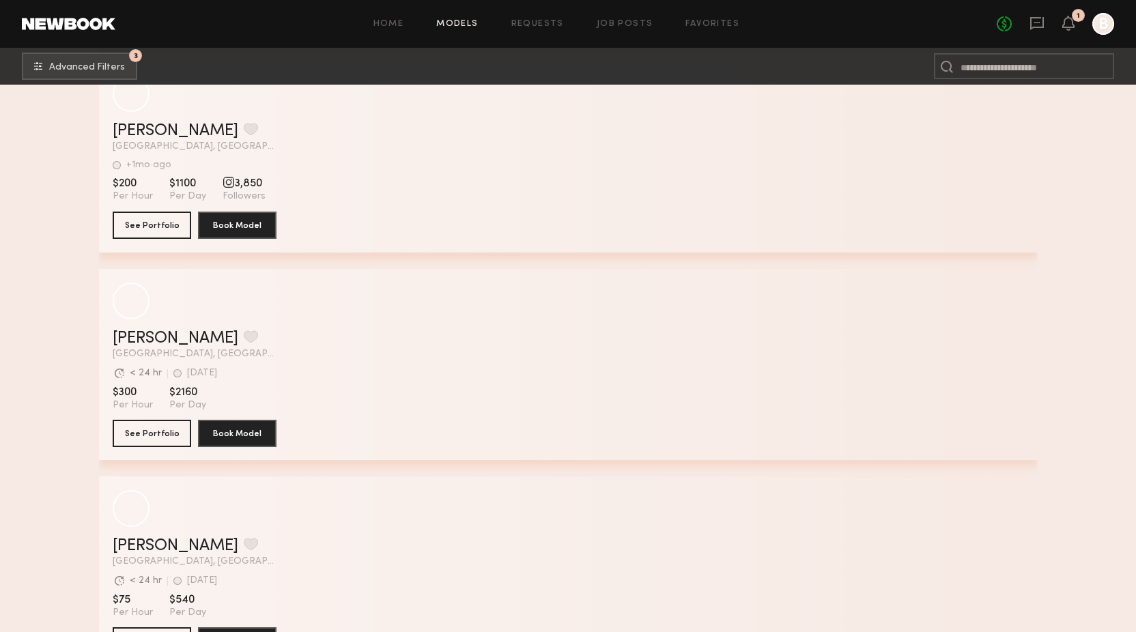
scroll to position [155921, 0]
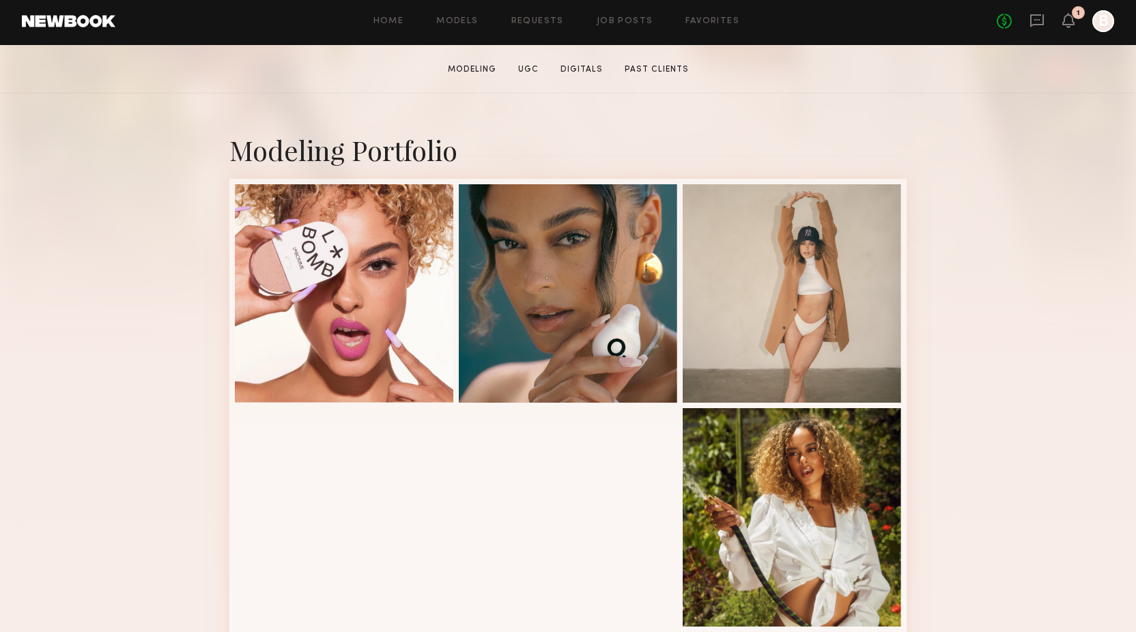
scroll to position [280, 0]
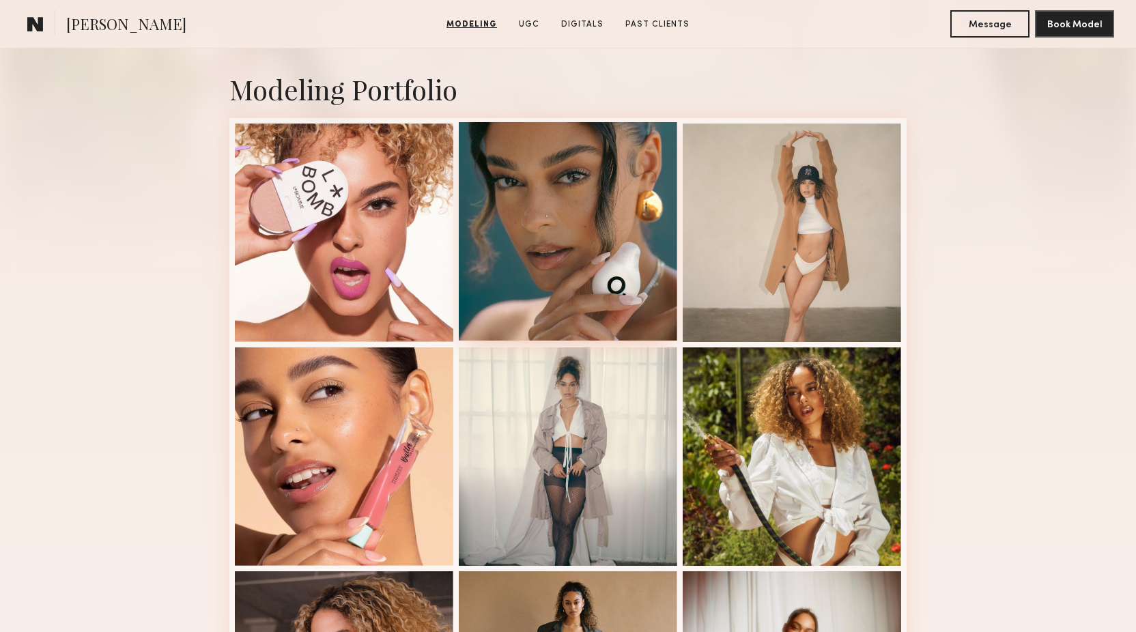
click at [573, 264] on div at bounding box center [568, 231] width 218 height 218
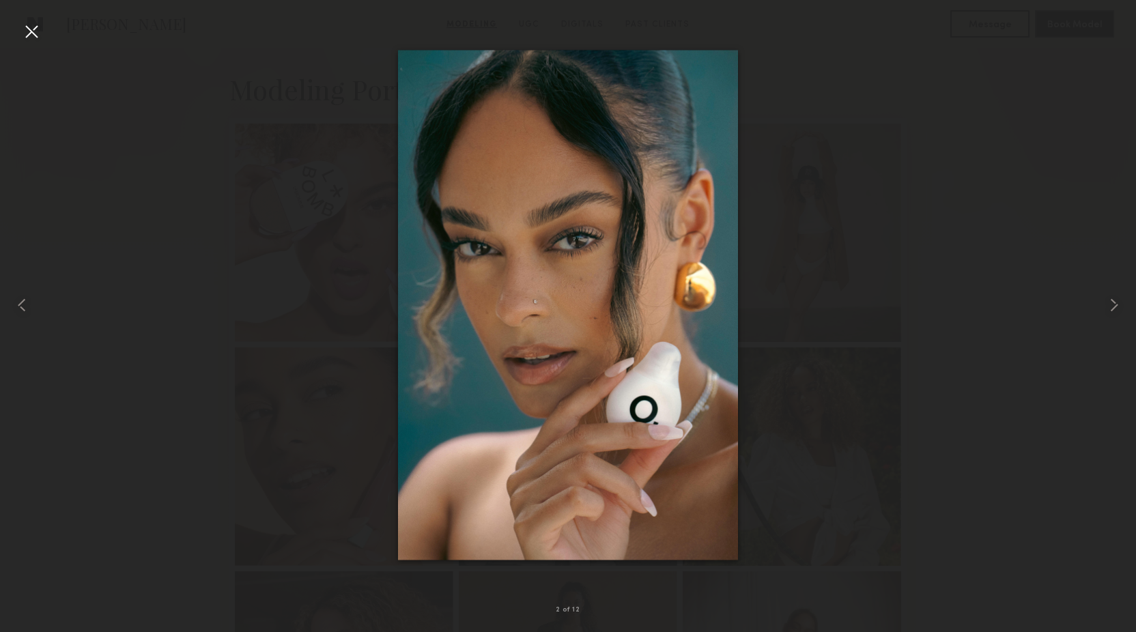
click at [25, 29] on div at bounding box center [31, 31] width 22 height 22
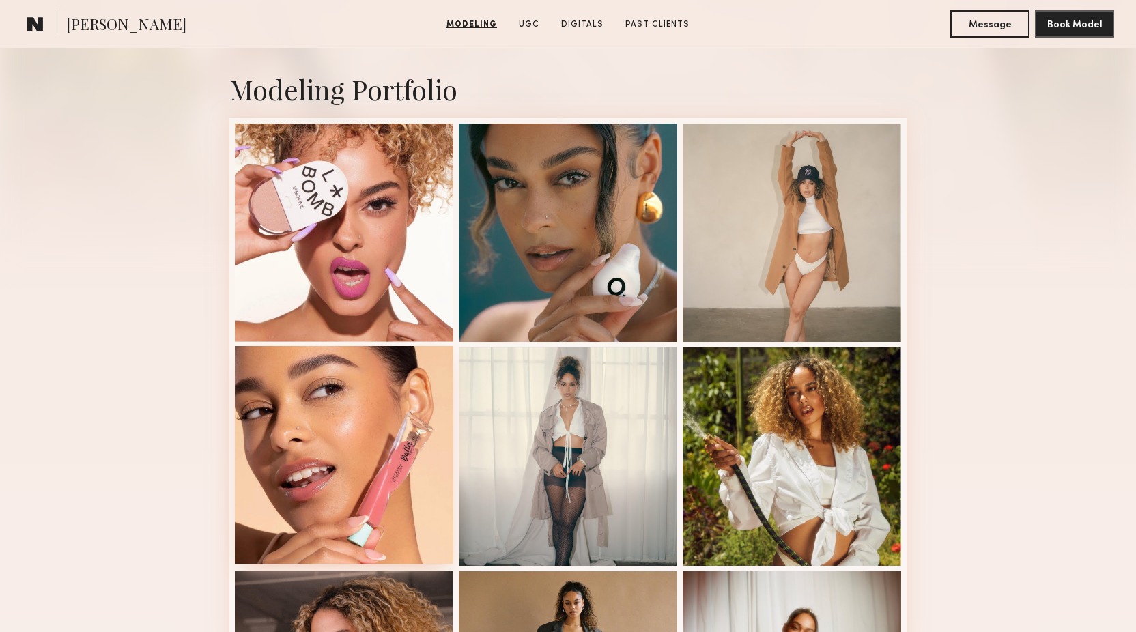
click at [343, 401] on div at bounding box center [344, 455] width 218 height 218
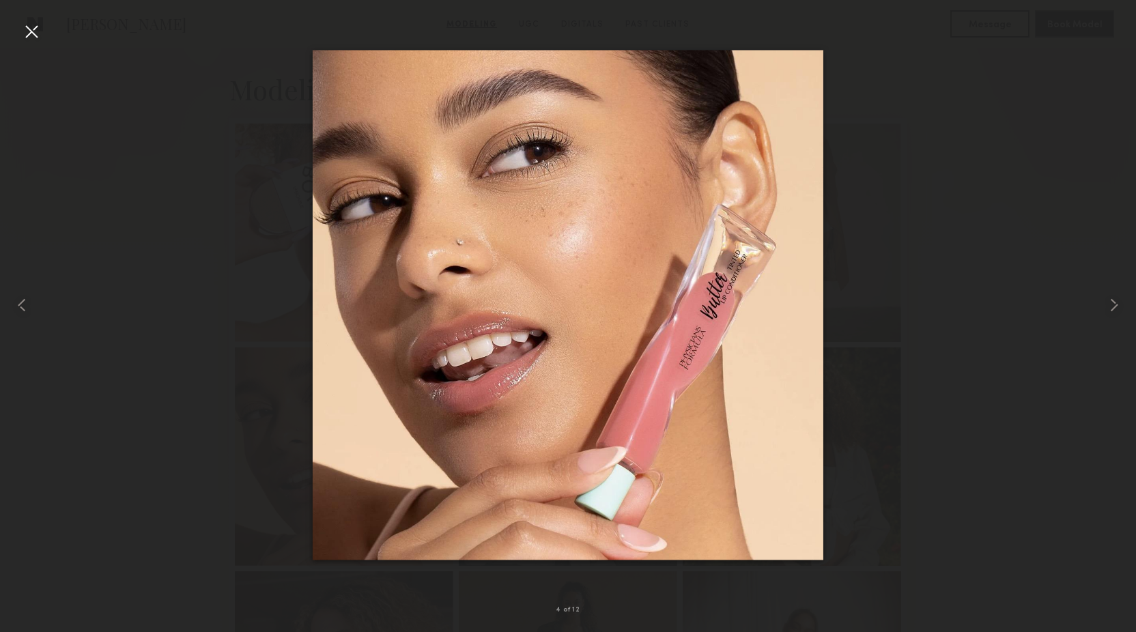
click at [31, 42] on div at bounding box center [31, 31] width 22 height 22
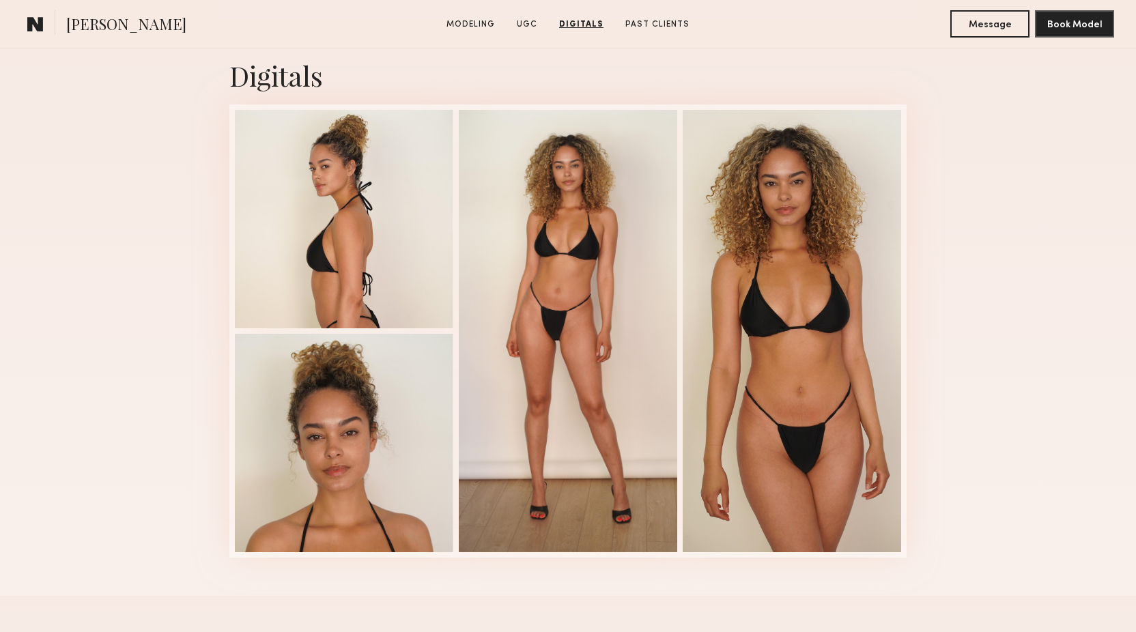
scroll to position [2030, 0]
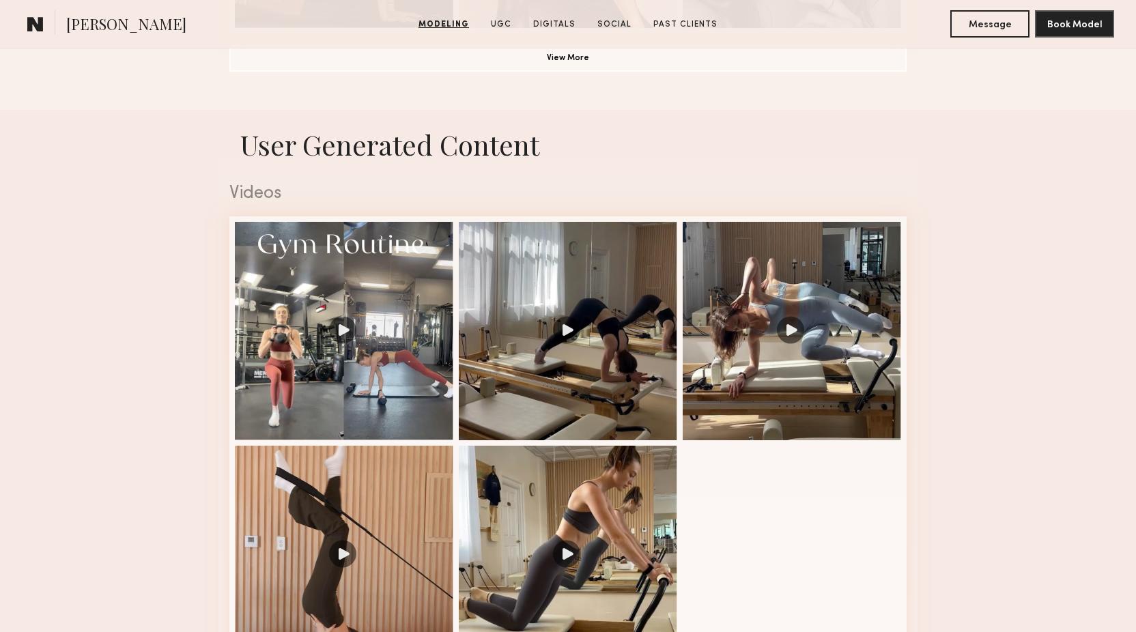
scroll to position [1289, 0]
